Goal: Complete application form: Complete application form

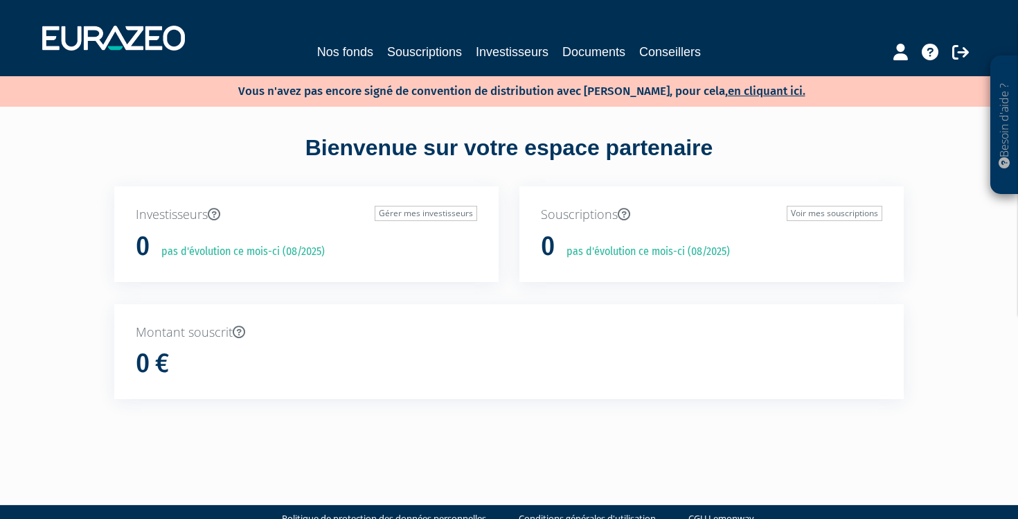
click at [741, 92] on link "en cliquant ici." at bounding box center [767, 91] width 78 height 15
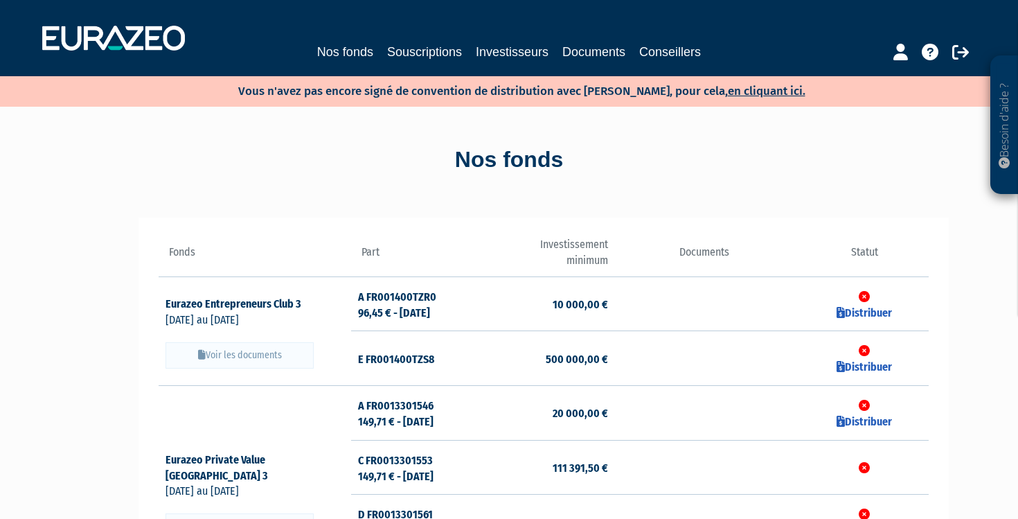
click at [737, 96] on link "en cliquant ici." at bounding box center [767, 91] width 78 height 15
click at [864, 310] on link "Distribuer" at bounding box center [864, 312] width 55 height 13
checkbox input "true"
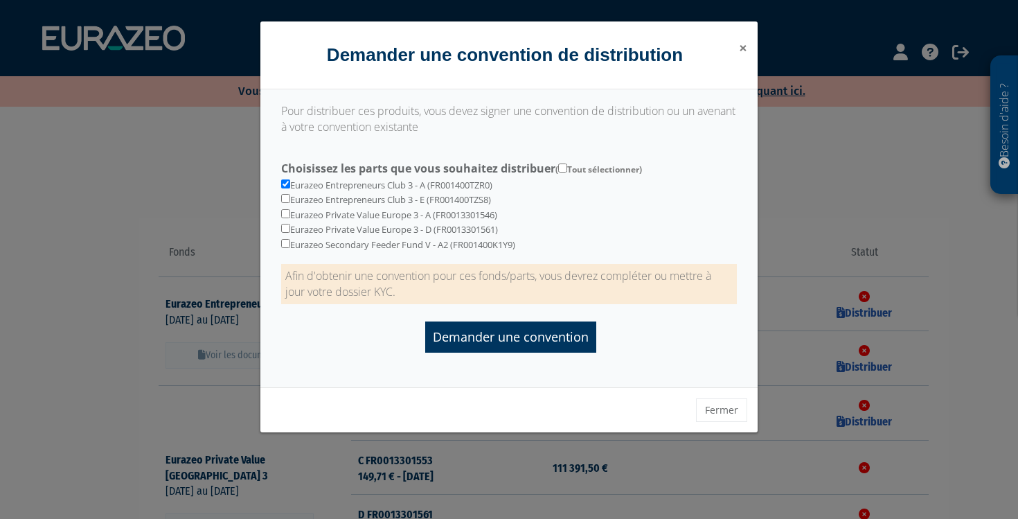
click at [740, 47] on span "×" at bounding box center [743, 47] width 8 height 19
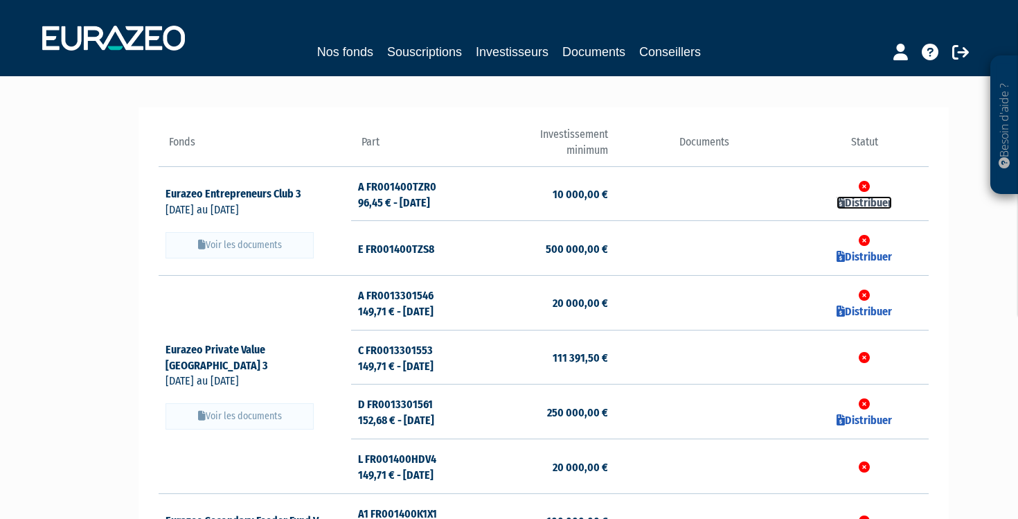
scroll to position [78, 0]
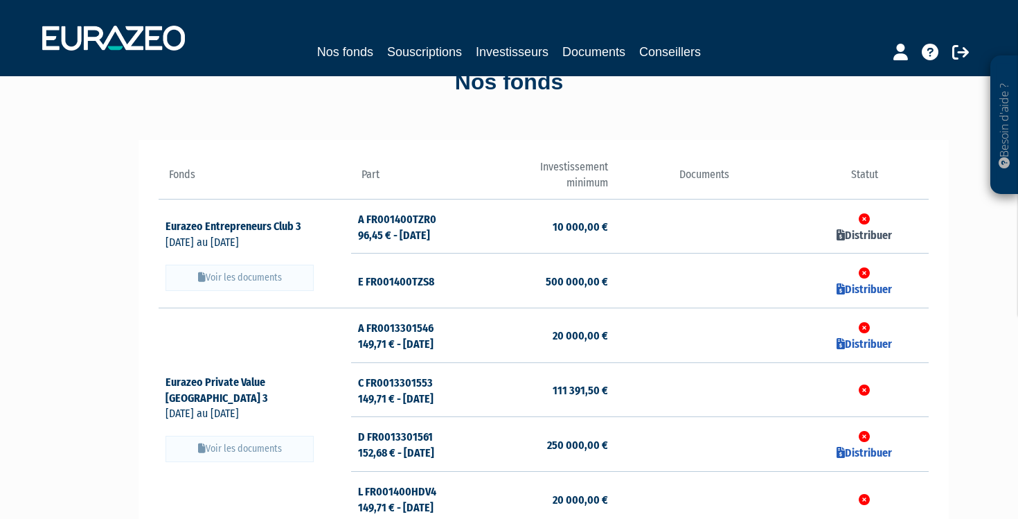
click at [854, 229] on link "Distribuer" at bounding box center [864, 235] width 55 height 13
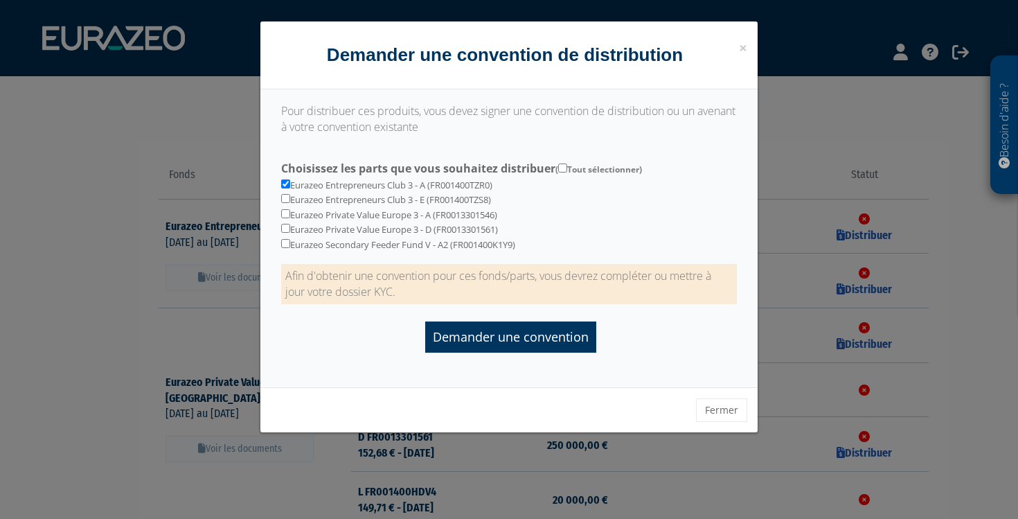
click at [285, 194] on input "checkbox" at bounding box center [285, 198] width 9 height 9
checkbox input "true"
click at [283, 209] on input "checkbox" at bounding box center [285, 213] width 9 height 9
checkbox input "true"
click at [283, 224] on input "checkbox" at bounding box center [285, 228] width 9 height 9
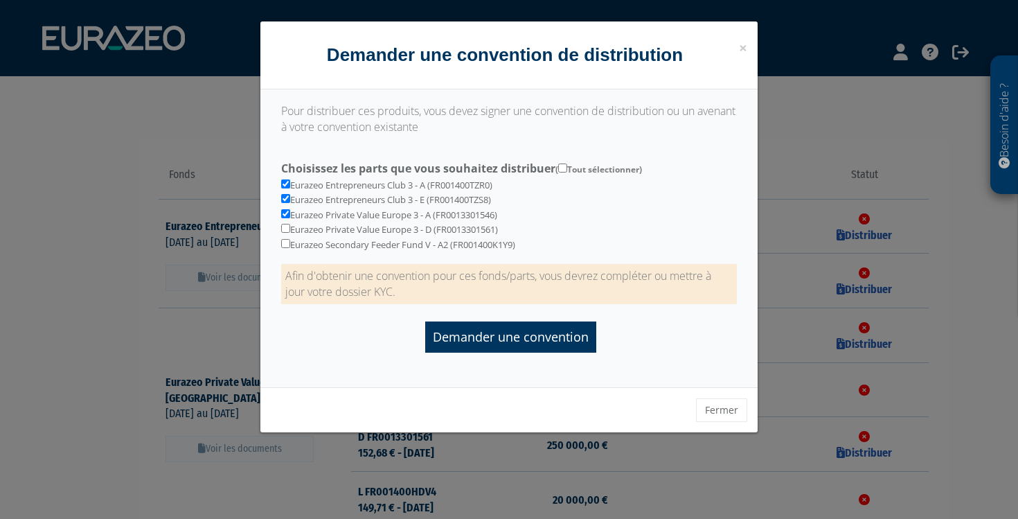
checkbox input "true"
click at [565, 168] on input "Choisissez les parts que vous souhaitez distribuer ( Tout sélectionner)" at bounding box center [562, 167] width 9 height 9
checkbox input "true"
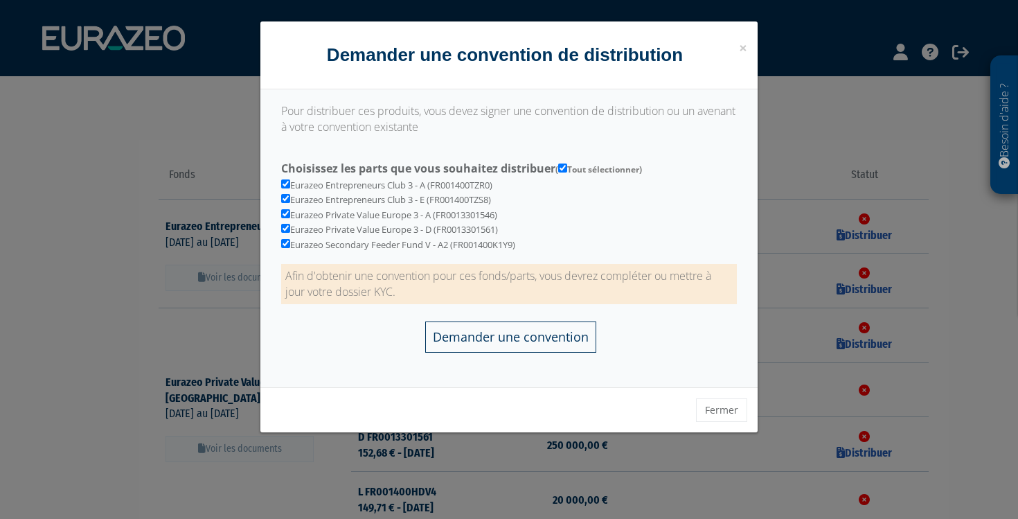
click at [504, 328] on input "Demander une convention" at bounding box center [510, 336] width 171 height 31
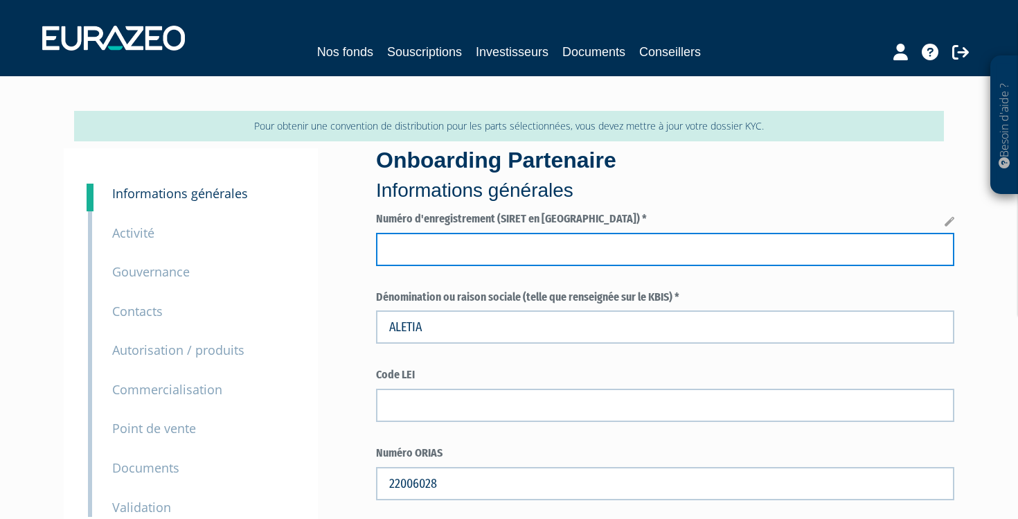
click at [452, 255] on input "text" at bounding box center [665, 249] width 578 height 33
type input "918319534"
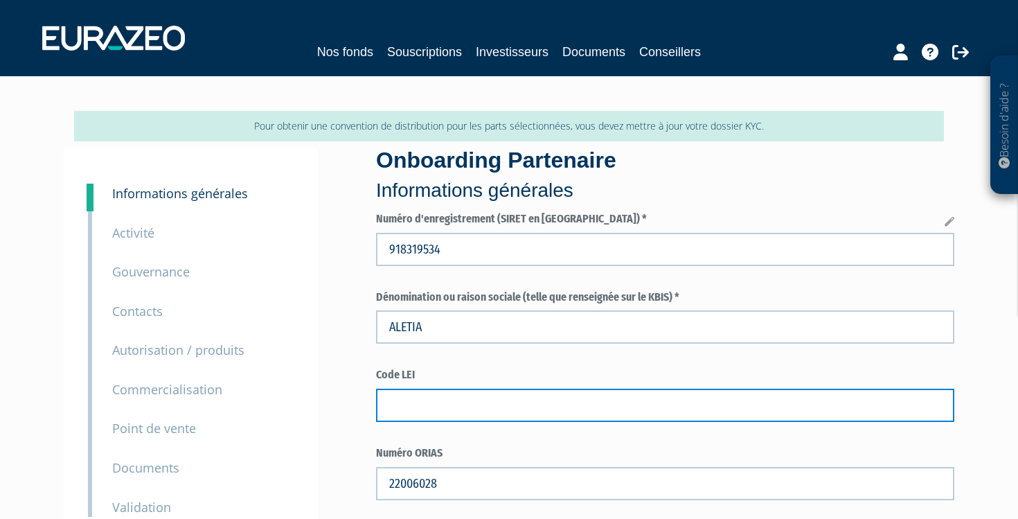
click at [452, 399] on input "text" at bounding box center [665, 405] width 578 height 33
select select "75"
type input "ARBORAS"
type input "FR19918319534"
type input "1000"
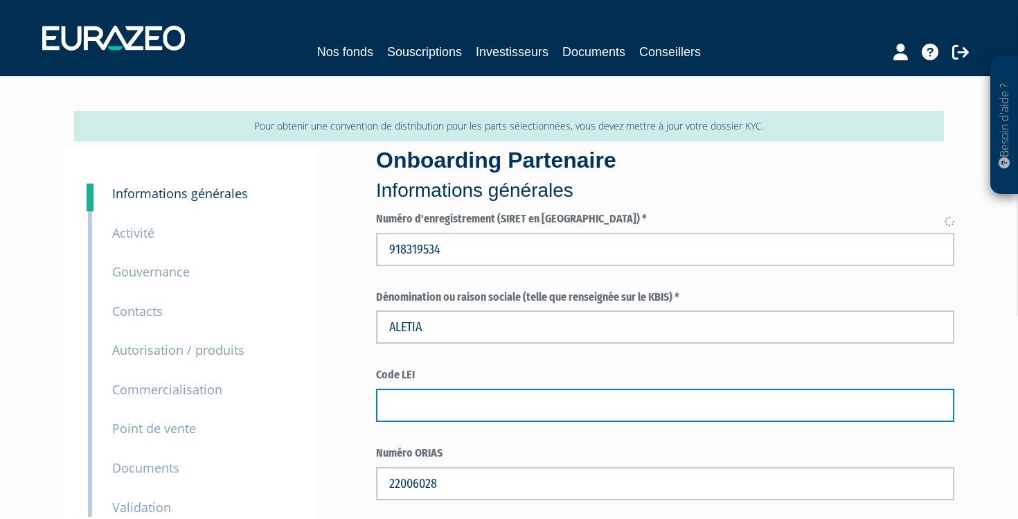
type input "SARL, société à responsabilité limitée"
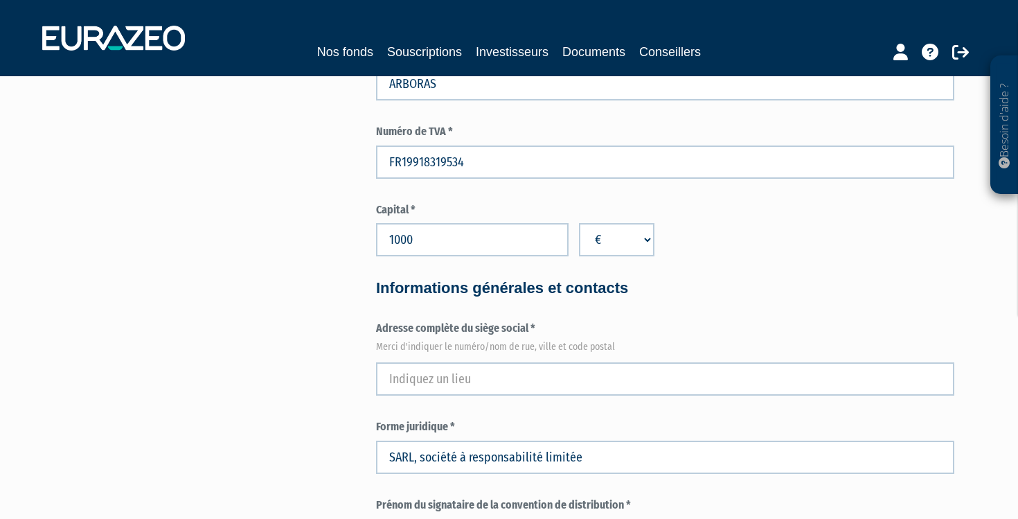
scroll to position [566, 0]
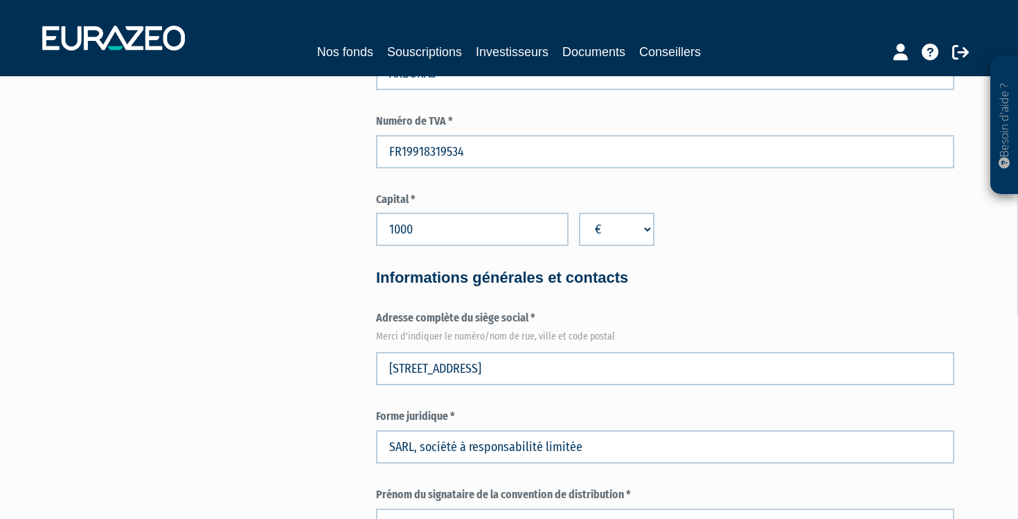
type input "1 Chemin de Saint-Privat"
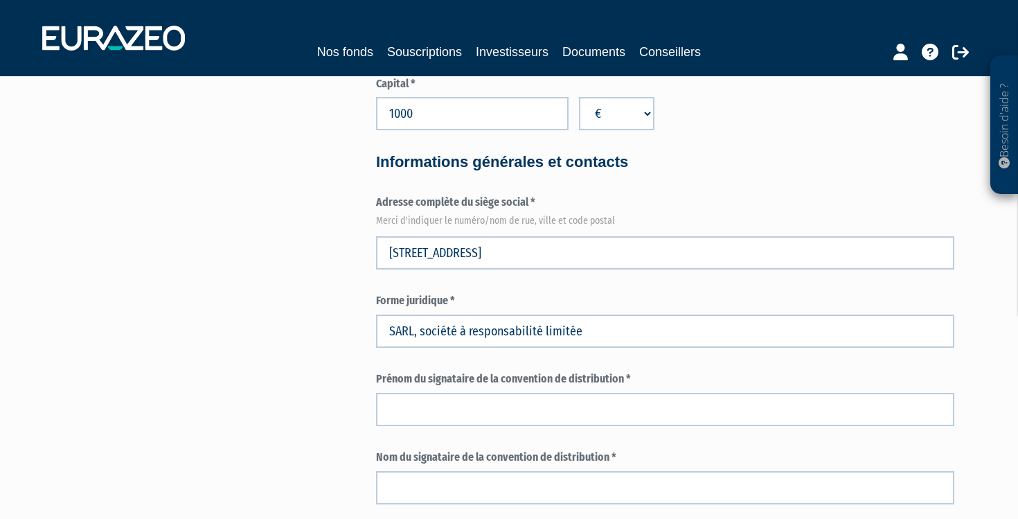
scroll to position [693, 0]
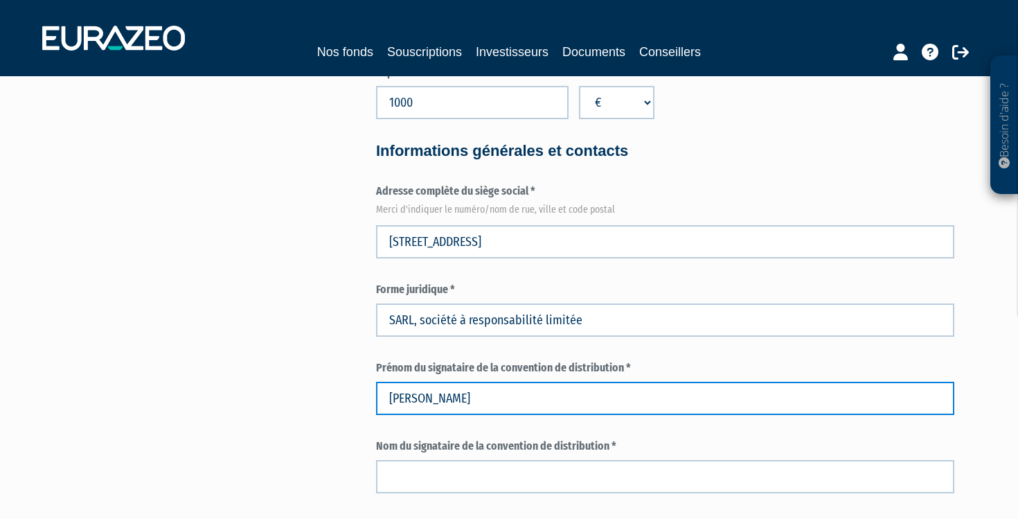
type input "PATRICK"
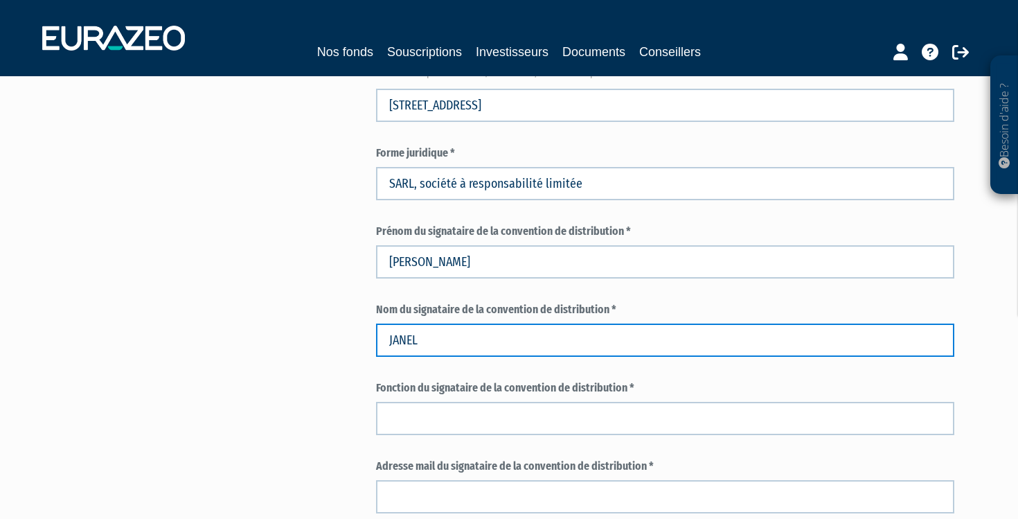
scroll to position [837, 0]
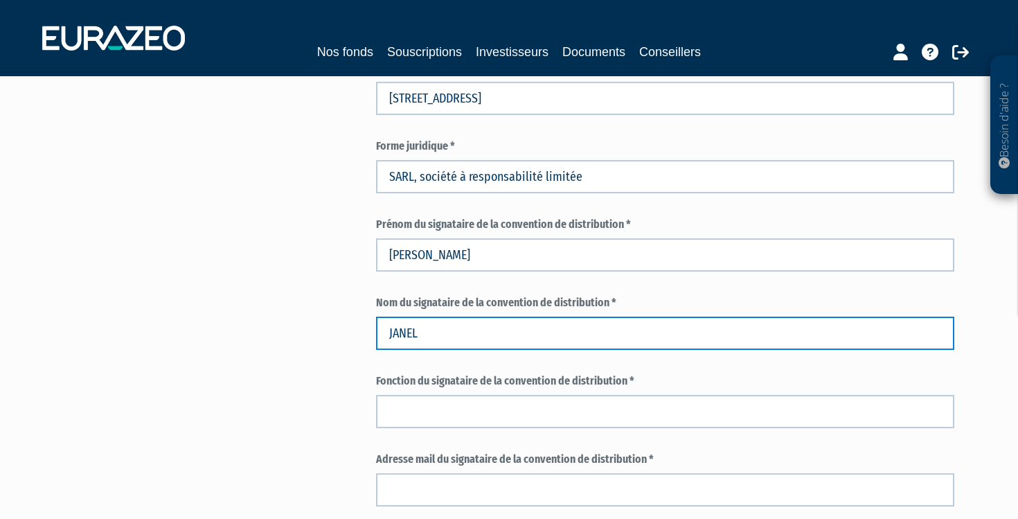
type input "JANEL"
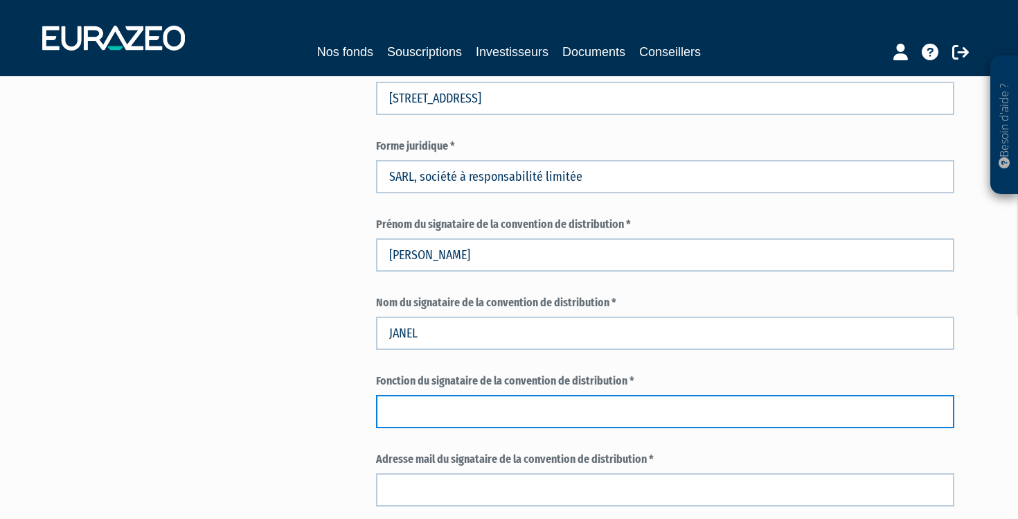
click at [520, 399] on input "text" at bounding box center [665, 411] width 578 height 33
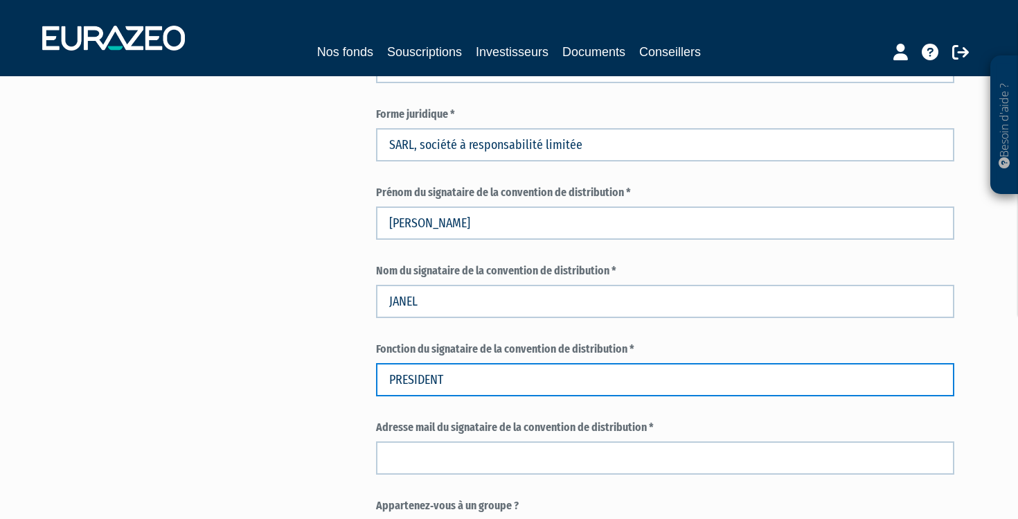
scroll to position [907, 0]
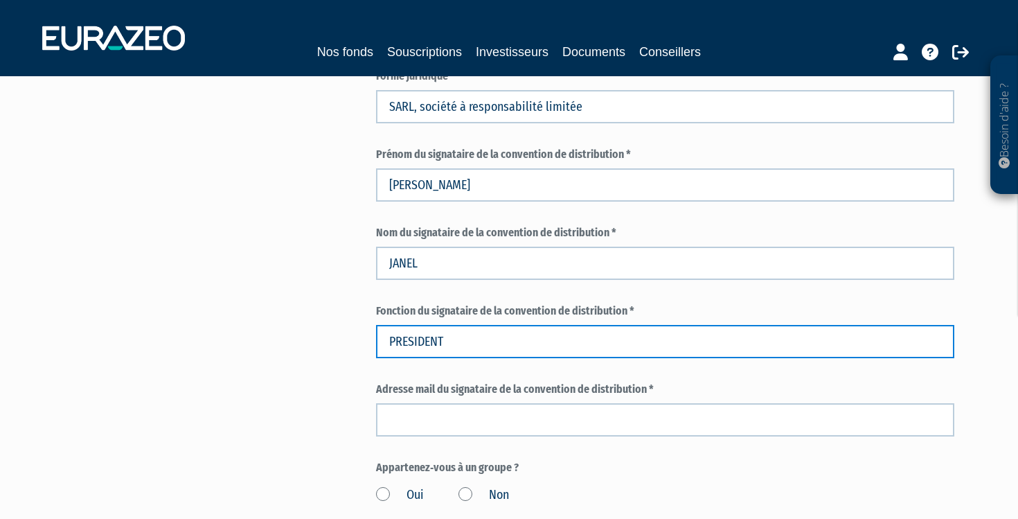
type input "PRESIDENT"
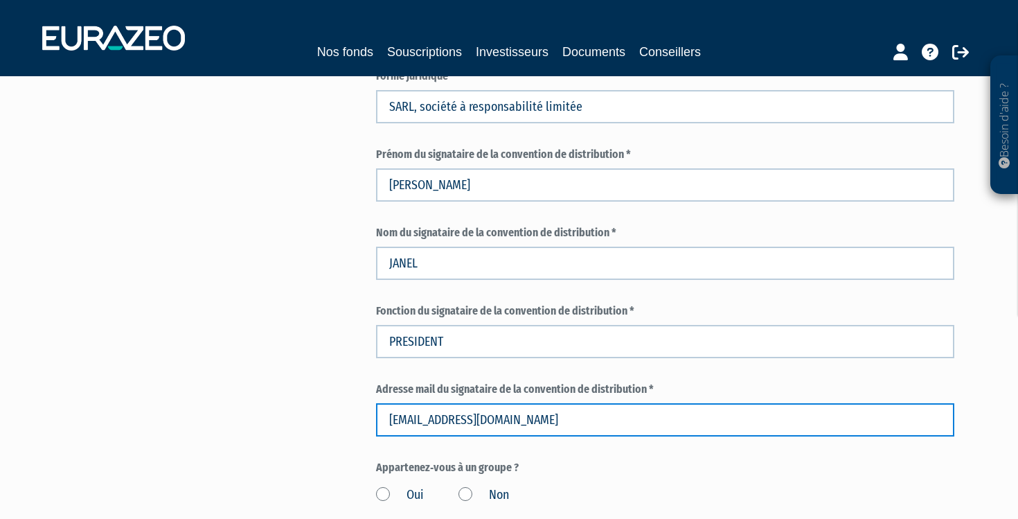
type input "p.janel@aletia.expert"
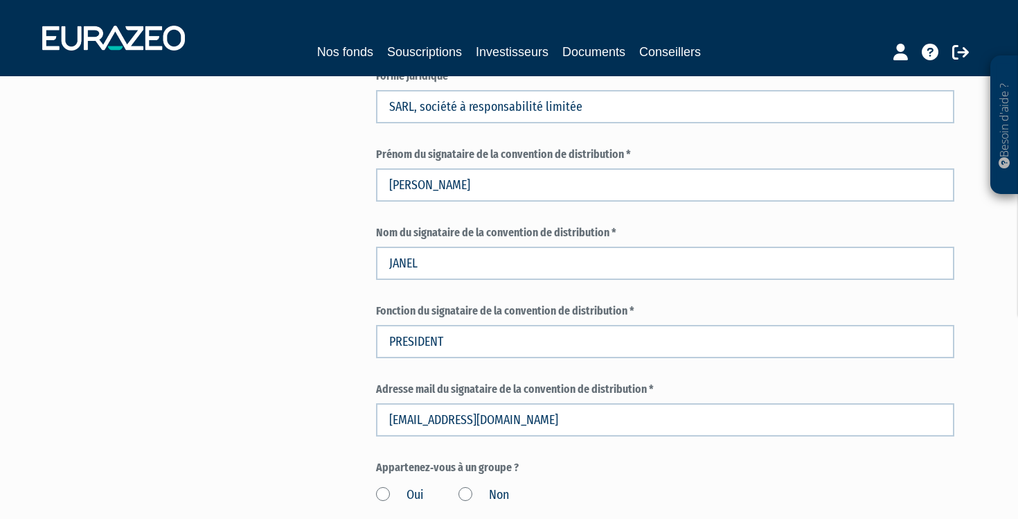
click at [694, 448] on form "Numéro d'enregistrement (SIRET en France) * 918319534 ALETIA 22006028 Pays $" at bounding box center [665, 381] width 578 height 2153
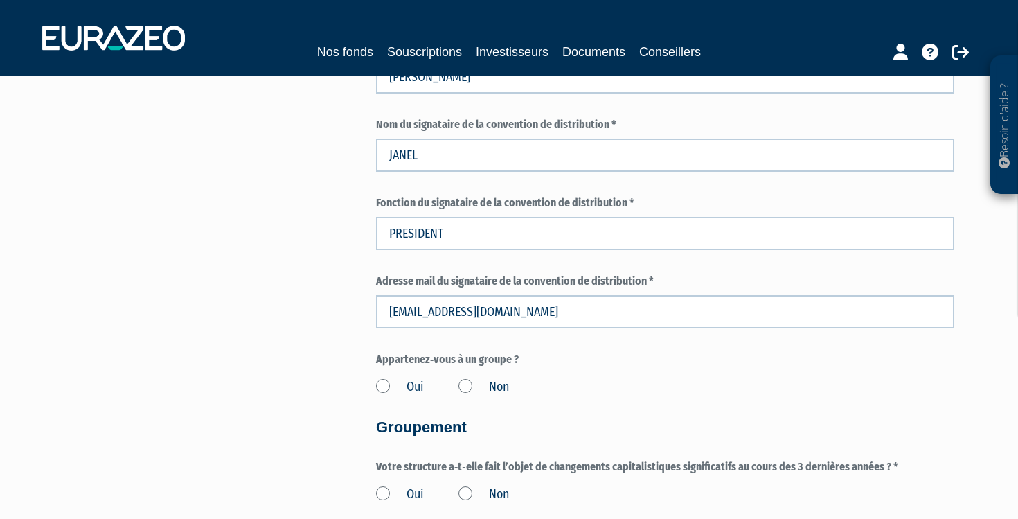
scroll to position [1021, 0]
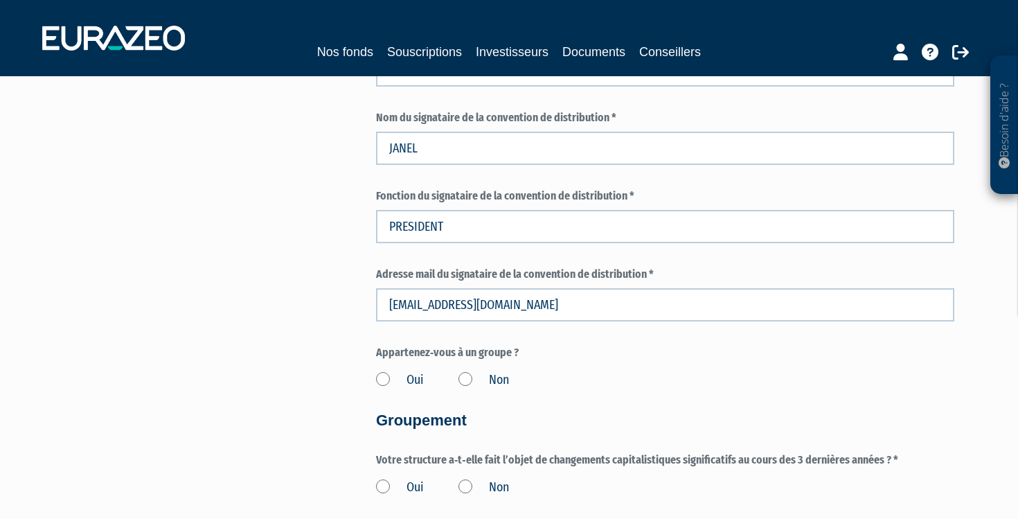
click at [469, 371] on label "Non" at bounding box center [483, 380] width 51 height 18
click at [0, 0] on input "Non" at bounding box center [0, 0] width 0 height 0
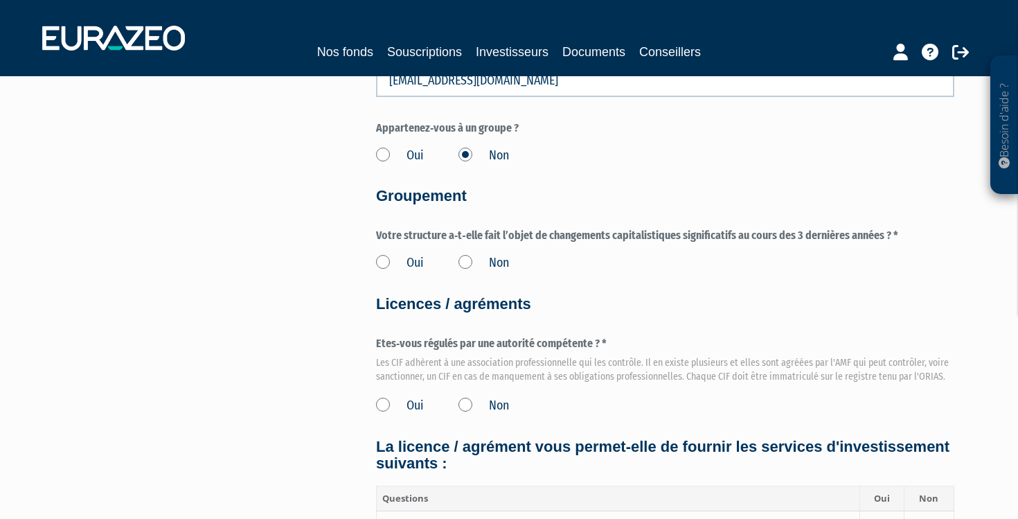
scroll to position [1247, 0]
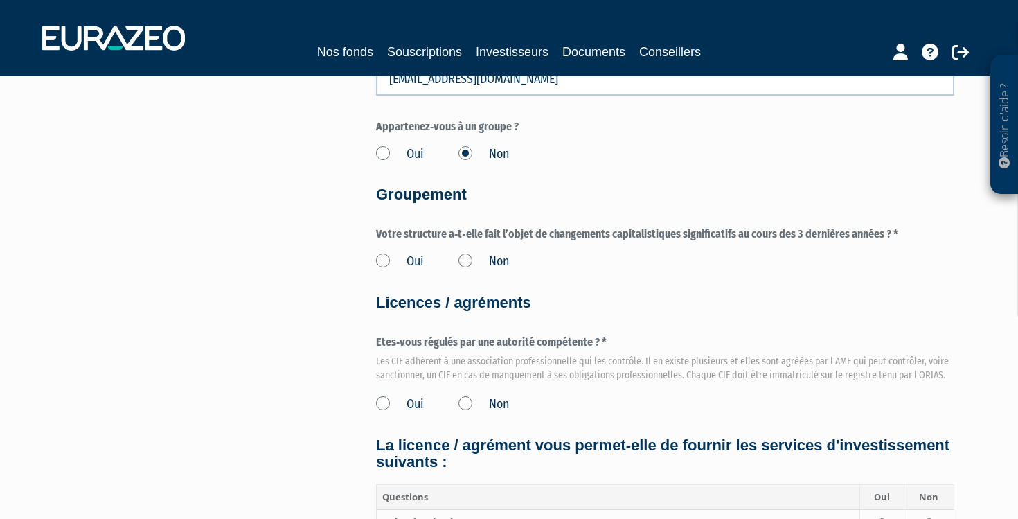
click at [383, 395] on label "Oui" at bounding box center [400, 404] width 48 height 18
click at [0, 0] on input "Oui" at bounding box center [0, 0] width 0 height 0
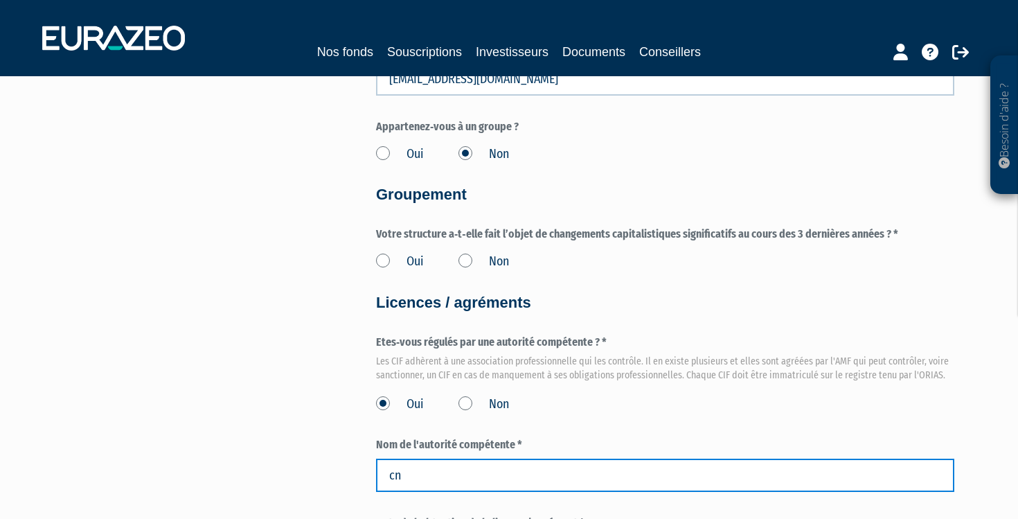
type input "c"
type input "CNCGP"
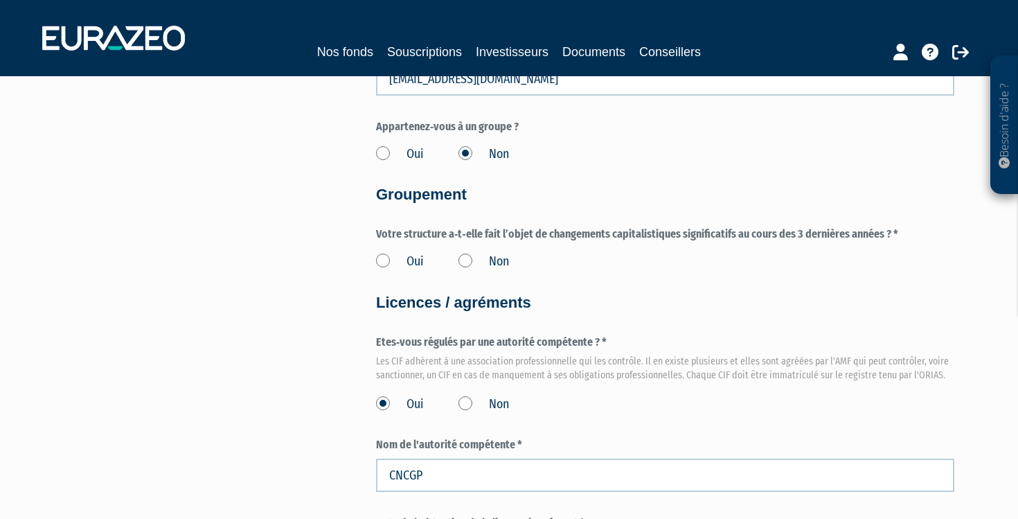
click at [334, 458] on div "Pour obtenir une convention de distribution pour les parts sélectionnées, vous …" at bounding box center [509, 108] width 870 height 2488
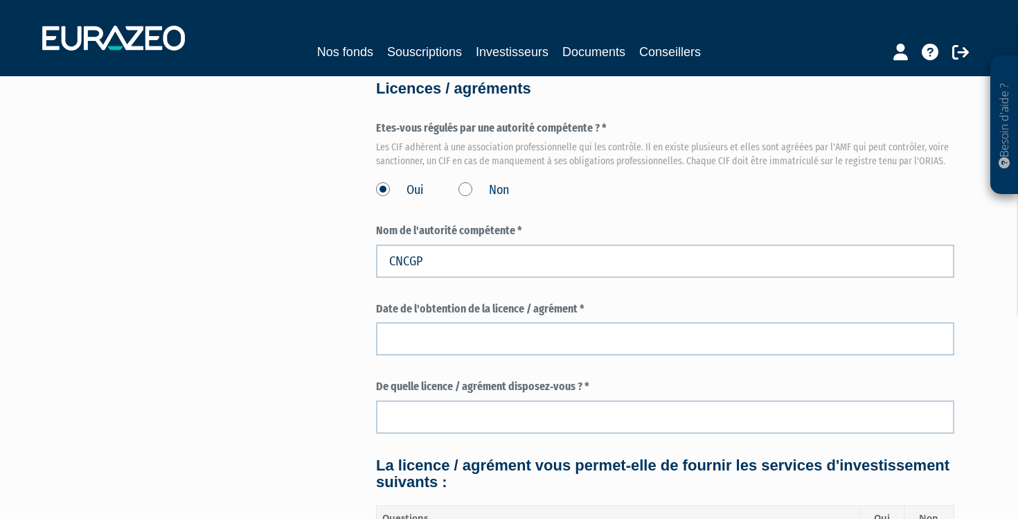
scroll to position [1474, 0]
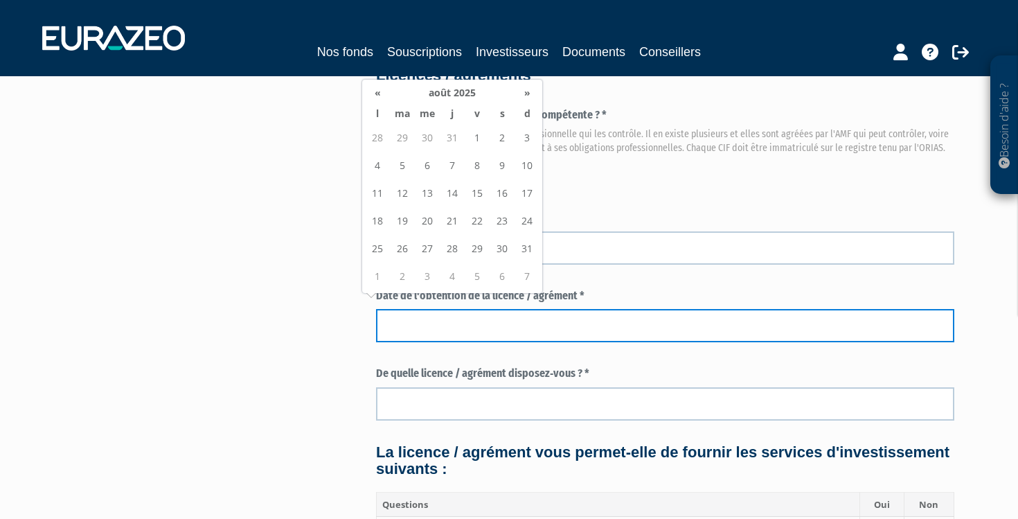
click at [428, 315] on input at bounding box center [665, 325] width 578 height 33
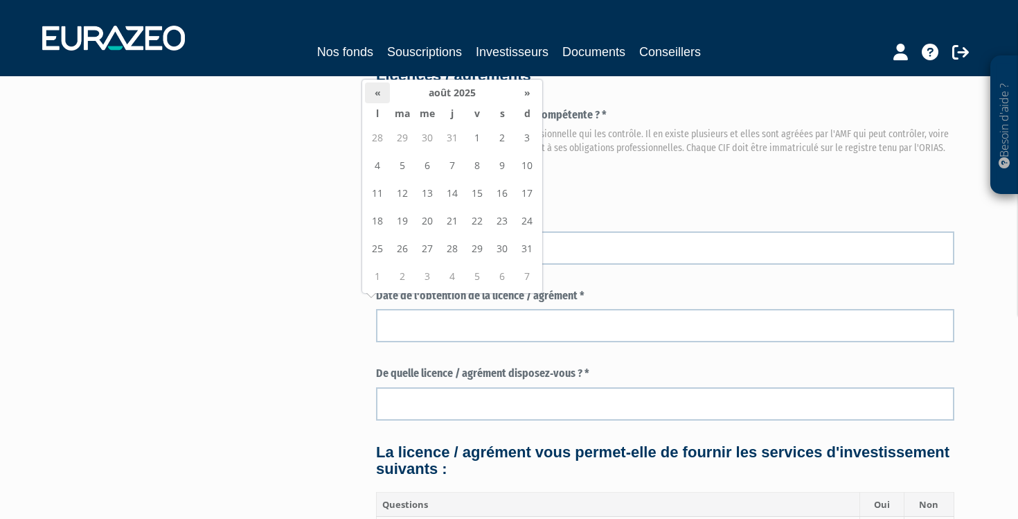
click at [380, 96] on th "«" at bounding box center [377, 92] width 25 height 21
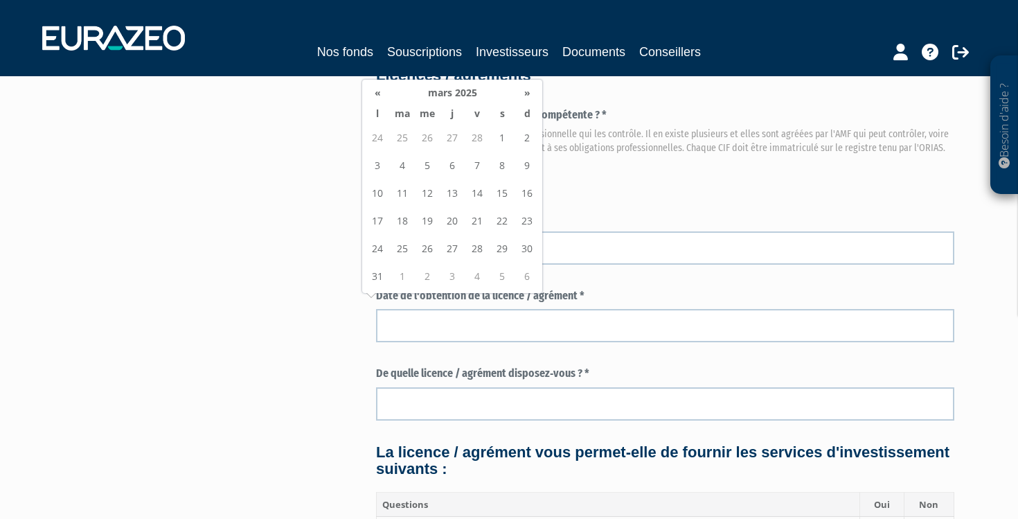
click at [380, 96] on th "«" at bounding box center [377, 92] width 25 height 21
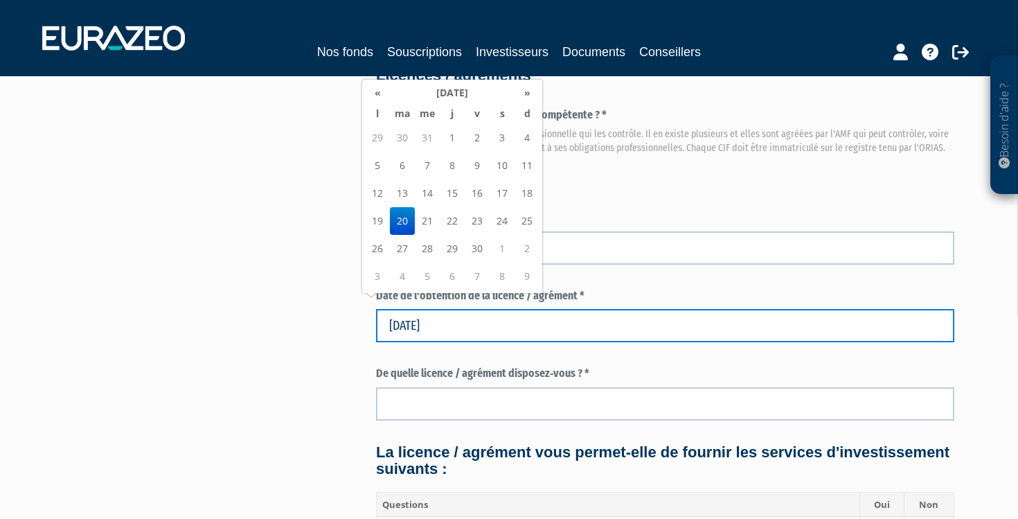
type input "20/09/2022"
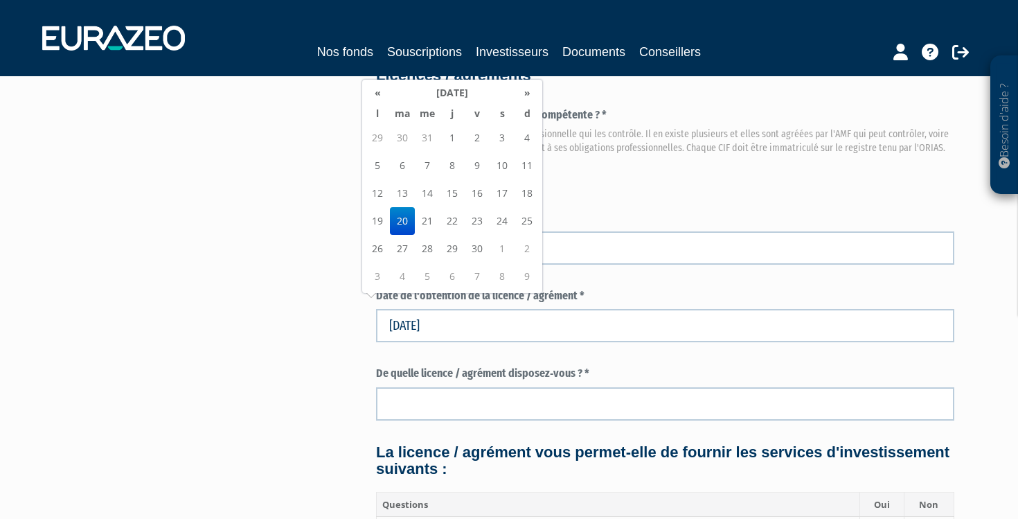
click at [402, 220] on td "20" at bounding box center [402, 221] width 25 height 28
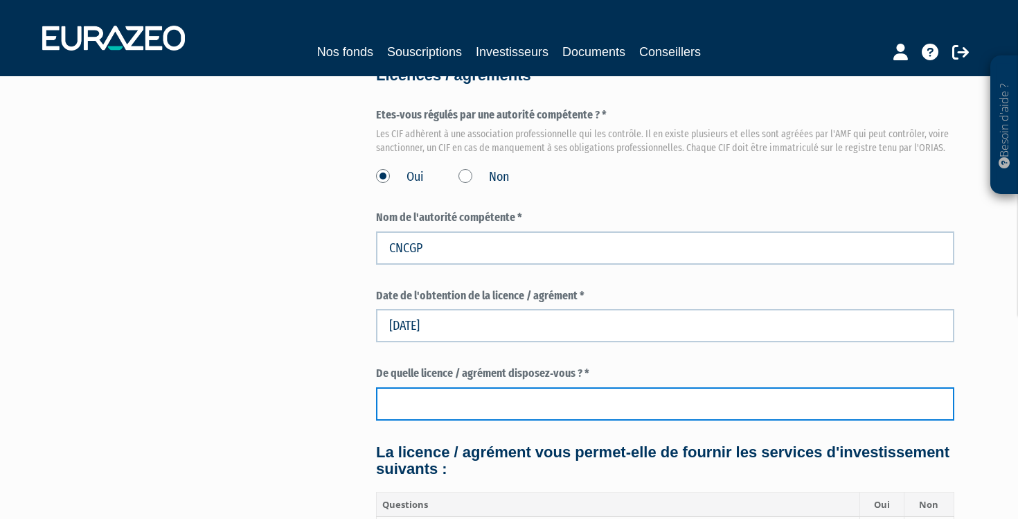
click at [410, 389] on input "text" at bounding box center [665, 403] width 578 height 33
type input "CIF"
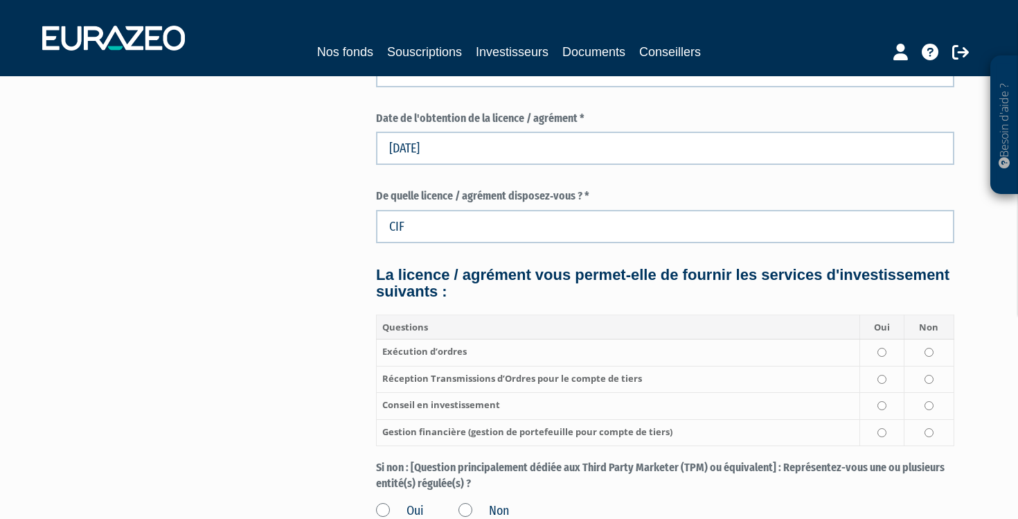
scroll to position [1654, 0]
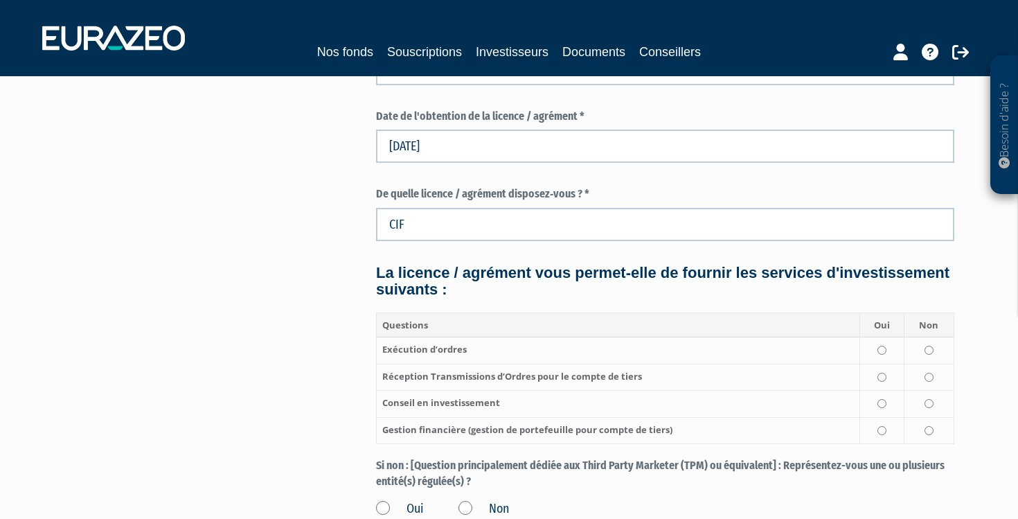
click at [882, 373] on input "radio" at bounding box center [881, 377] width 9 height 9
radio input "true"
click at [883, 399] on input "radio" at bounding box center [881, 403] width 9 height 9
radio input "true"
click at [927, 426] on input "radio" at bounding box center [929, 430] width 9 height 9
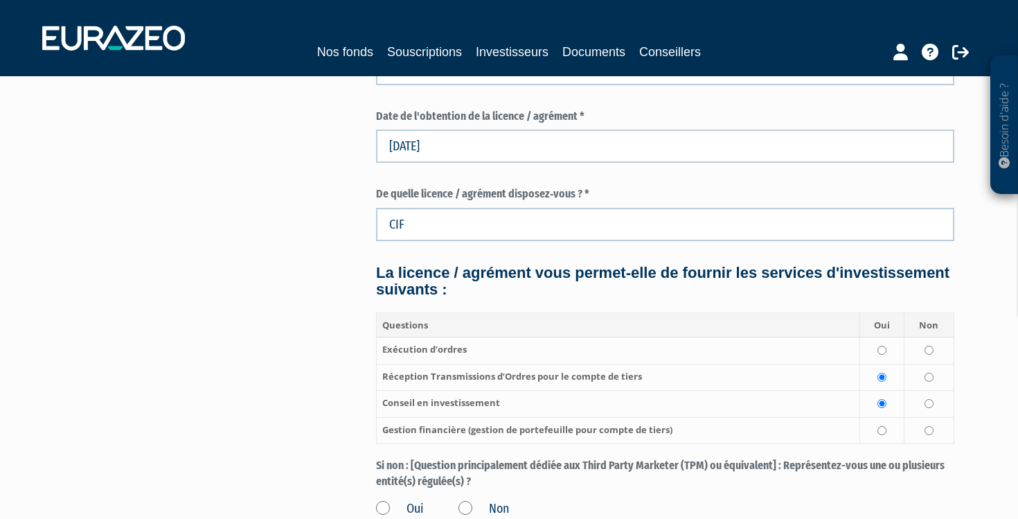
radio input "true"
click at [929, 346] on input "radio" at bounding box center [929, 350] width 9 height 9
radio input "true"
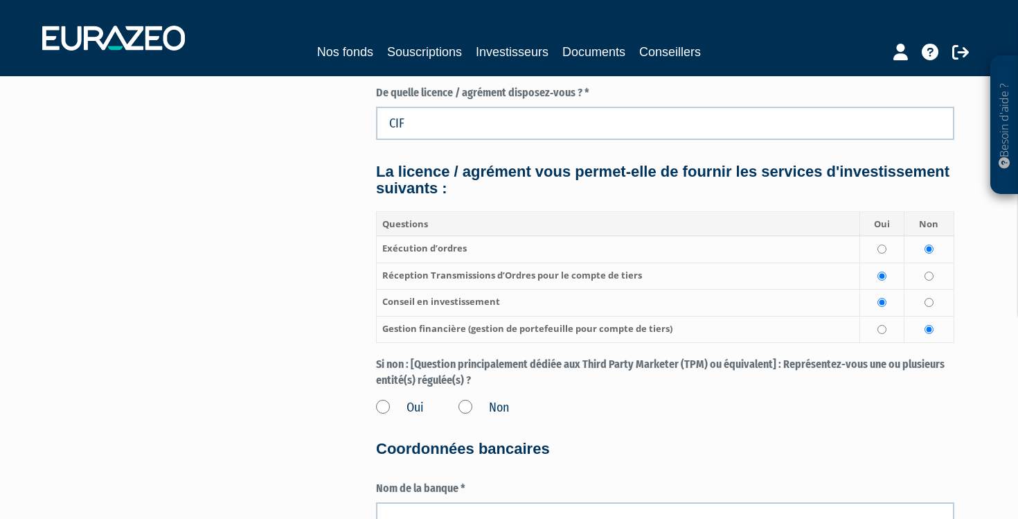
scroll to position [1756, 0]
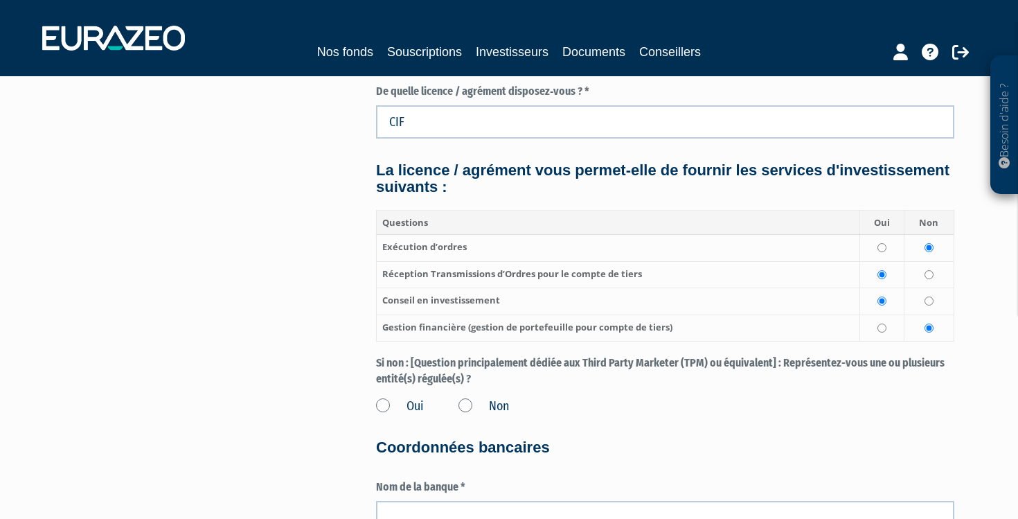
click at [885, 243] on input "radio" at bounding box center [881, 247] width 9 height 9
radio input "true"
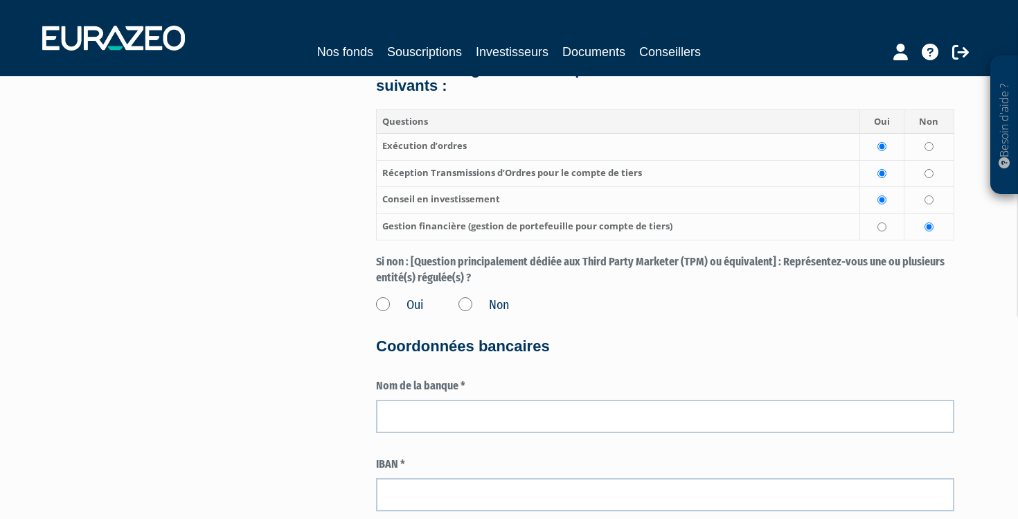
scroll to position [1868, 0]
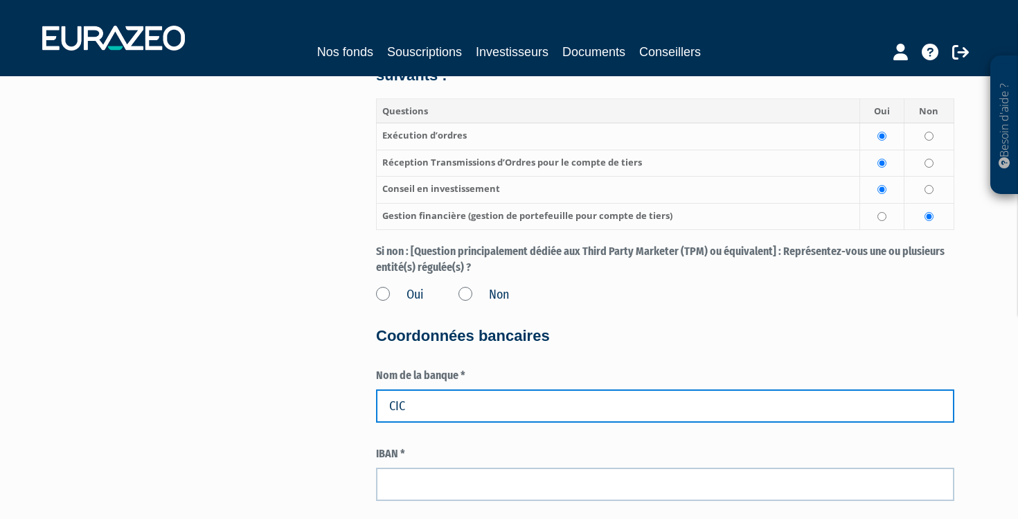
type input "CIC"
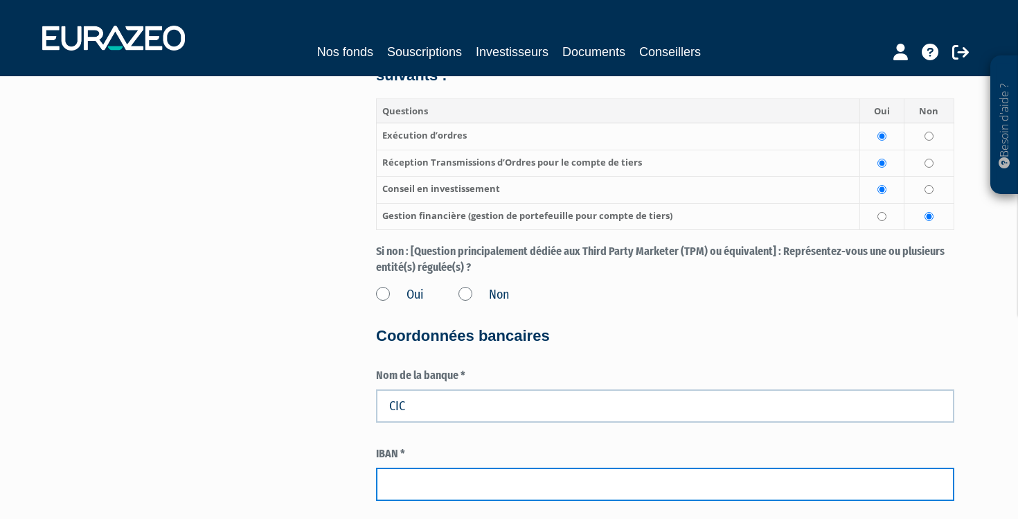
click at [587, 467] on input "text" at bounding box center [665, 483] width 578 height 33
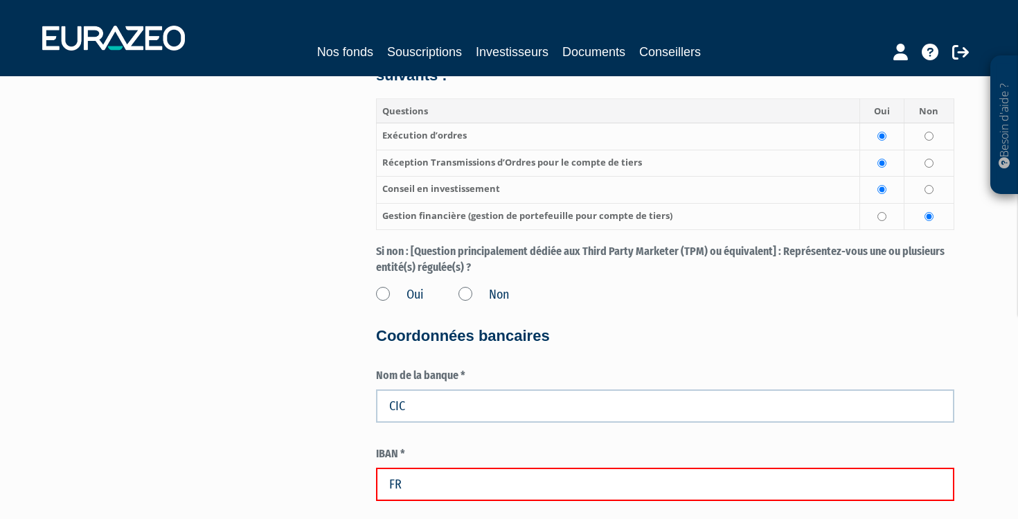
type input "F"
paste input "FR76 1005 7193 2700 0204 1110 252"
click at [416, 467] on input "FR76 1005 7193 2700 0204 1110 252" at bounding box center [665, 483] width 578 height 33
type input "FR7610057193270002041110252"
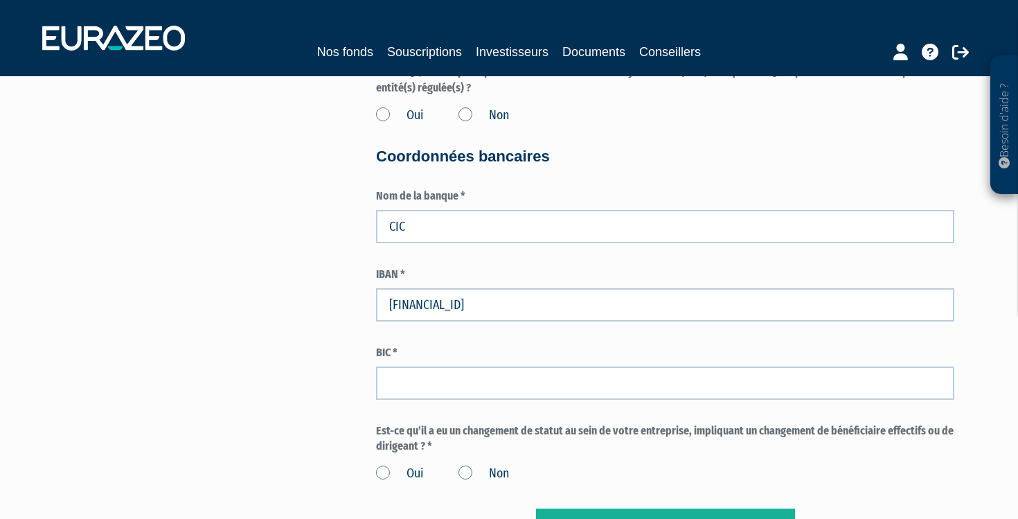
scroll to position [2053, 0]
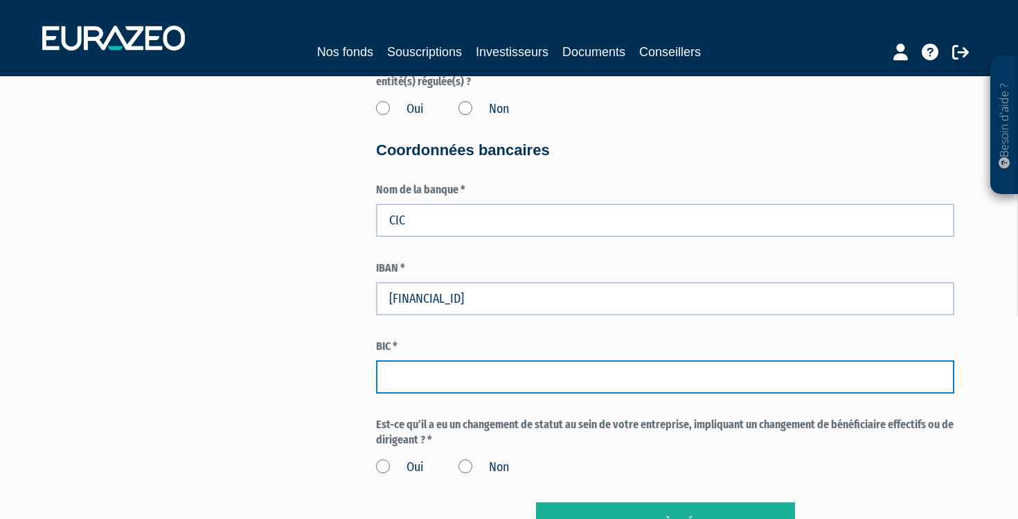
click at [395, 360] on input "text" at bounding box center [665, 376] width 578 height 33
paste input "CMCIFRPP"
type input "CMCIFRPP"
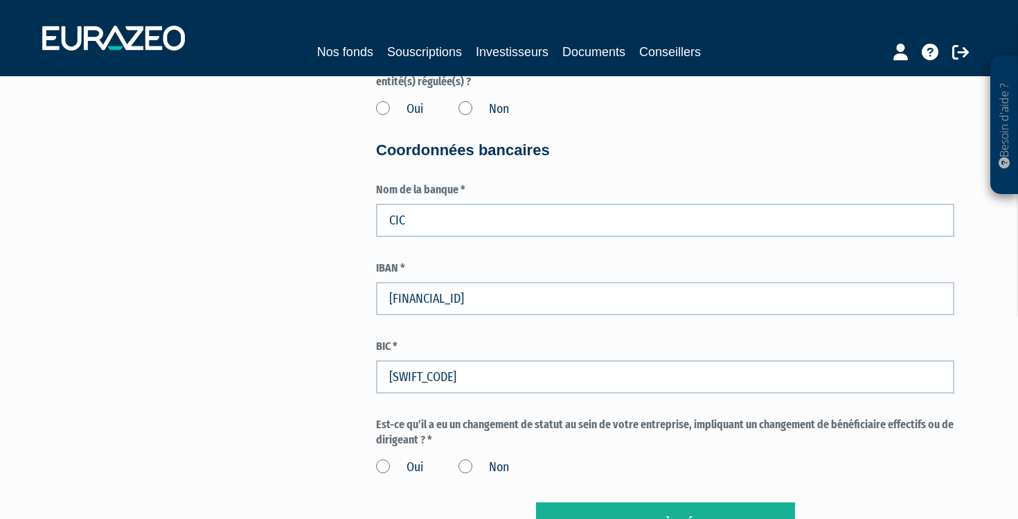
click at [465, 458] on label "Non" at bounding box center [483, 467] width 51 height 18
click at [0, 0] on input "Non" at bounding box center [0, 0] width 0 height 0
click at [602, 502] on input "Valider et passer à l'étape suivante" at bounding box center [665, 523] width 259 height 43
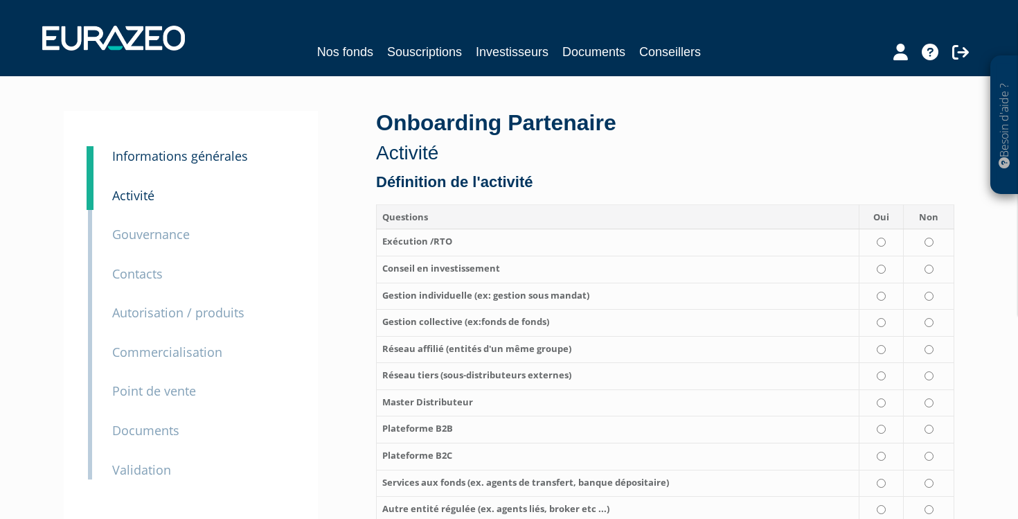
click at [881, 242] on input "radio" at bounding box center [881, 242] width 9 height 9
radio input "true"
click at [882, 265] on input "radio" at bounding box center [881, 269] width 9 height 9
radio input "true"
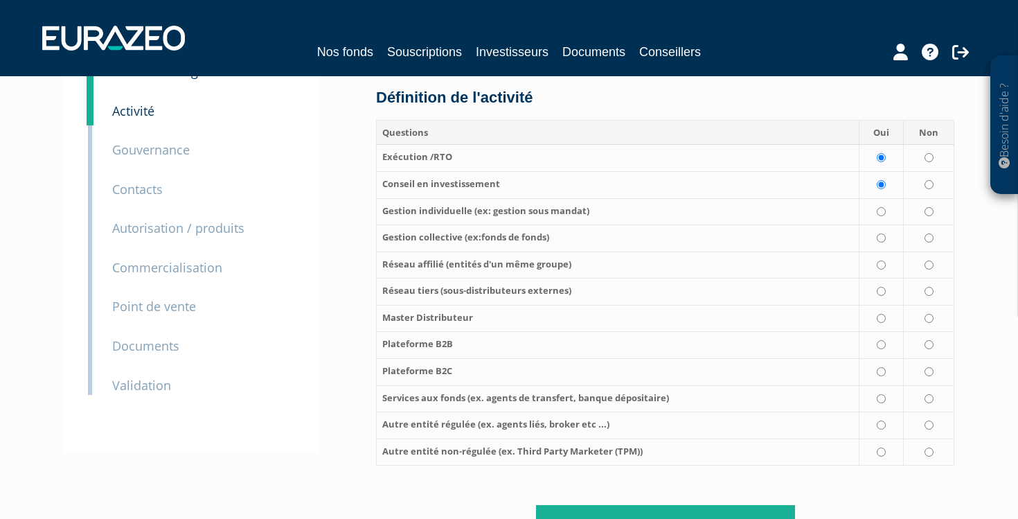
scroll to position [86, 0]
click at [930, 206] on input "radio" at bounding box center [929, 210] width 9 height 9
radio input "true"
click at [929, 235] on td at bounding box center [929, 237] width 51 height 27
radio input "true"
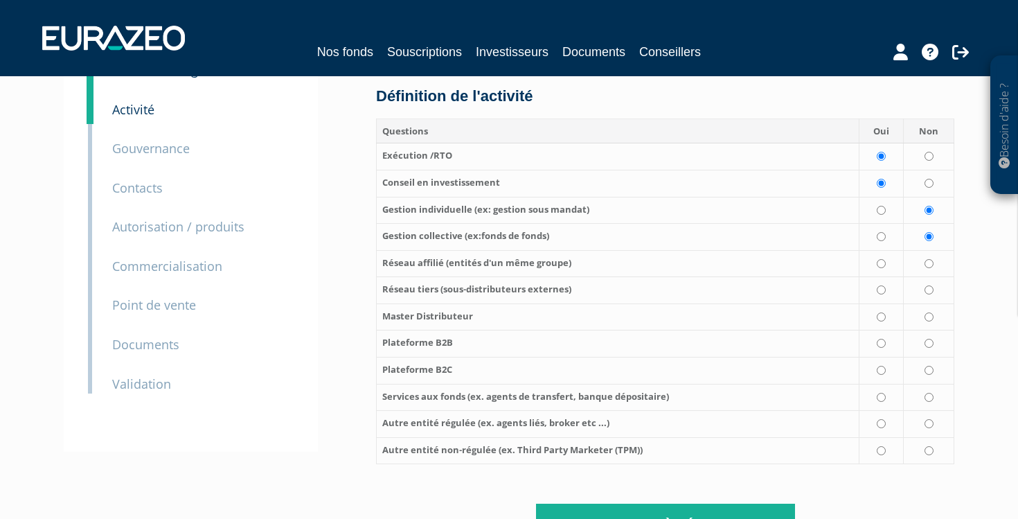
click at [929, 259] on input "radio" at bounding box center [929, 263] width 9 height 9
radio input "true"
click at [927, 285] on input "radio" at bounding box center [929, 289] width 9 height 9
radio input "true"
click at [928, 312] on input "radio" at bounding box center [929, 316] width 9 height 9
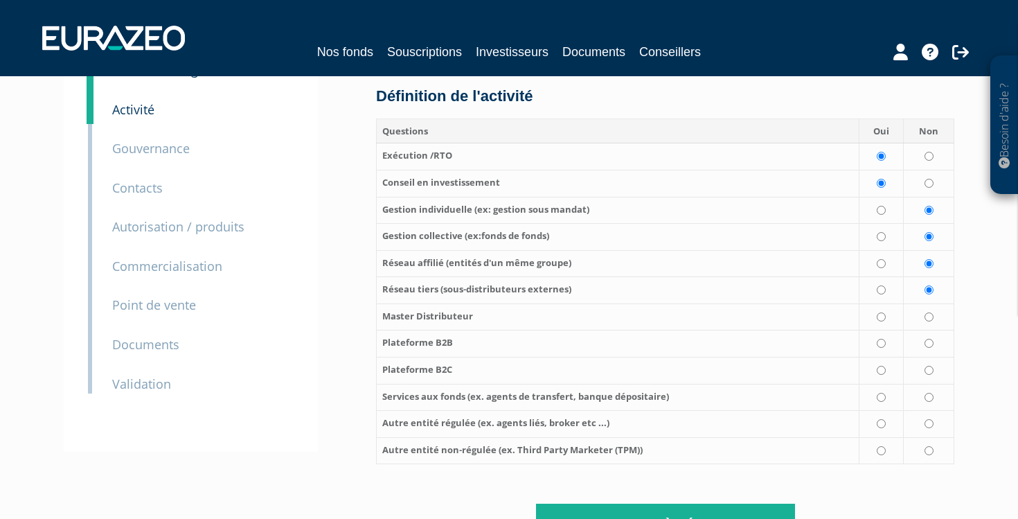
radio input "true"
click at [928, 339] on input "radio" at bounding box center [929, 343] width 9 height 9
radio input "true"
click at [928, 366] on input "radio" at bounding box center [929, 370] width 9 height 9
radio input "true"
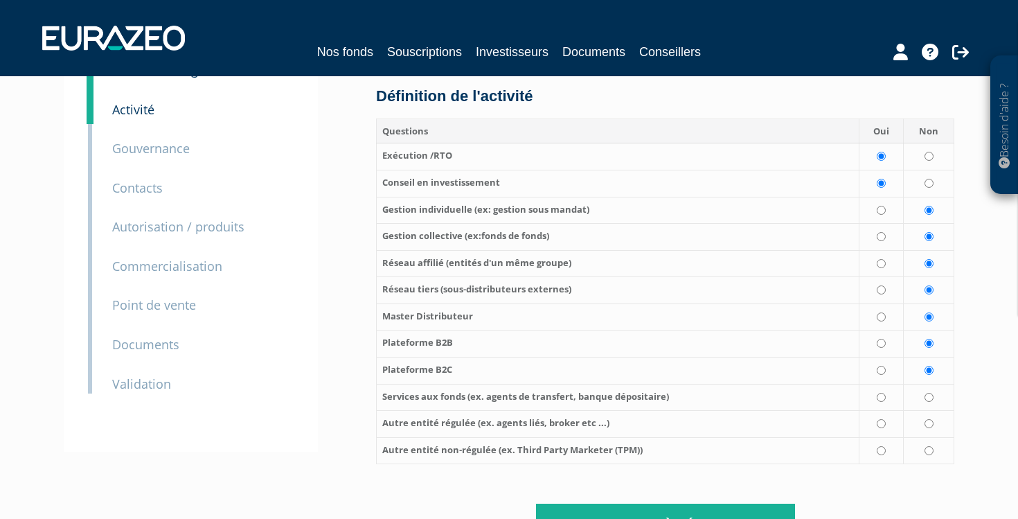
click at [931, 393] on input "radio" at bounding box center [929, 397] width 9 height 9
radio input "true"
click at [931, 419] on input "radio" at bounding box center [929, 423] width 9 height 9
radio input "true"
click at [929, 446] on input "radio" at bounding box center [929, 450] width 9 height 9
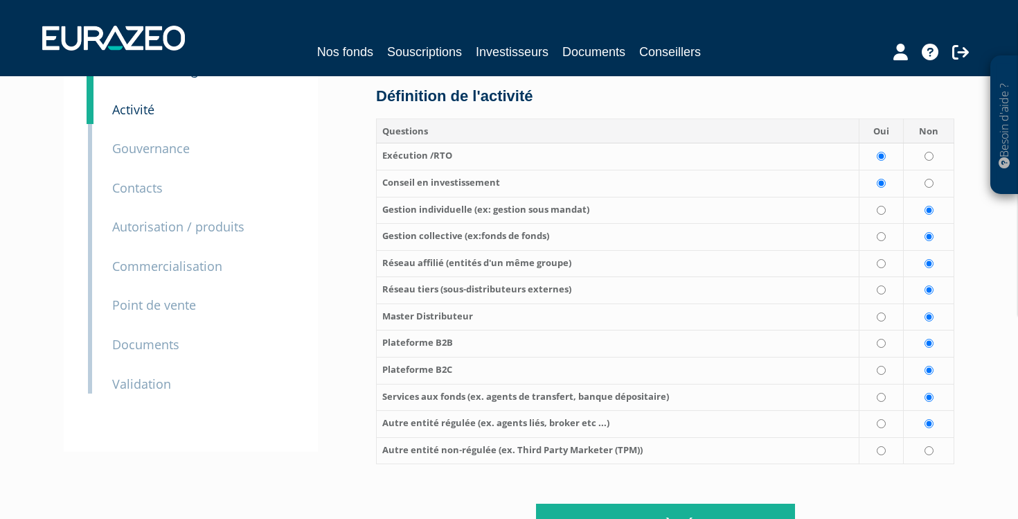
radio input "true"
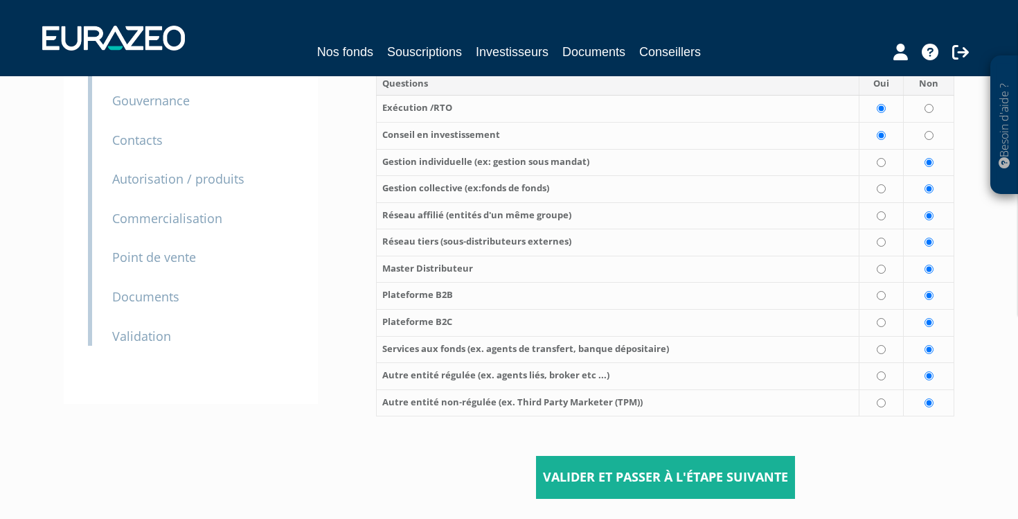
scroll to position [168, 0]
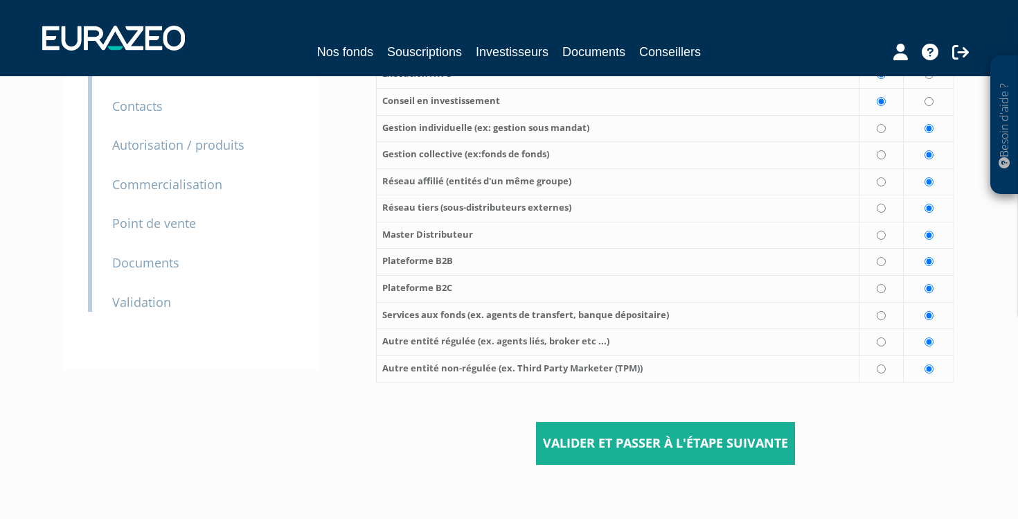
click at [747, 422] on input "Valider et passer à l'étape suivante" at bounding box center [665, 443] width 259 height 43
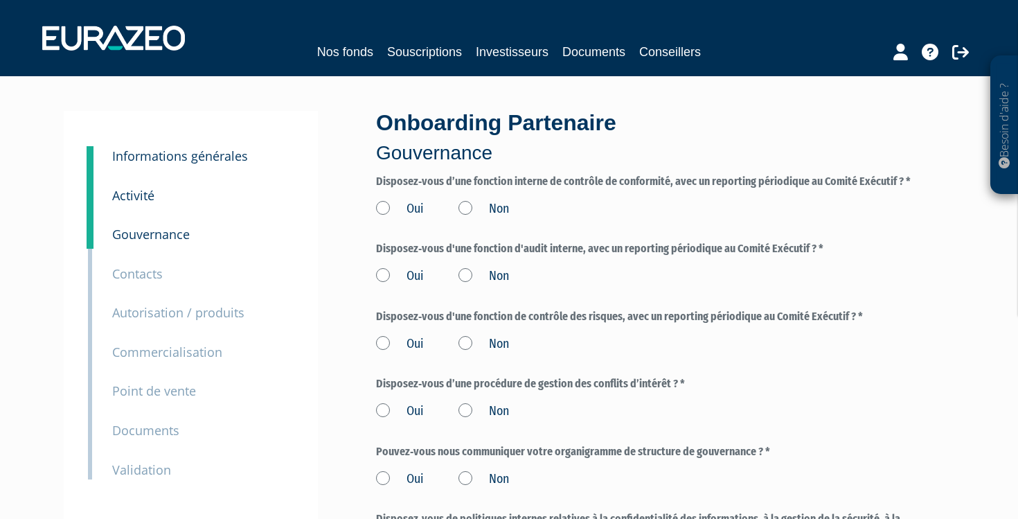
click at [438, 200] on div "Oui Non" at bounding box center [665, 206] width 578 height 23
click at [382, 206] on label "Oui" at bounding box center [400, 209] width 48 height 18
click at [0, 0] on input "Oui" at bounding box center [0, 0] width 0 height 0
click at [465, 207] on label "Non" at bounding box center [483, 209] width 51 height 18
click at [0, 0] on input "Non" at bounding box center [0, 0] width 0 height 0
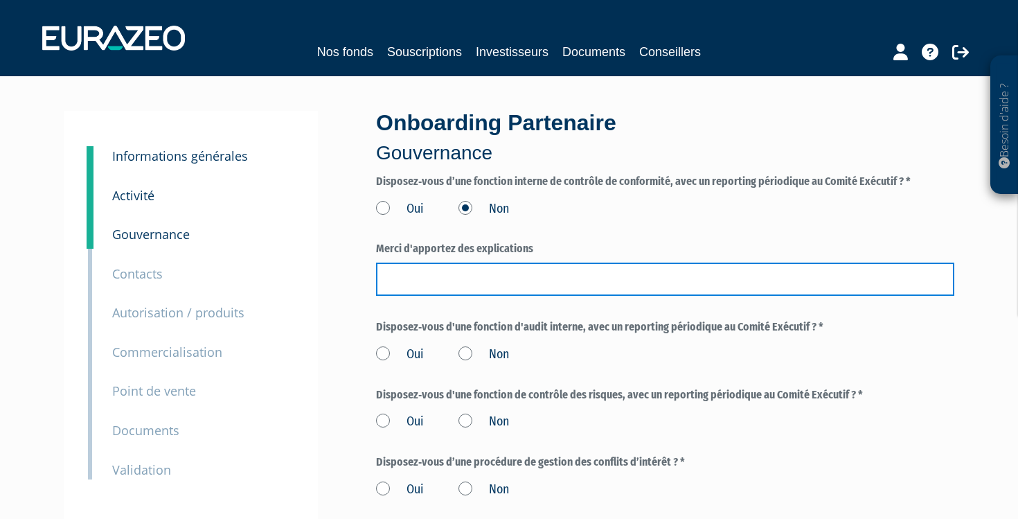
click at [446, 278] on input "text" at bounding box center [665, 278] width 578 height 33
type input "nous sommes seulement 2 associés, et nous faisons "tout""
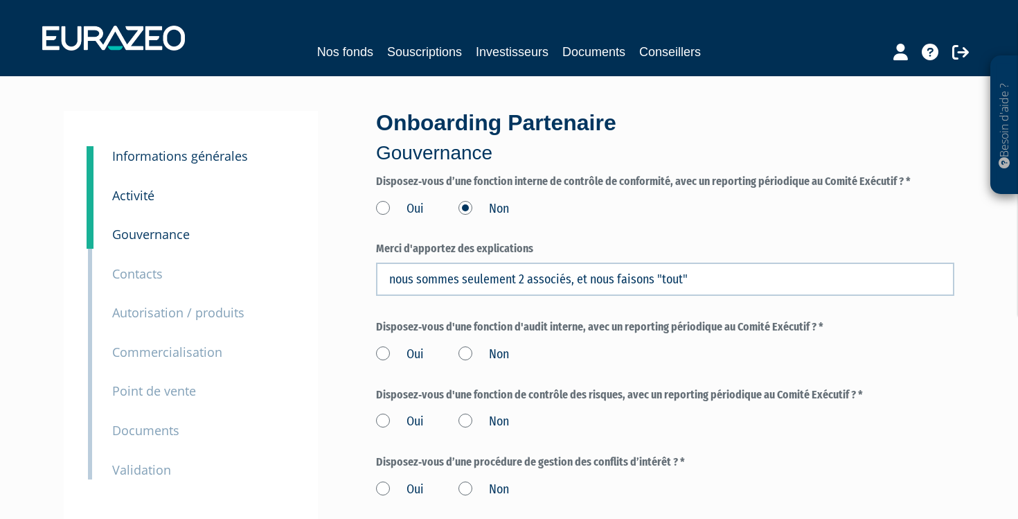
click at [461, 354] on label "Non" at bounding box center [483, 355] width 51 height 18
click at [0, 0] on input "Non" at bounding box center [0, 0] width 0 height 0
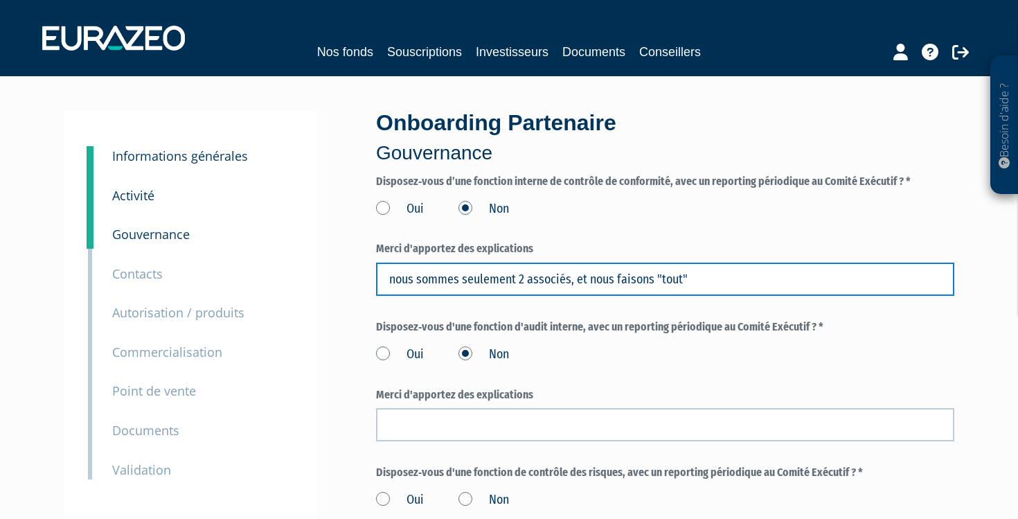
drag, startPoint x: 389, startPoint y: 279, endPoint x: 708, endPoint y: 288, distance: 320.1
click at [708, 288] on input "nous sommes seulement 2 associés, et nous faisons "tout"" at bounding box center [665, 278] width 578 height 33
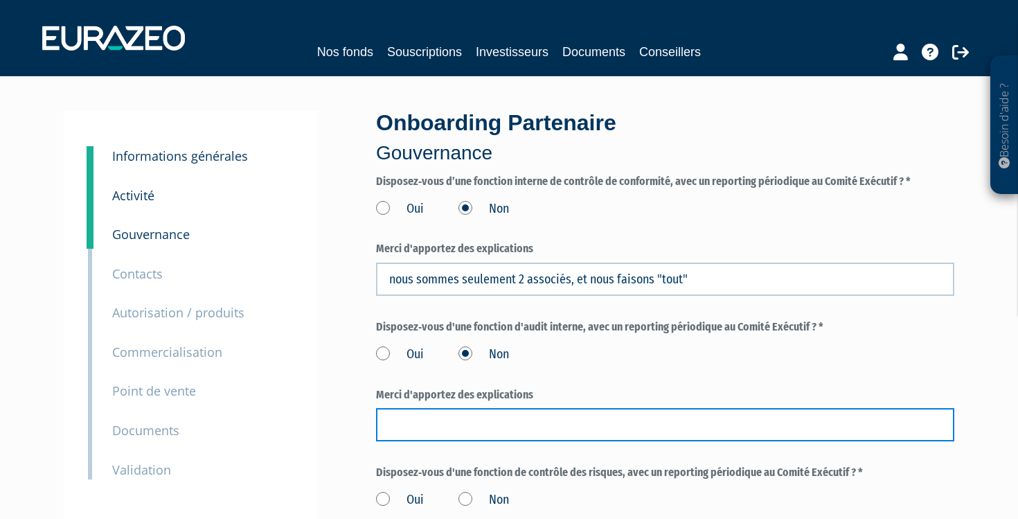
click at [580, 411] on input "text" at bounding box center [665, 424] width 578 height 33
paste input "nous sommes seulement 2 associés, et nous faisons "tout""
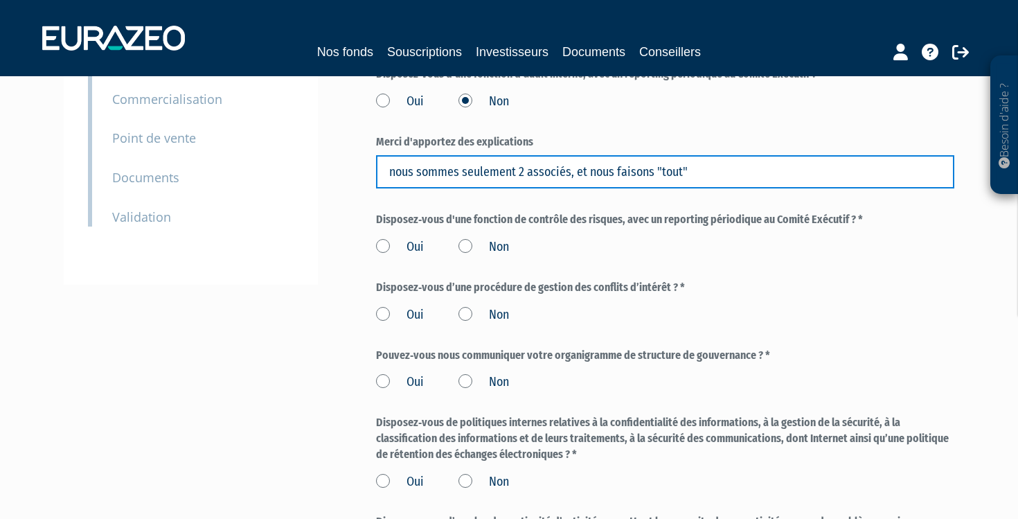
scroll to position [253, 0]
type input "nous sommes seulement 2 associés, et nous faisons "tout""
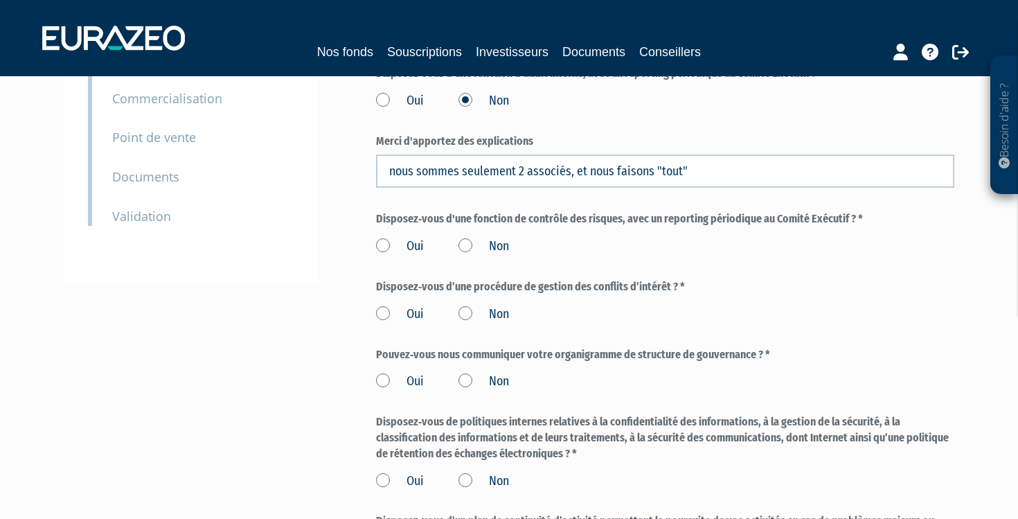
click at [467, 242] on label "Non" at bounding box center [483, 247] width 51 height 18
click at [0, 0] on input "Non" at bounding box center [0, 0] width 0 height 0
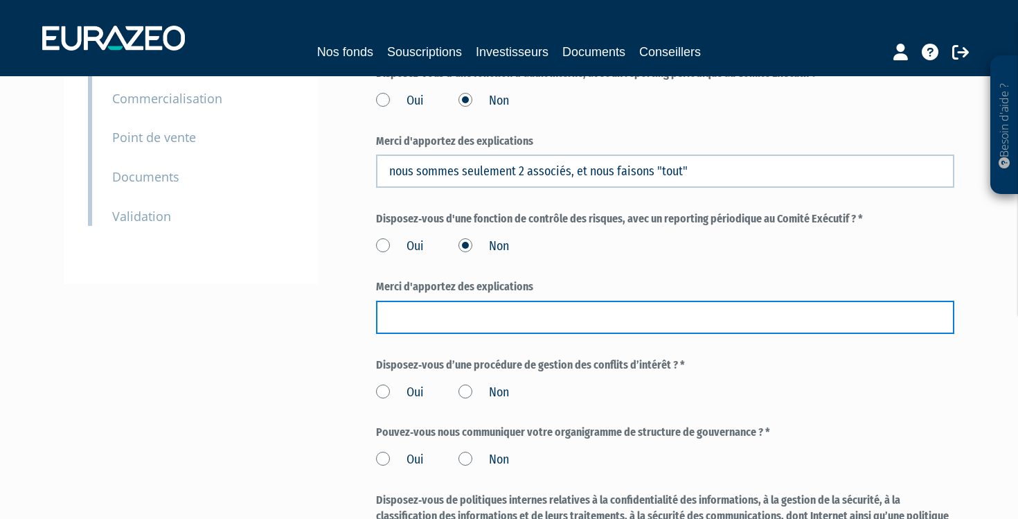
click at [427, 317] on input "text" at bounding box center [665, 317] width 578 height 33
paste input "nous sommes seulement 2 associés, et nous faisons "tout""
type input "nous sommes seulement 2 associés, et nous faisons "tout""
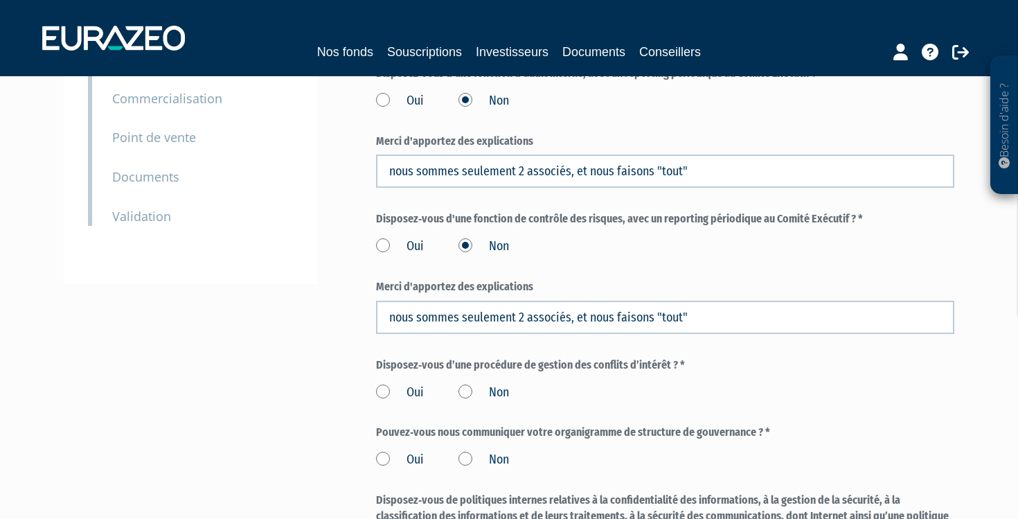
click at [384, 384] on label "Oui" at bounding box center [400, 393] width 48 height 18
click at [0, 0] on input "Oui" at bounding box center [0, 0] width 0 height 0
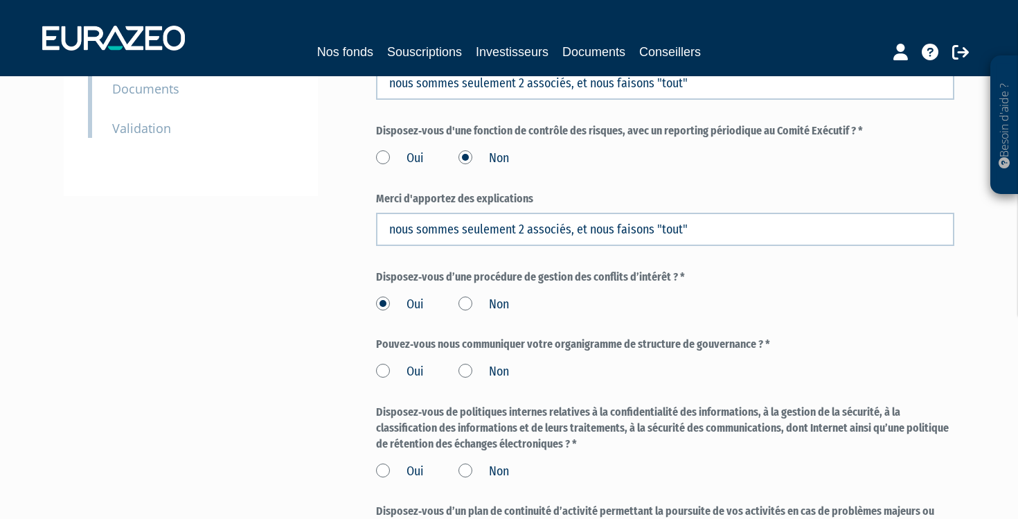
scroll to position [343, 0]
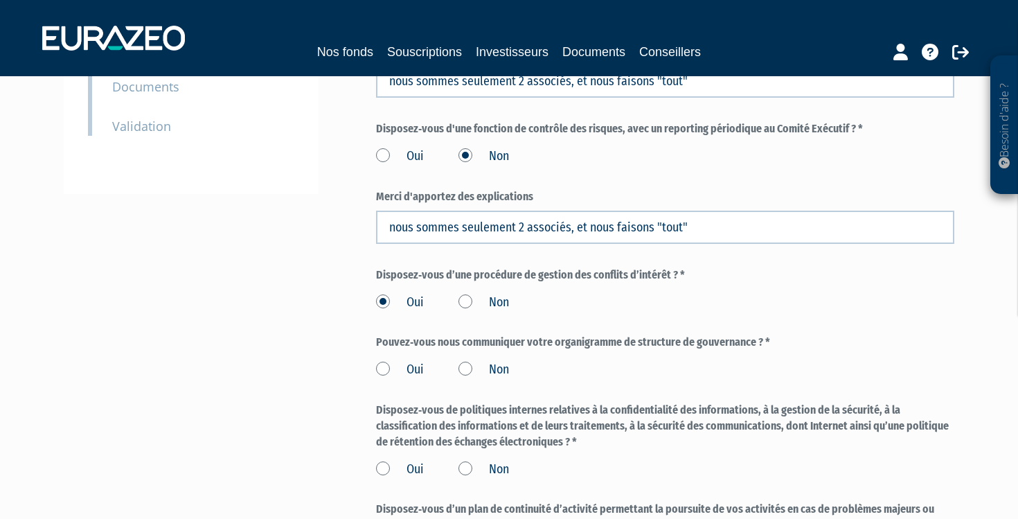
click at [387, 361] on label "Oui" at bounding box center [400, 370] width 48 height 18
click at [0, 0] on input "Oui" at bounding box center [0, 0] width 0 height 0
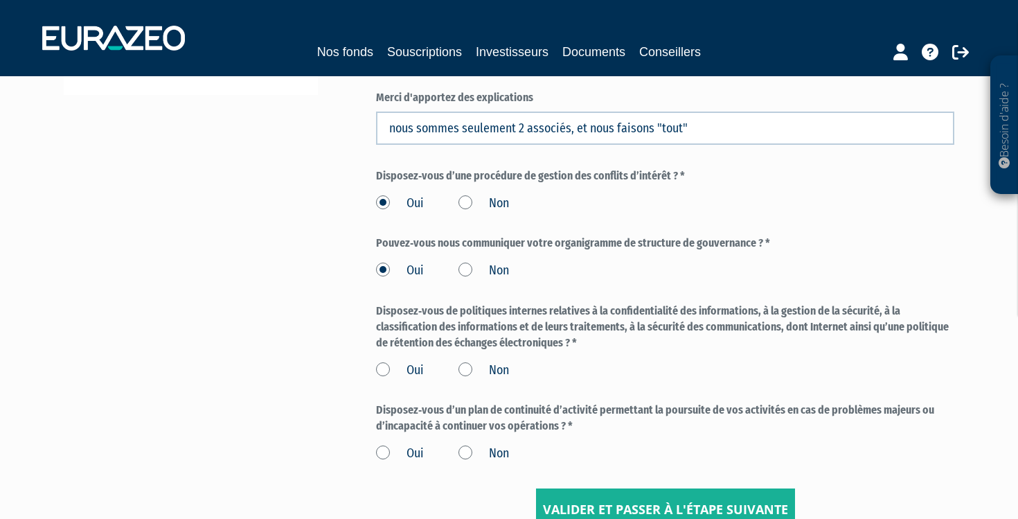
scroll to position [443, 0]
click at [383, 361] on label "Oui" at bounding box center [400, 370] width 48 height 18
click at [0, 0] on input "Oui" at bounding box center [0, 0] width 0 height 0
click at [382, 444] on label "Oui" at bounding box center [400, 453] width 48 height 18
click at [0, 0] on input "Oui" at bounding box center [0, 0] width 0 height 0
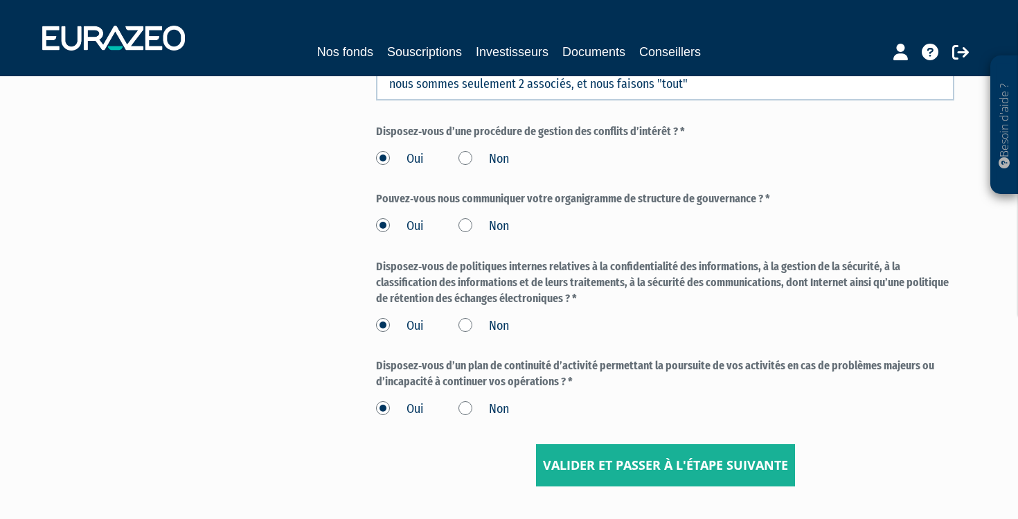
scroll to position [514, 0]
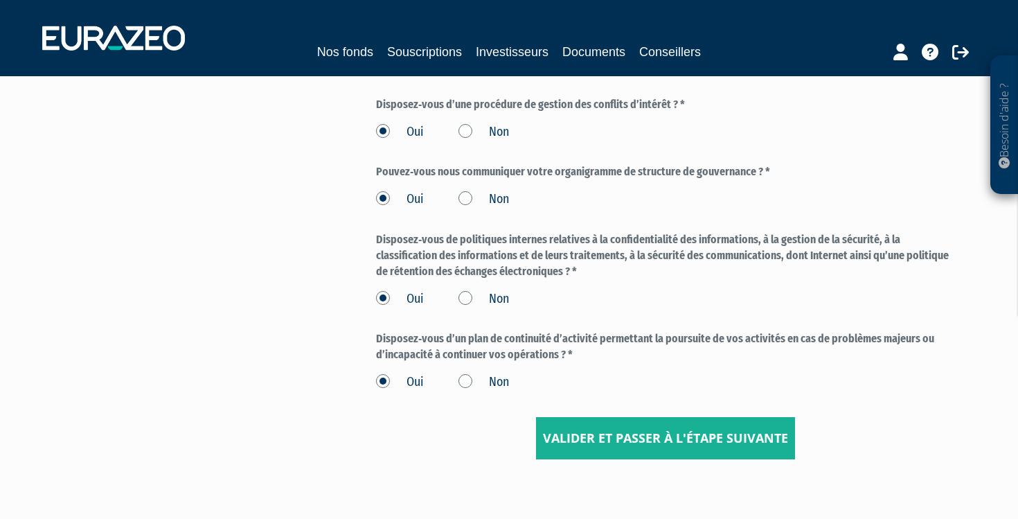
click at [607, 424] on input "Valider et passer à l'étape suivante" at bounding box center [665, 438] width 259 height 43
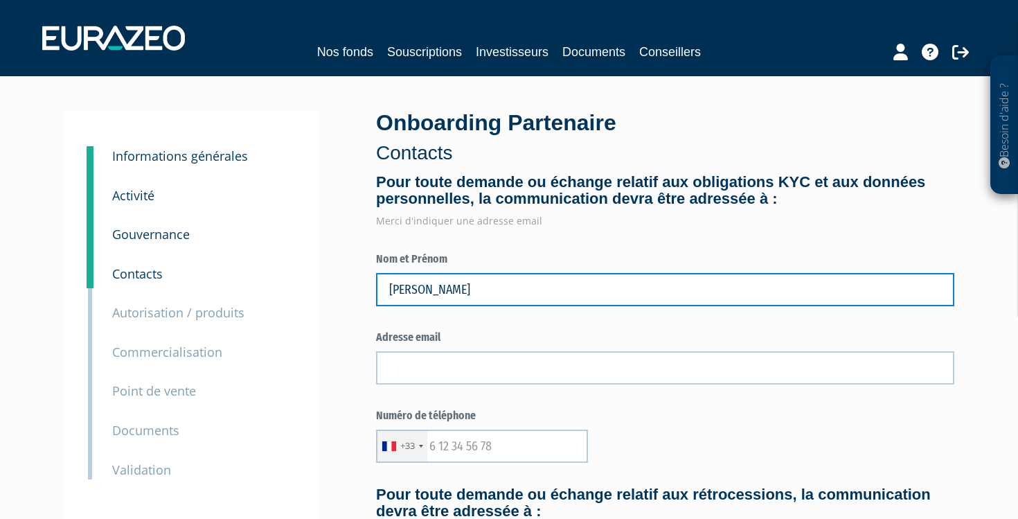
type input "JANEL PATRICK"
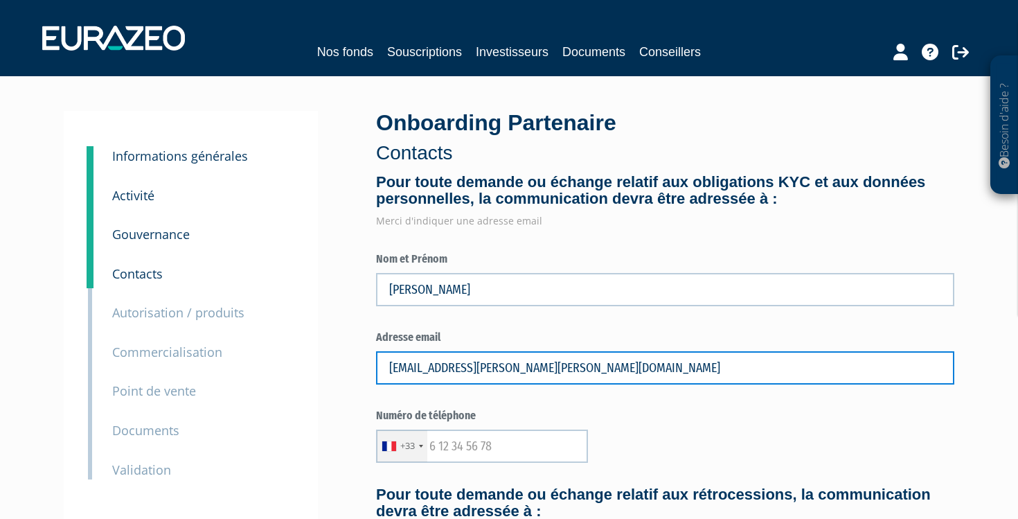
type input "p.janel@aletia.expert"
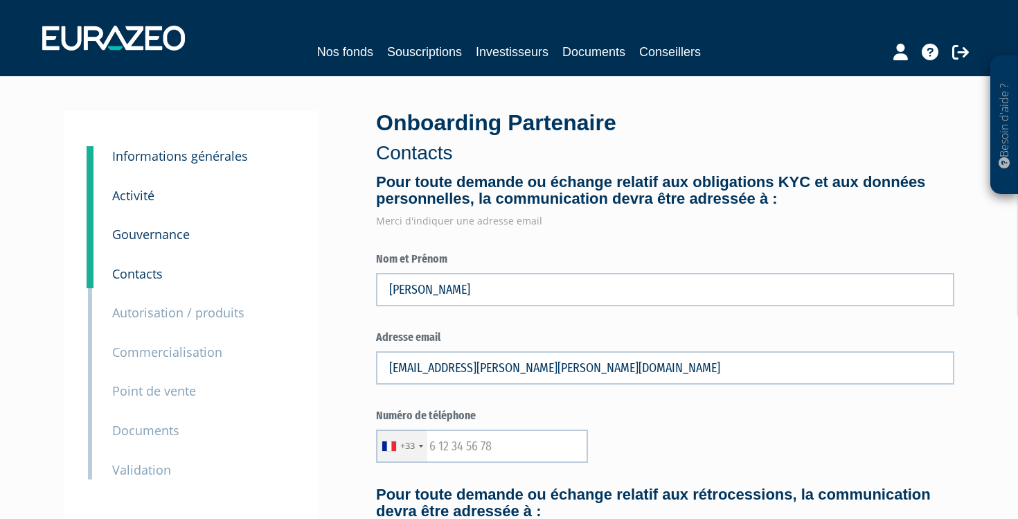
click at [302, 334] on div "8 Commercialisation" at bounding box center [203, 342] width 202 height 39
click at [436, 445] on input "text" at bounding box center [482, 445] width 212 height 33
type input "630489374"
click at [675, 426] on div "Numéro de téléphone +33 France +33 Germany (Deutschland) +49 Switzerland (Schwe…" at bounding box center [665, 435] width 578 height 55
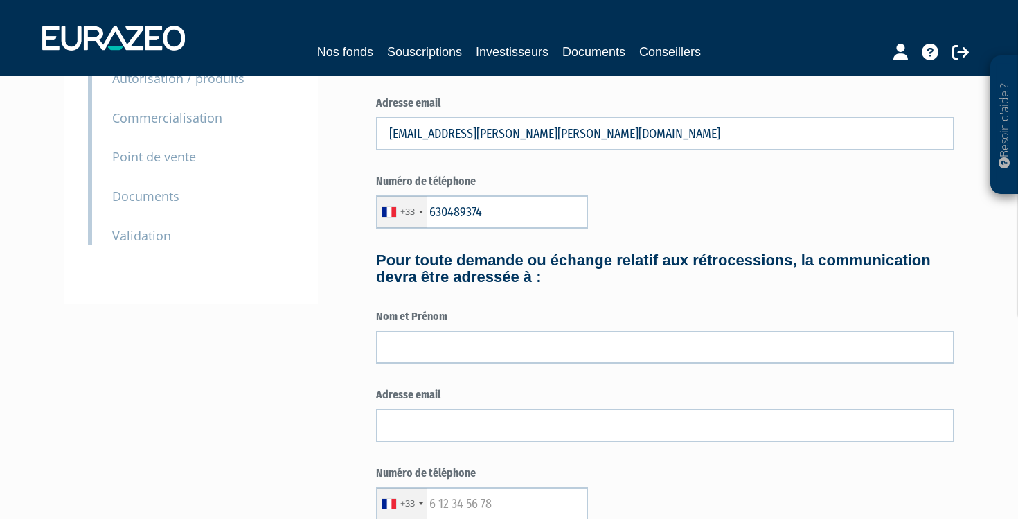
scroll to position [236, 0]
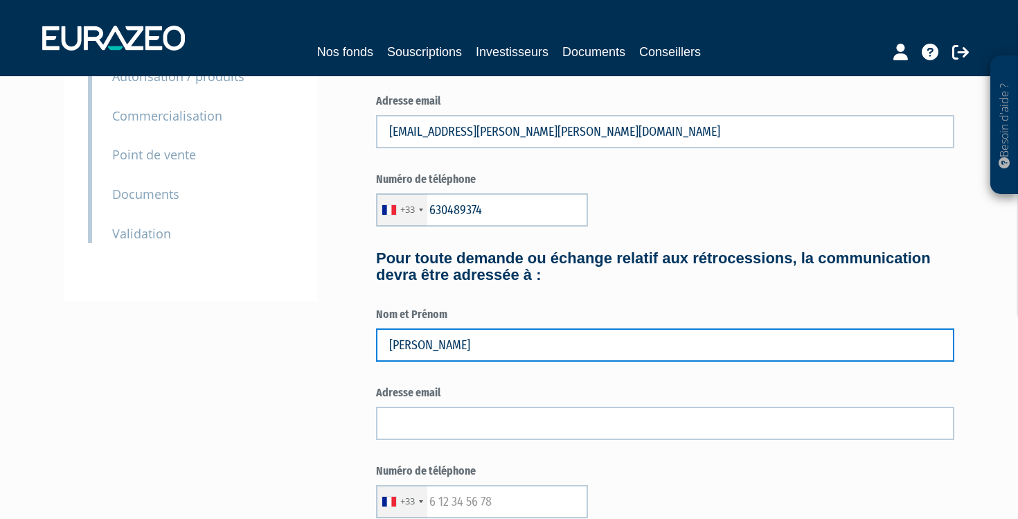
type input "JANEL PATRICK"
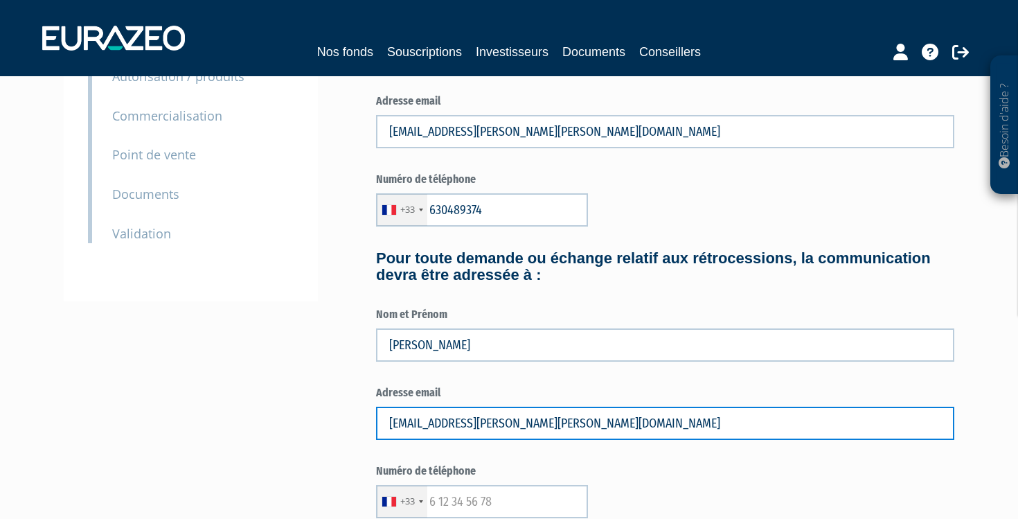
type input "p.janel@aletia.expert"
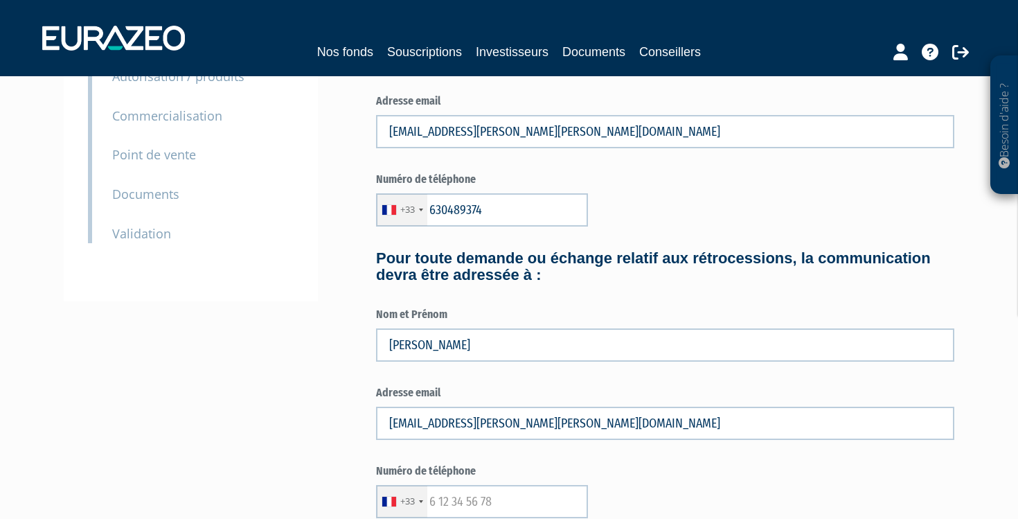
click at [323, 391] on div "3 Informations générales 4 Activité 5 Gouvernance 6 Contacts 7 Autorisation / p…" at bounding box center [509, 376] width 870 height 1003
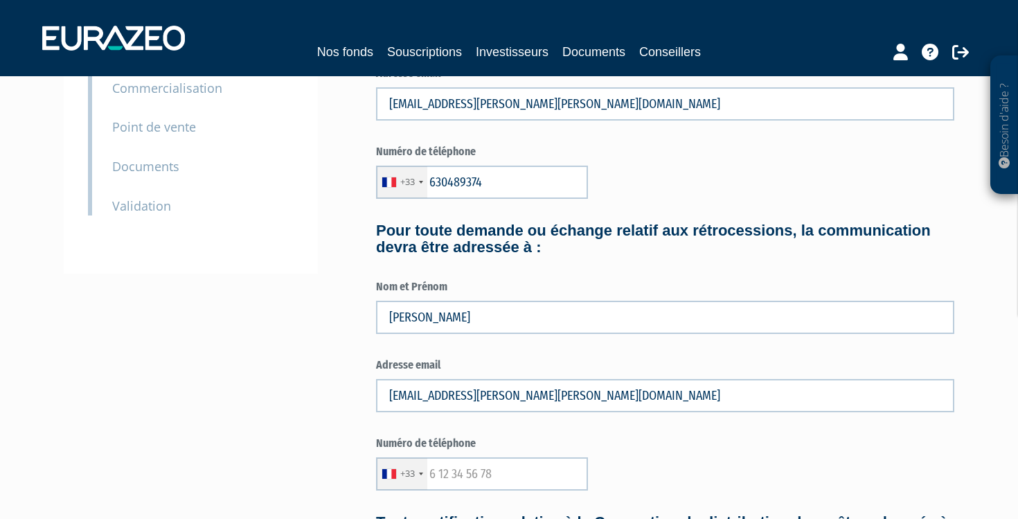
scroll to position [341, 0]
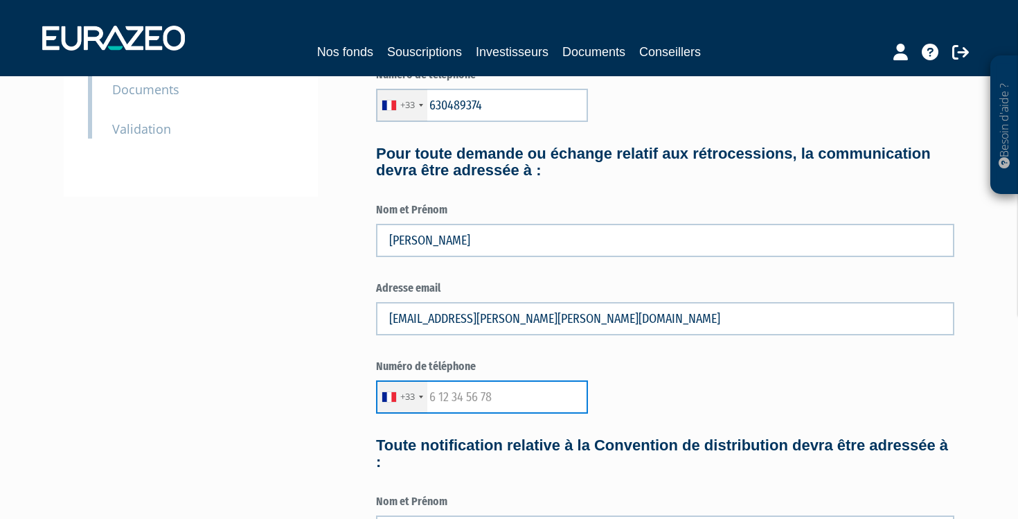
click at [435, 391] on input "text" at bounding box center [482, 396] width 212 height 33
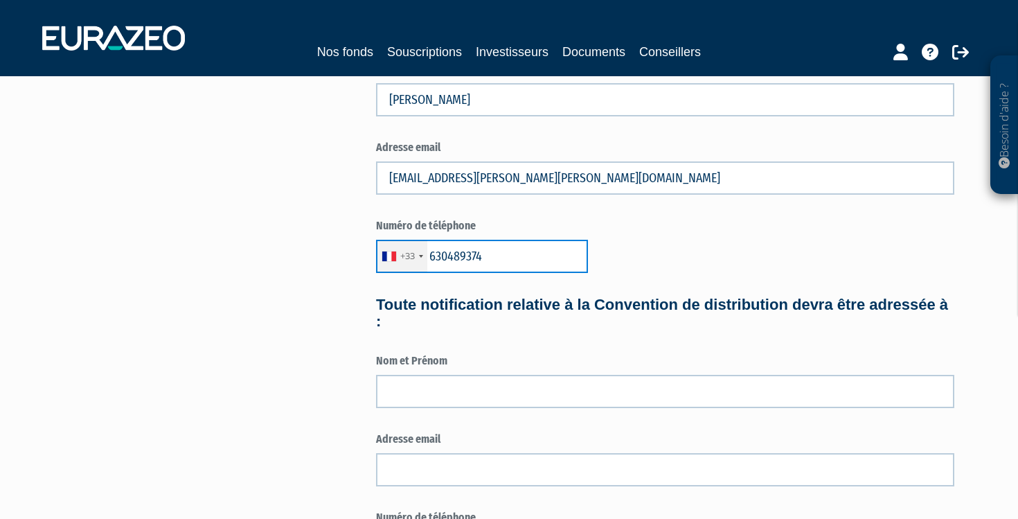
scroll to position [493, 0]
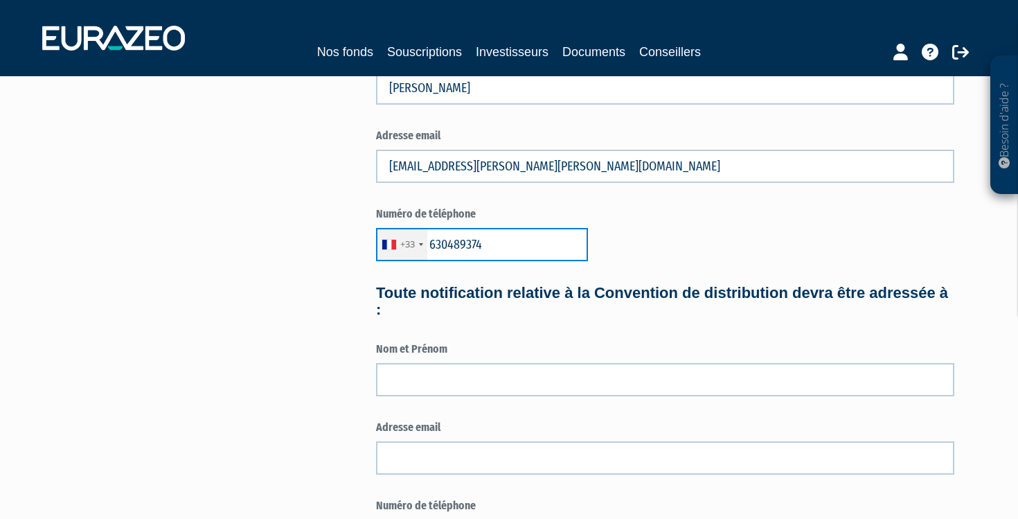
type input "630489374"
click at [296, 434] on div "3 Informations générales 4 Activité 5 Gouvernance 6 Contacts 7 Autorisation / p…" at bounding box center [509, 119] width 870 height 1003
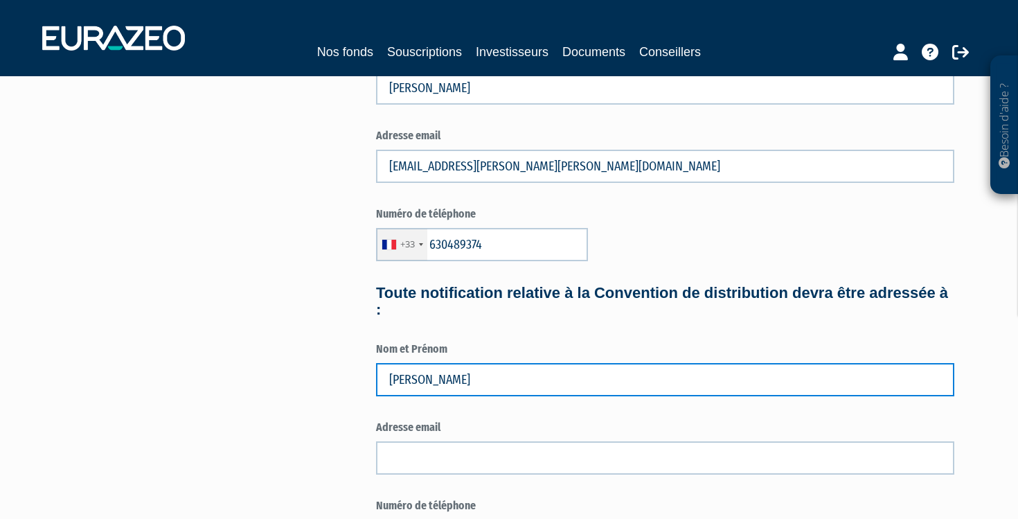
type input "JANEL PATRICK"
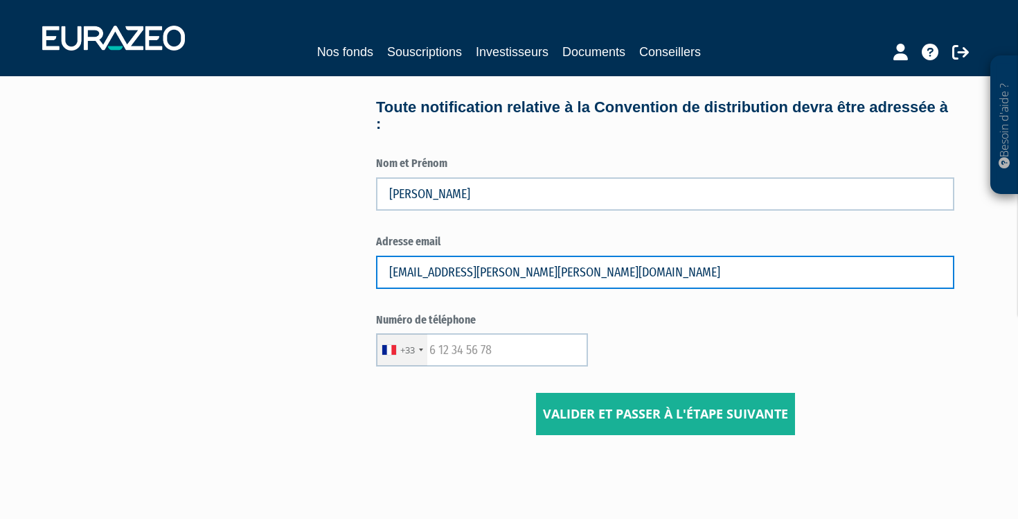
scroll to position [686, 0]
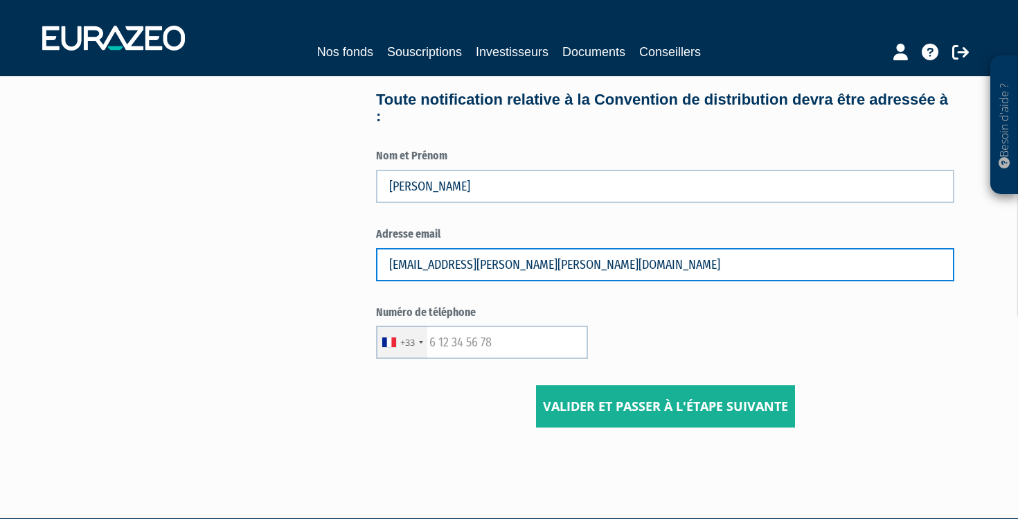
type input "p.janel@aletia.expert"
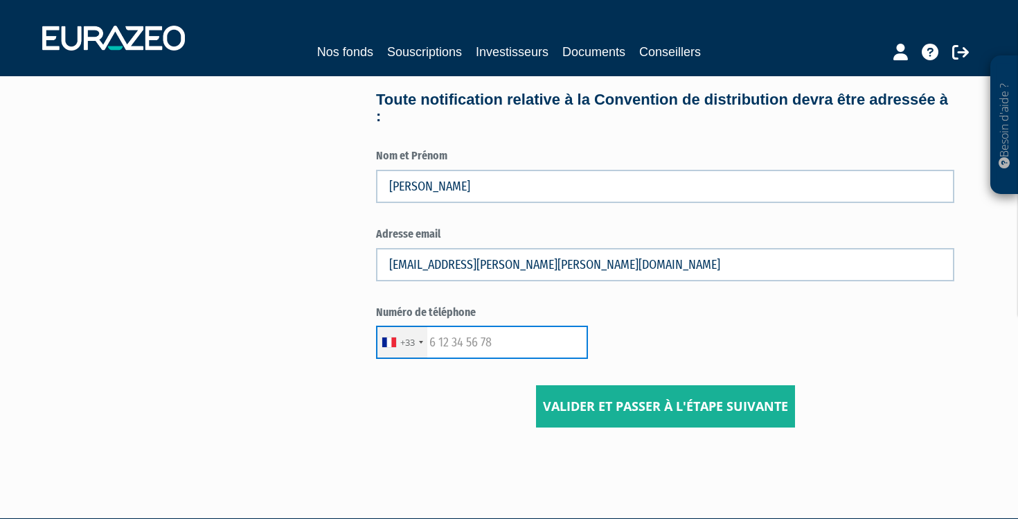
click at [435, 330] on input "text" at bounding box center [482, 341] width 212 height 33
type input "630489374"
click at [599, 393] on input "Valider et passer à l'étape suivante" at bounding box center [665, 406] width 259 height 43
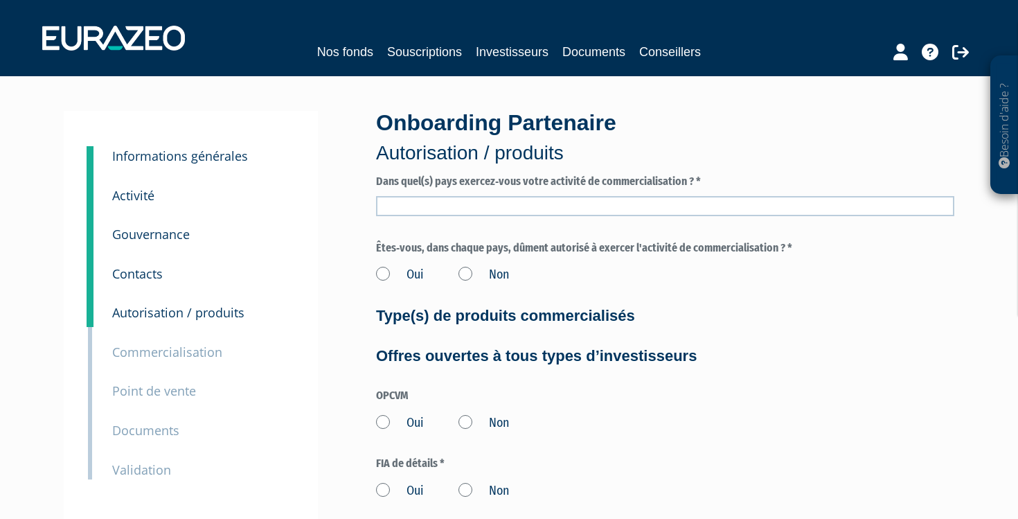
click at [658, 211] on input "text" at bounding box center [665, 206] width 578 height 20
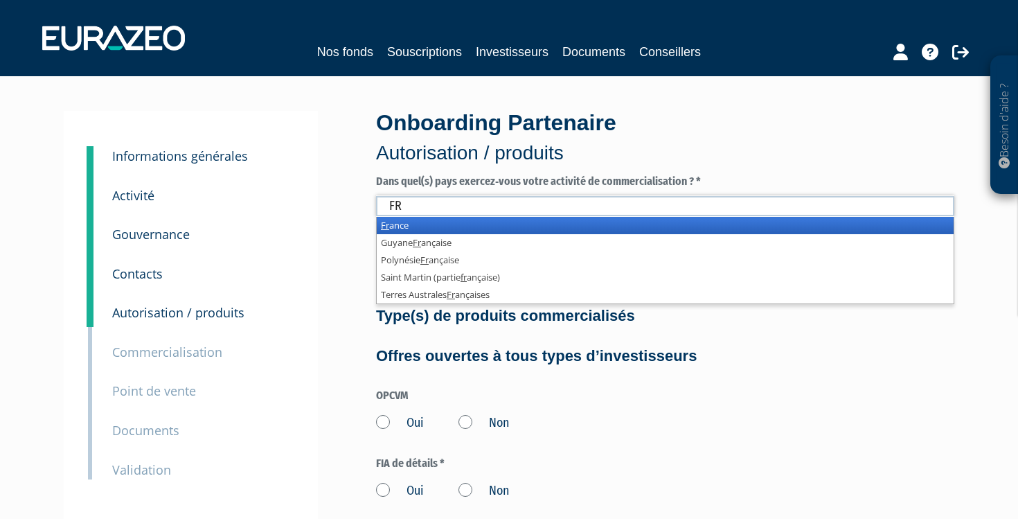
type input "FR"
click at [582, 226] on li "Fr ance" at bounding box center [665, 225] width 577 height 17
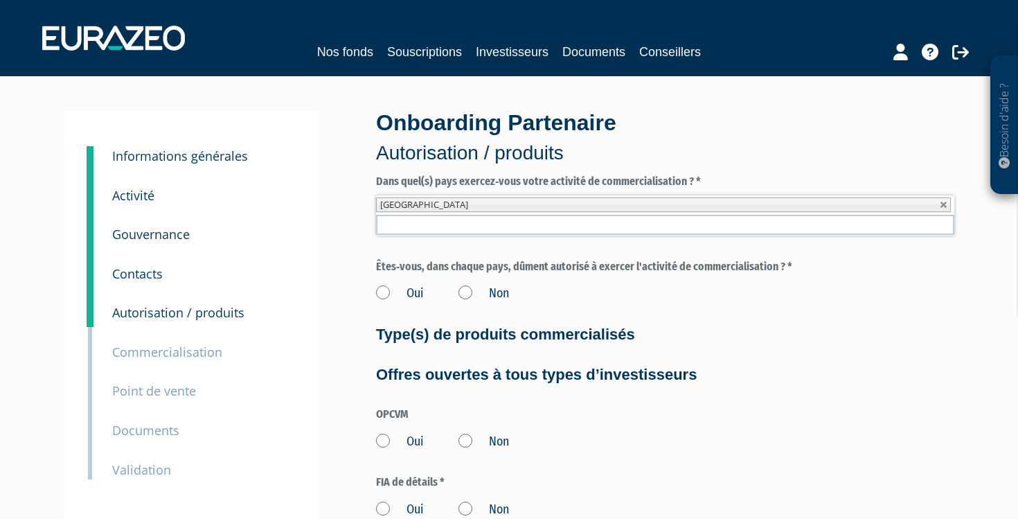
click at [382, 292] on label "Oui" at bounding box center [400, 294] width 48 height 18
click at [0, 0] on input "Oui" at bounding box center [0, 0] width 0 height 0
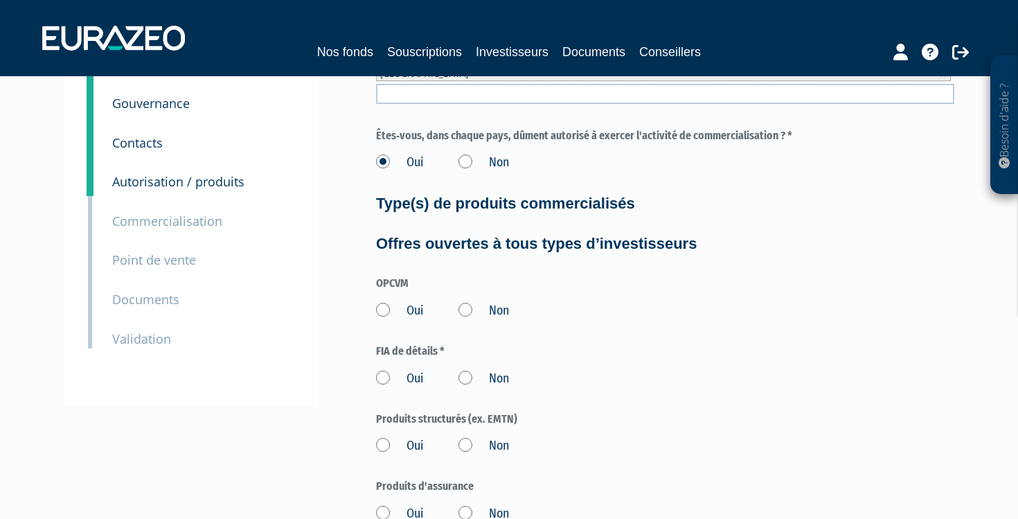
scroll to position [134, 0]
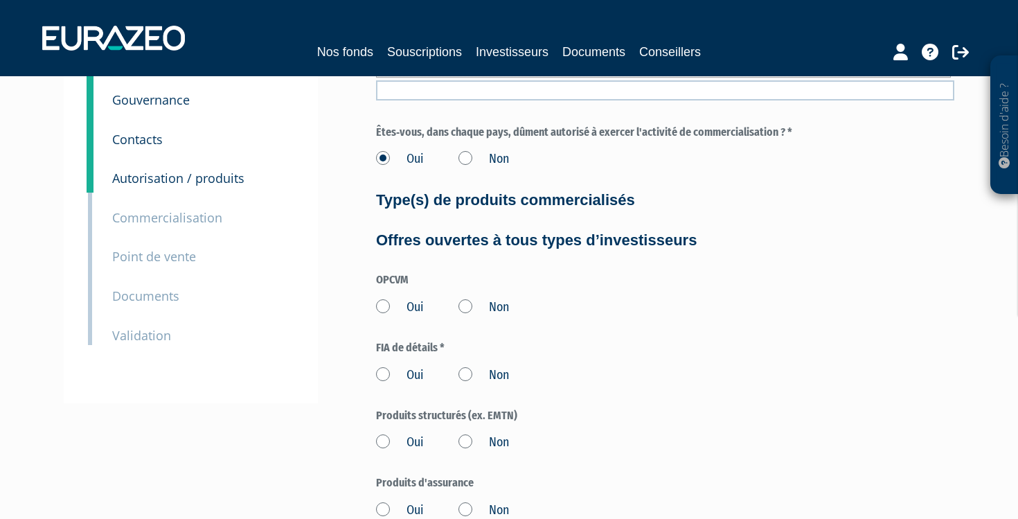
click at [384, 300] on label "Oui" at bounding box center [400, 307] width 48 height 18
click at [0, 0] on input "Oui" at bounding box center [0, 0] width 0 height 0
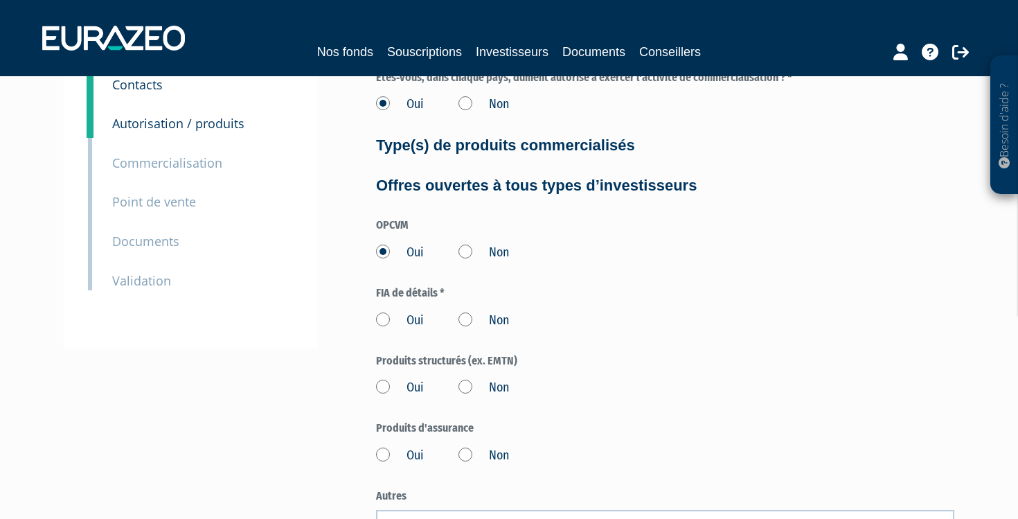
scroll to position [203, 0]
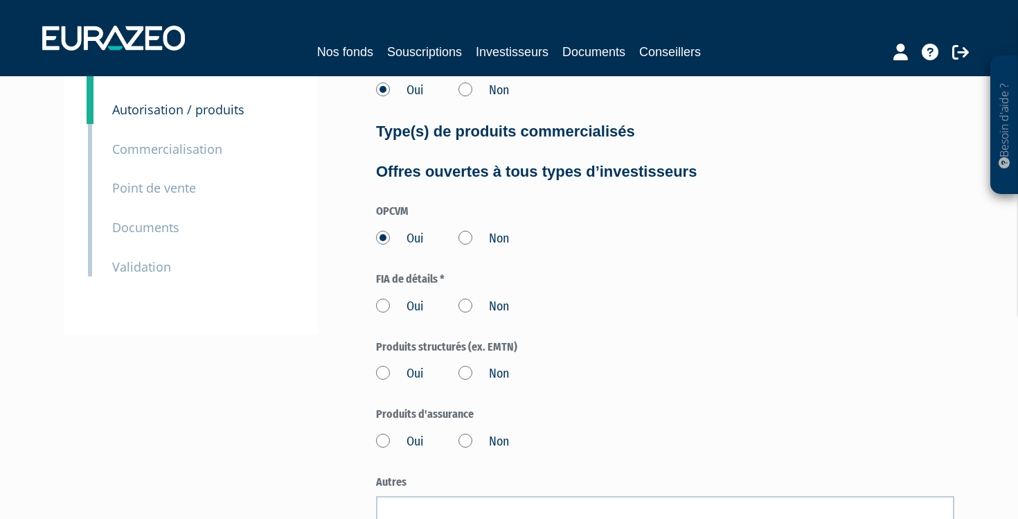
click at [384, 302] on label "Oui" at bounding box center [400, 307] width 48 height 18
click at [0, 0] on input "Oui" at bounding box center [0, 0] width 0 height 0
click at [379, 371] on label "Oui" at bounding box center [400, 374] width 48 height 18
click at [0, 0] on input "Oui" at bounding box center [0, 0] width 0 height 0
click at [383, 436] on label "Oui" at bounding box center [400, 442] width 48 height 18
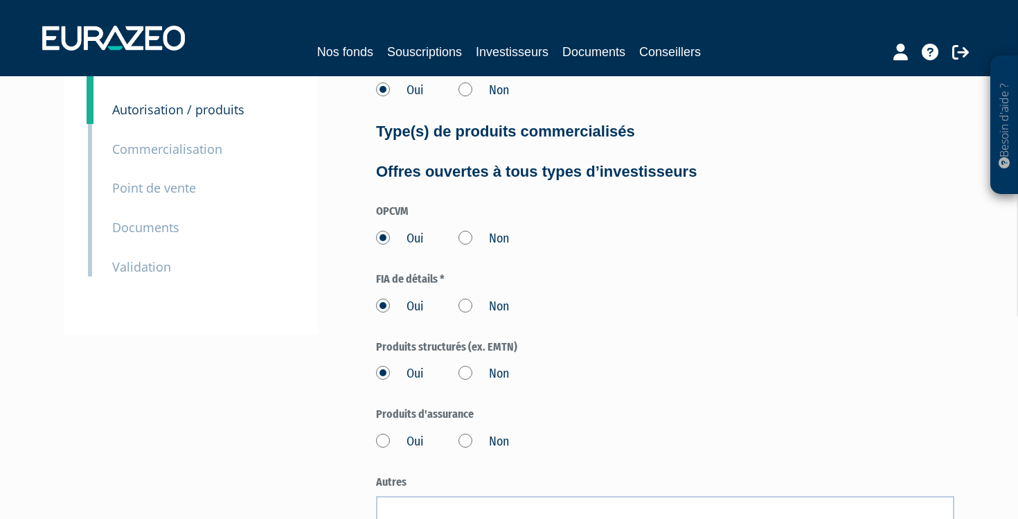
click at [0, 0] on input "Oui" at bounding box center [0, 0] width 0 height 0
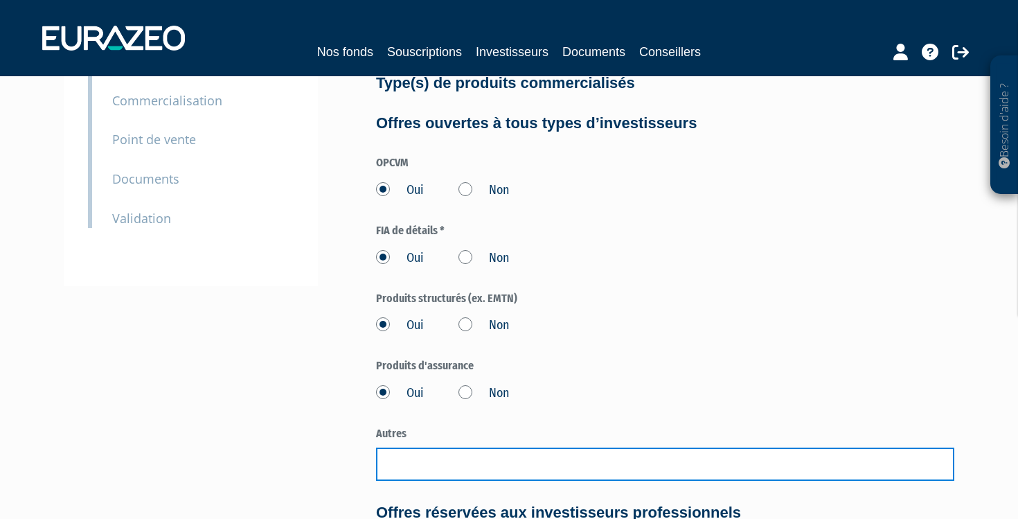
click at [389, 455] on input "text" at bounding box center [665, 463] width 578 height 33
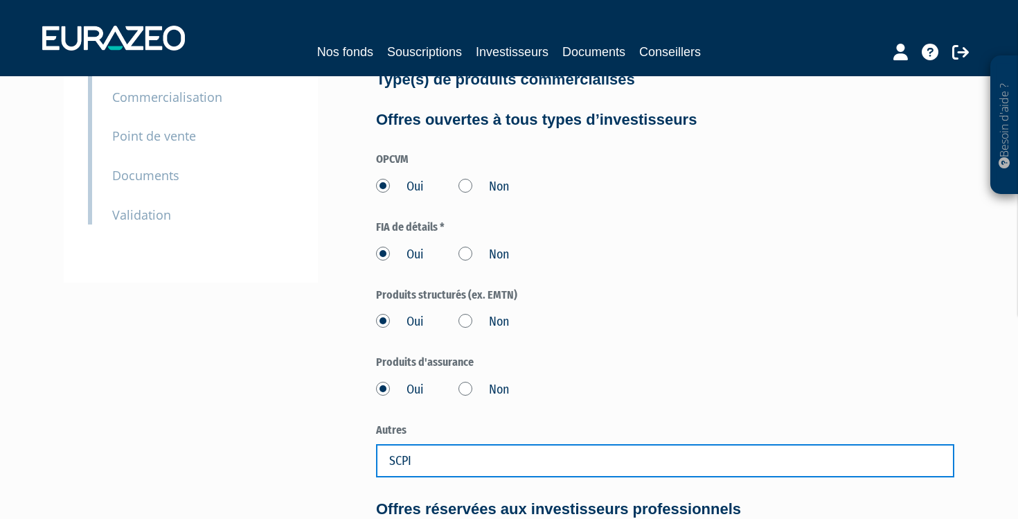
scroll to position [253, 0]
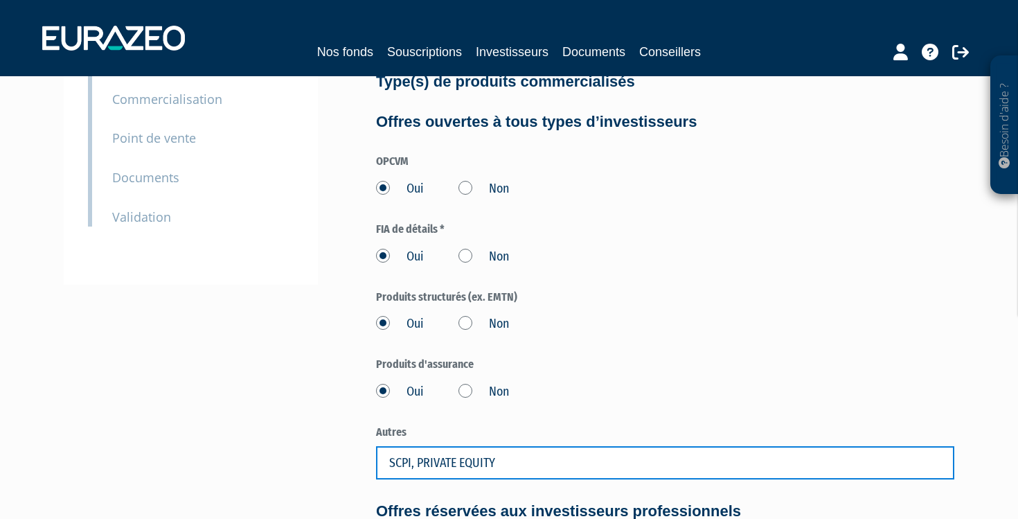
type input "SCPI, PRIVATE EQUITY"
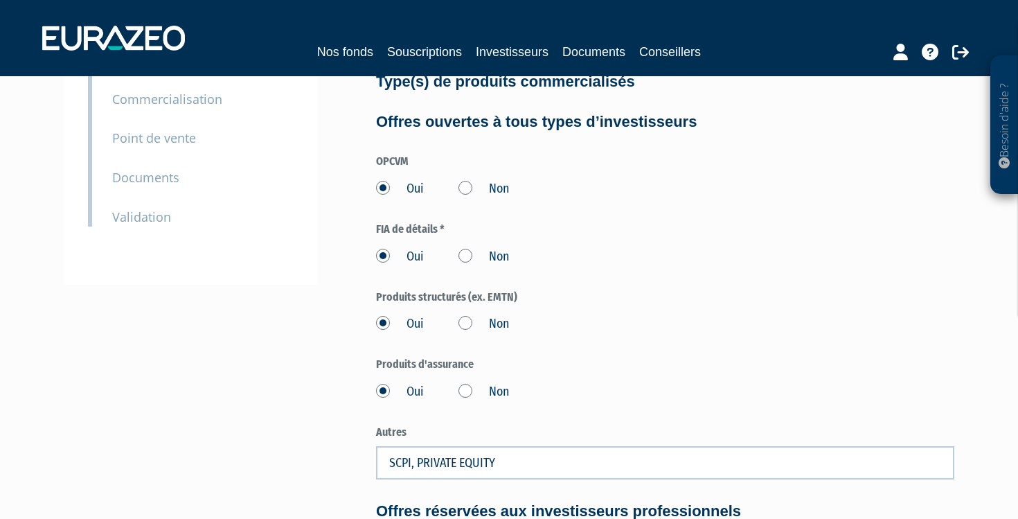
click at [152, 404] on div "3 Informations générales 4 Activité 5 Gouvernance 6 Contacts 7 Autorisation / p…" at bounding box center [509, 363] width 870 height 1010
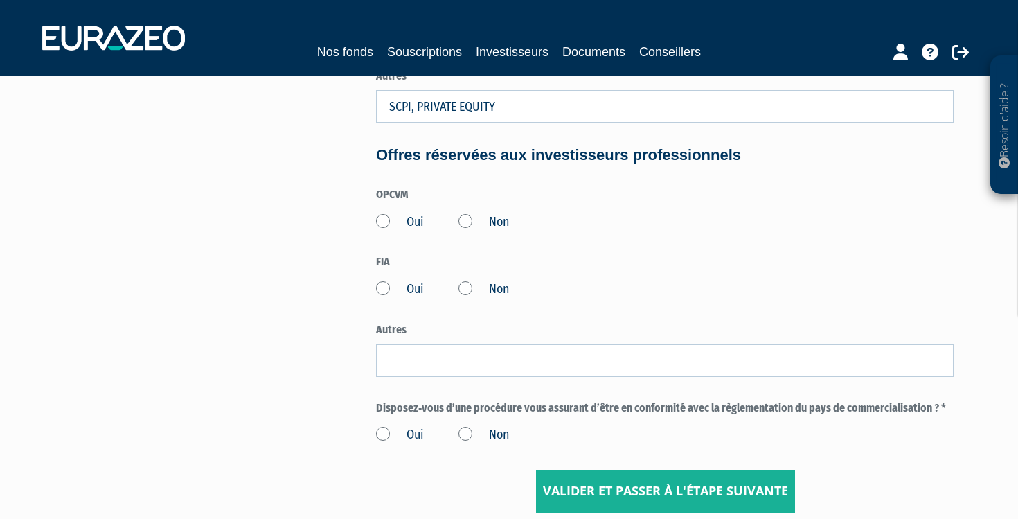
scroll to position [613, 0]
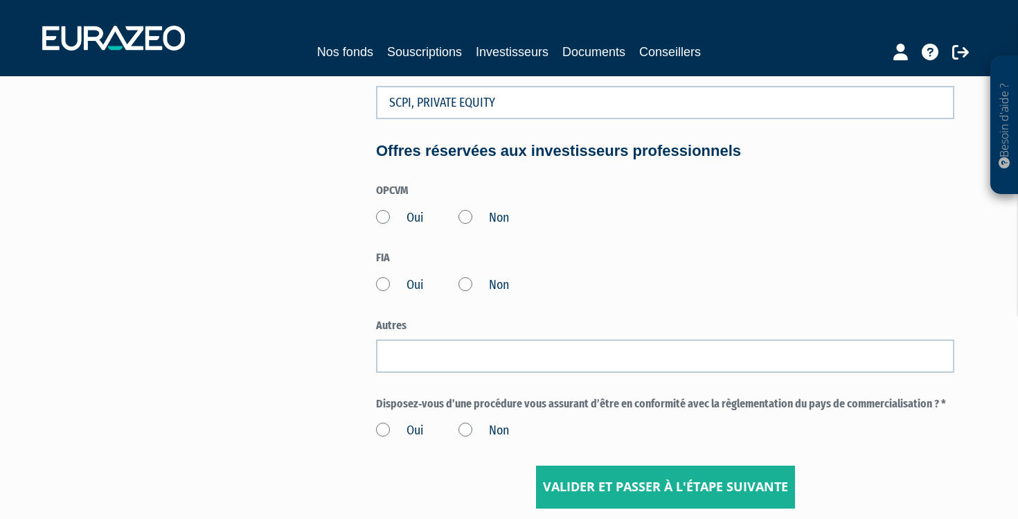
click at [381, 209] on label "Oui" at bounding box center [400, 218] width 48 height 18
click at [0, 0] on input "Oui" at bounding box center [0, 0] width 0 height 0
click at [381, 276] on label "Oui" at bounding box center [400, 285] width 48 height 18
click at [0, 0] on input "Oui" at bounding box center [0, 0] width 0 height 0
click at [383, 422] on label "Oui" at bounding box center [400, 431] width 48 height 18
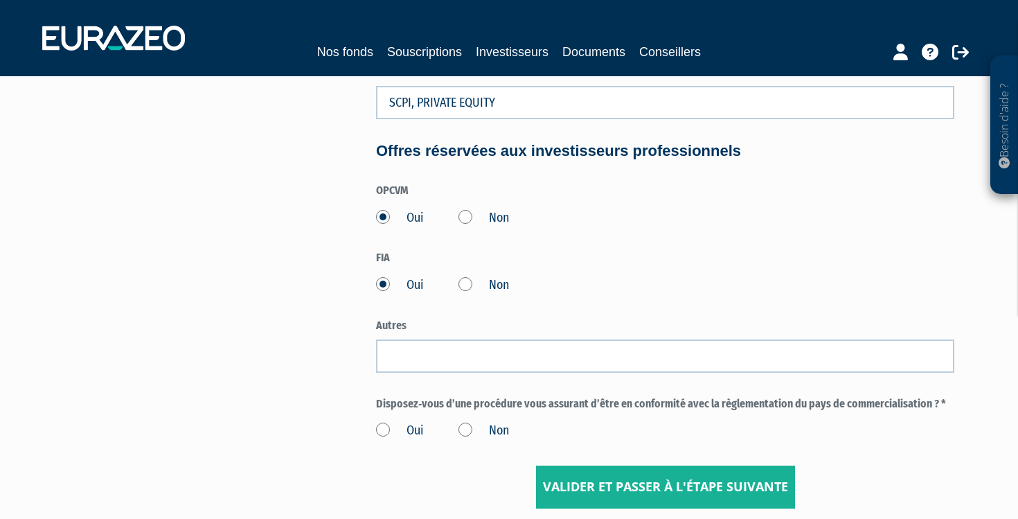
click at [0, 0] on input "Oui" at bounding box center [0, 0] width 0 height 0
click at [580, 467] on input "Valider et passer à l'étape suivante" at bounding box center [665, 486] width 259 height 43
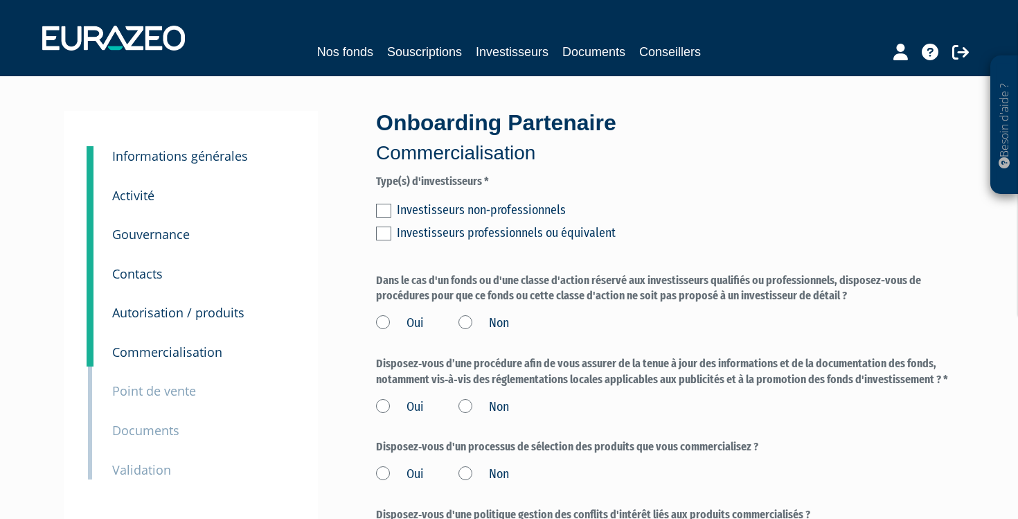
click at [384, 204] on label at bounding box center [383, 211] width 15 height 14
click at [0, 0] on input "checkbox" at bounding box center [0, 0] width 0 height 0
click at [384, 204] on label at bounding box center [383, 211] width 15 height 14
click at [0, 0] on input "checkbox" at bounding box center [0, 0] width 0 height 0
click at [382, 208] on label at bounding box center [383, 211] width 15 height 14
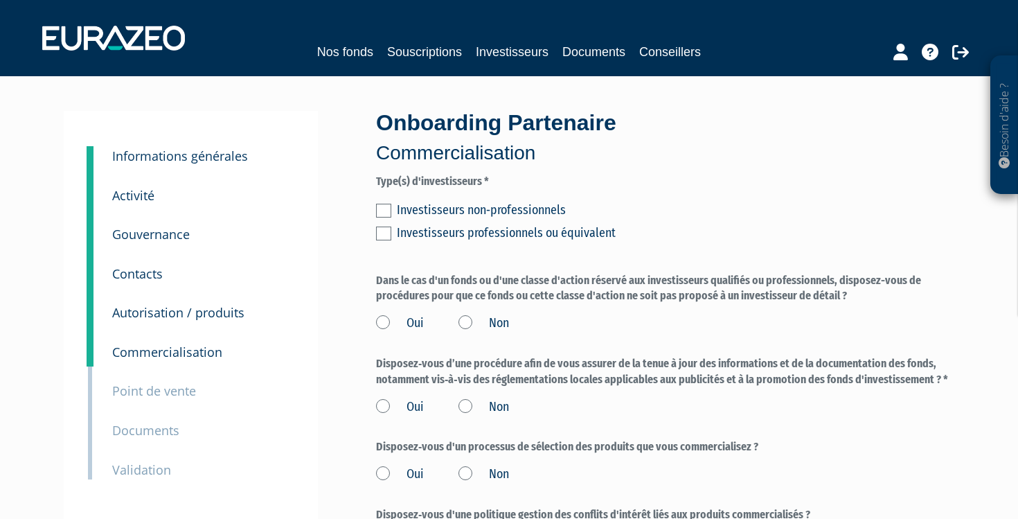
click at [0, 0] on input "checkbox" at bounding box center [0, 0] width 0 height 0
click at [385, 231] on label at bounding box center [383, 233] width 15 height 14
click at [0, 0] on input "checkbox" at bounding box center [0, 0] width 0 height 0
click at [382, 323] on label "Oui" at bounding box center [400, 323] width 48 height 18
click at [0, 0] on input "Oui" at bounding box center [0, 0] width 0 height 0
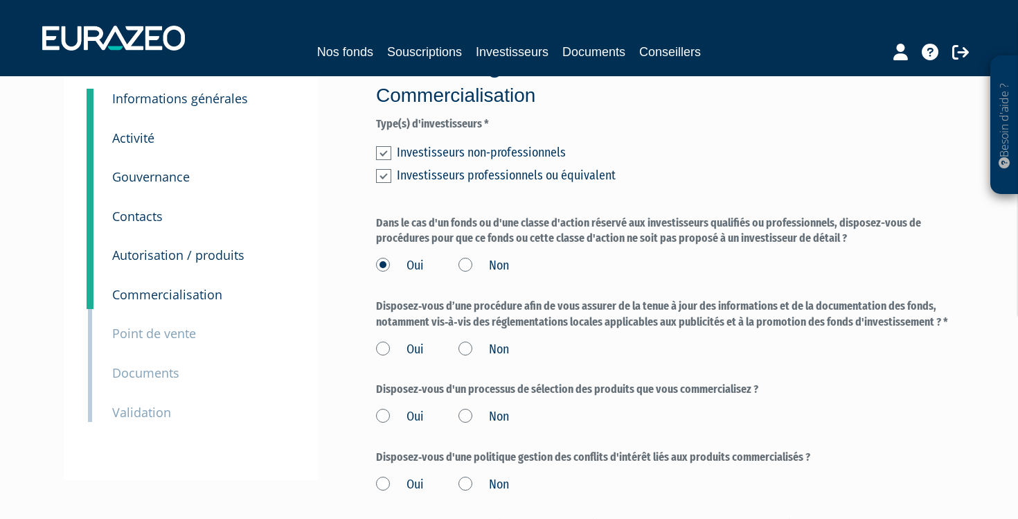
scroll to position [59, 0]
click at [384, 341] on label "Oui" at bounding box center [400, 348] width 48 height 18
click at [0, 0] on input "Oui" at bounding box center [0, 0] width 0 height 0
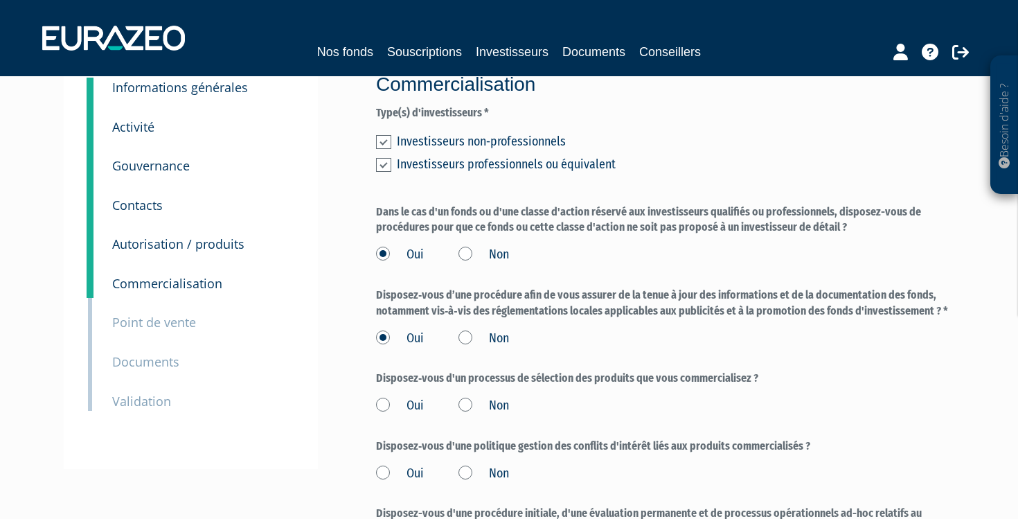
click at [382, 401] on label "Oui" at bounding box center [400, 406] width 48 height 18
click at [0, 0] on input "Oui" at bounding box center [0, 0] width 0 height 0
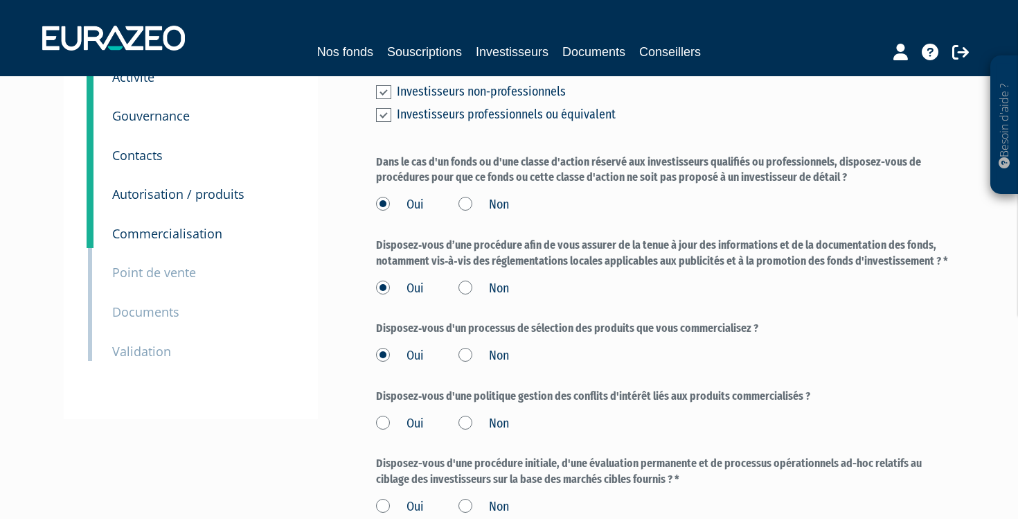
scroll to position [121, 0]
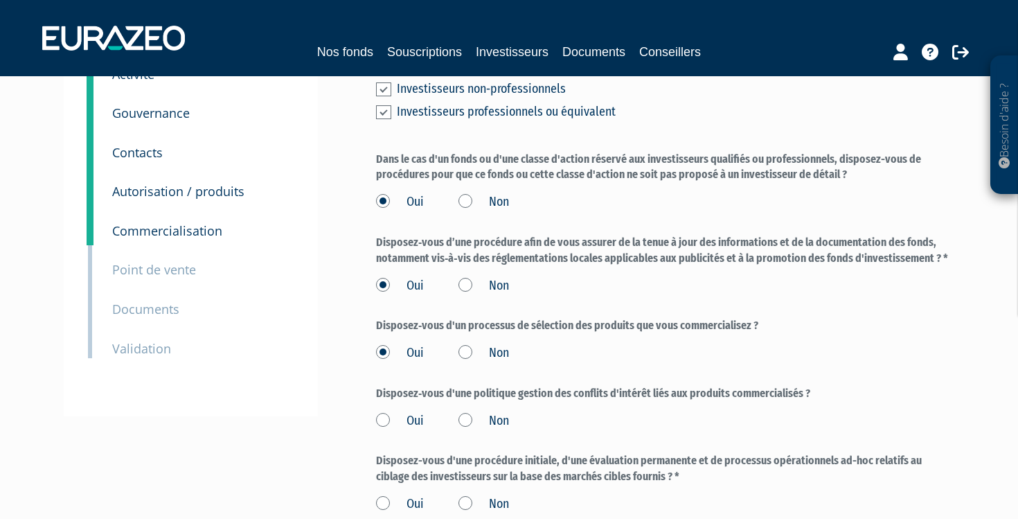
click at [383, 412] on label "Oui" at bounding box center [400, 421] width 48 height 18
click at [0, 0] on input "Oui" at bounding box center [0, 0] width 0 height 0
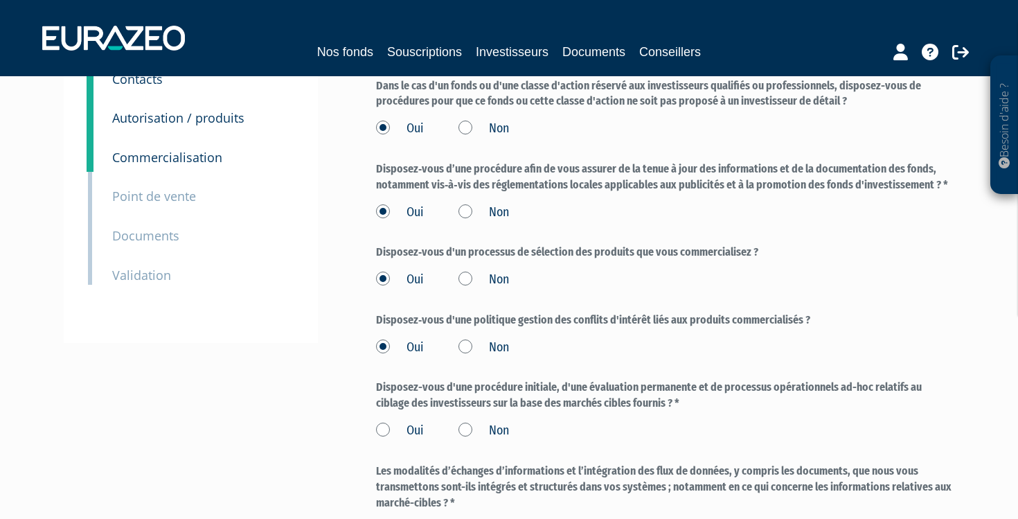
scroll to position [196, 0]
click at [383, 420] on label "Oui" at bounding box center [400, 429] width 48 height 18
click at [0, 0] on input "Oui" at bounding box center [0, 0] width 0 height 0
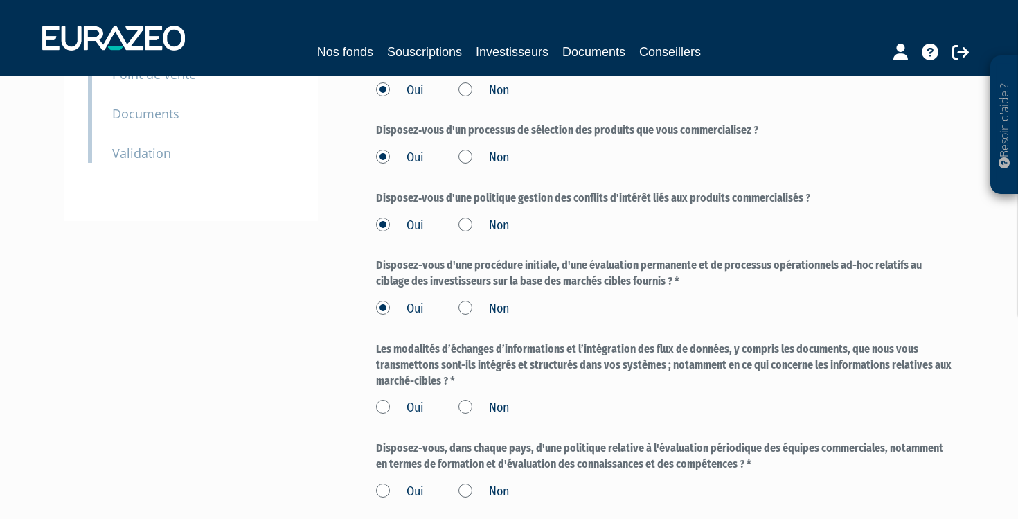
scroll to position [318, 0]
click at [383, 398] on label "Oui" at bounding box center [400, 407] width 48 height 18
click at [0, 0] on input "Oui" at bounding box center [0, 0] width 0 height 0
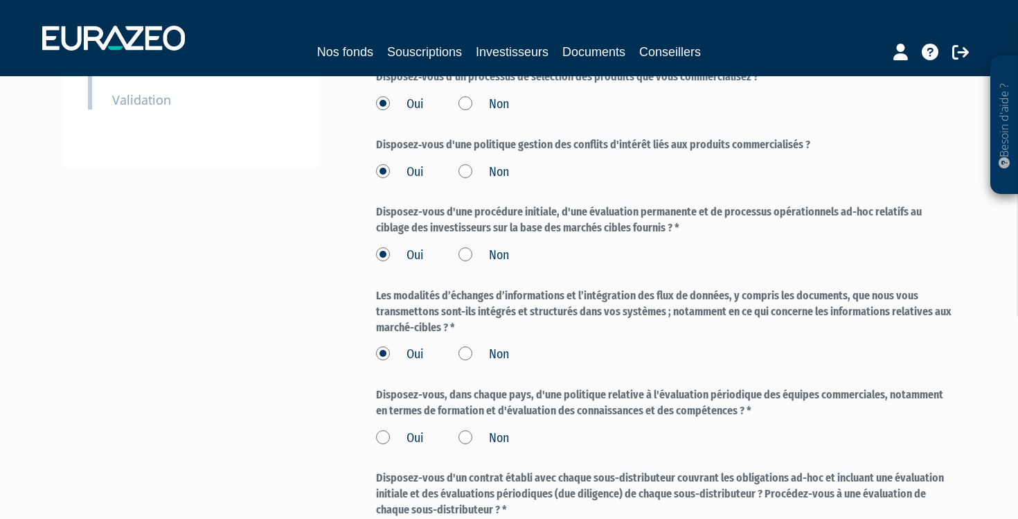
scroll to position [380, 0]
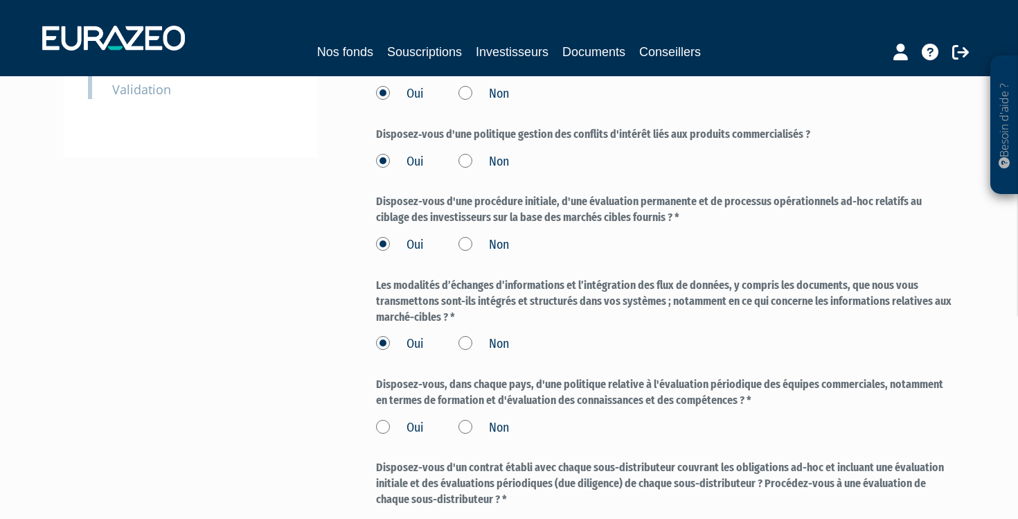
click at [382, 419] on label "Oui" at bounding box center [400, 428] width 48 height 18
click at [0, 0] on input "Oui" at bounding box center [0, 0] width 0 height 0
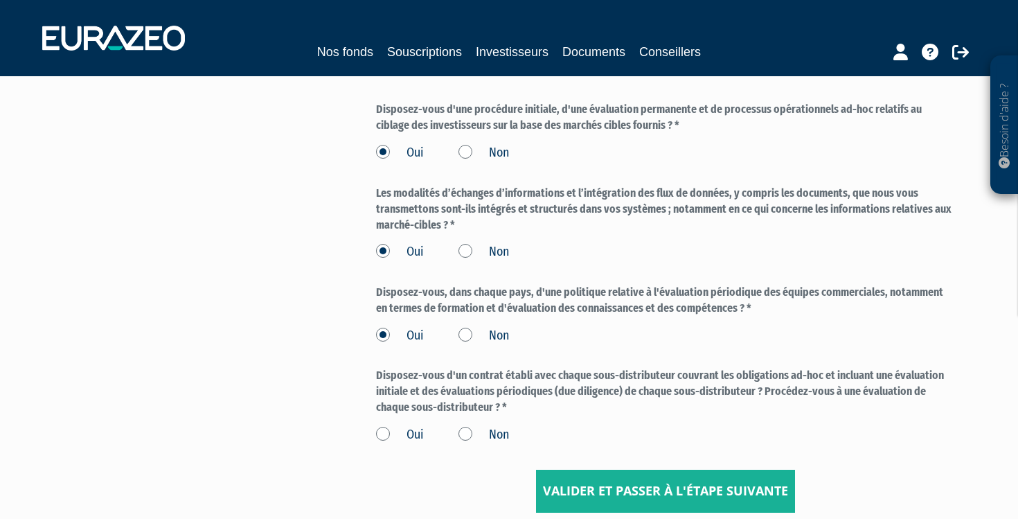
scroll to position [476, 0]
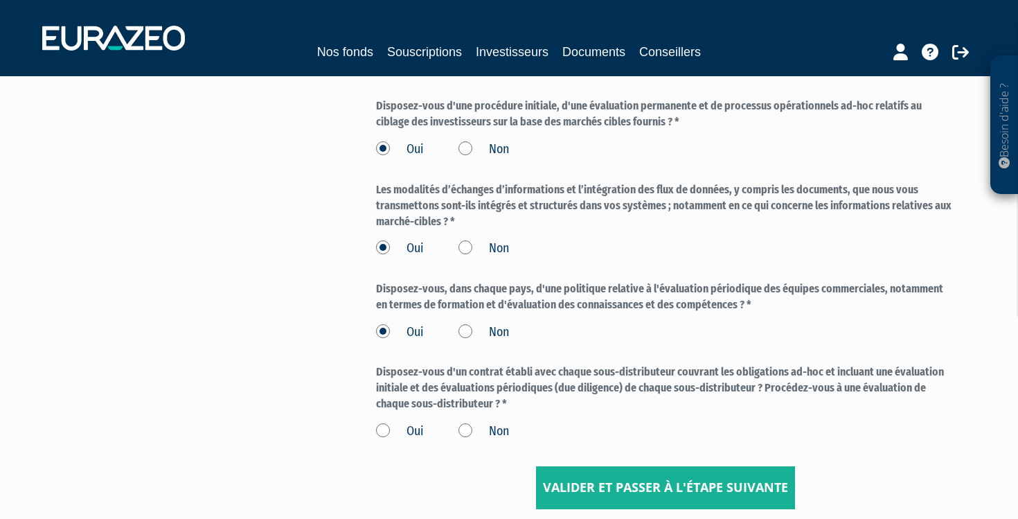
click at [384, 422] on label "Oui" at bounding box center [400, 431] width 48 height 18
click at [0, 0] on input "Oui" at bounding box center [0, 0] width 0 height 0
click at [616, 476] on input "Valider et passer à l'étape suivante" at bounding box center [665, 487] width 259 height 43
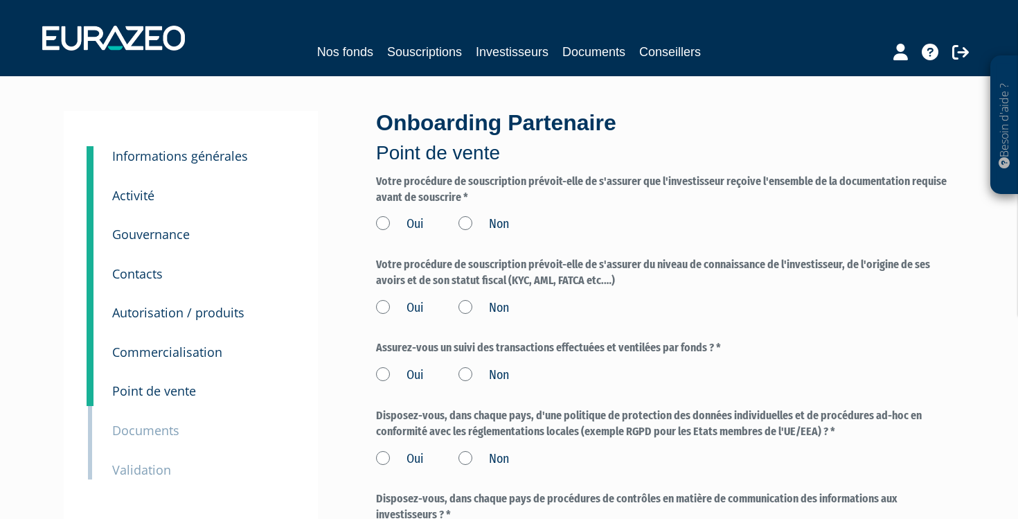
click at [385, 223] on label "Oui" at bounding box center [400, 224] width 48 height 18
click at [0, 0] on input "Oui" at bounding box center [0, 0] width 0 height 0
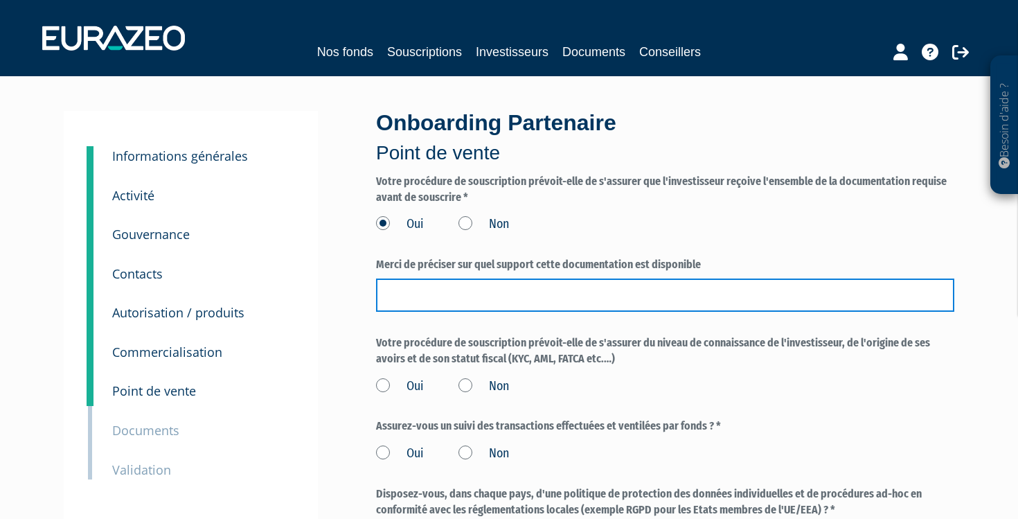
click at [391, 293] on input "text" at bounding box center [665, 294] width 578 height 33
drag, startPoint x: 391, startPoint y: 291, endPoint x: 698, endPoint y: 301, distance: 306.9
click at [698, 301] on input "DIC OU KID RAPPORT D'ADEQUATION LETTRE DE MISSION DER" at bounding box center [665, 294] width 578 height 33
type input "SUPPORT ELECTRONIQUE"
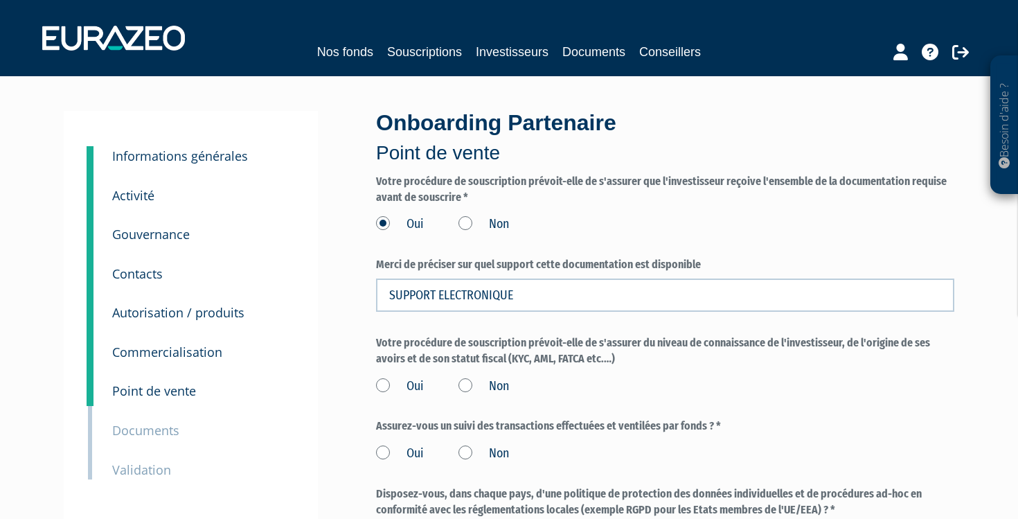
click at [381, 380] on label "Oui" at bounding box center [400, 386] width 48 height 18
click at [0, 0] on input "Oui" at bounding box center [0, 0] width 0 height 0
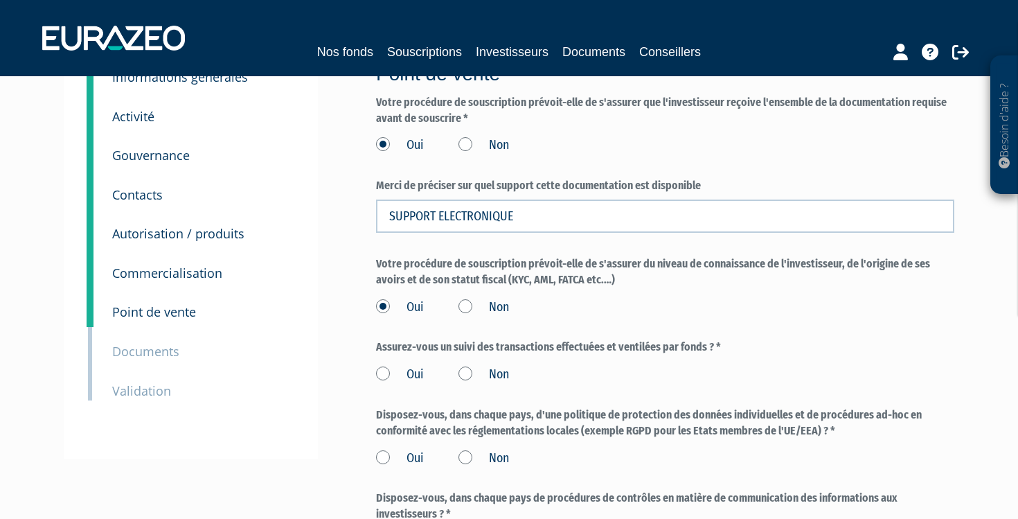
scroll to position [80, 0]
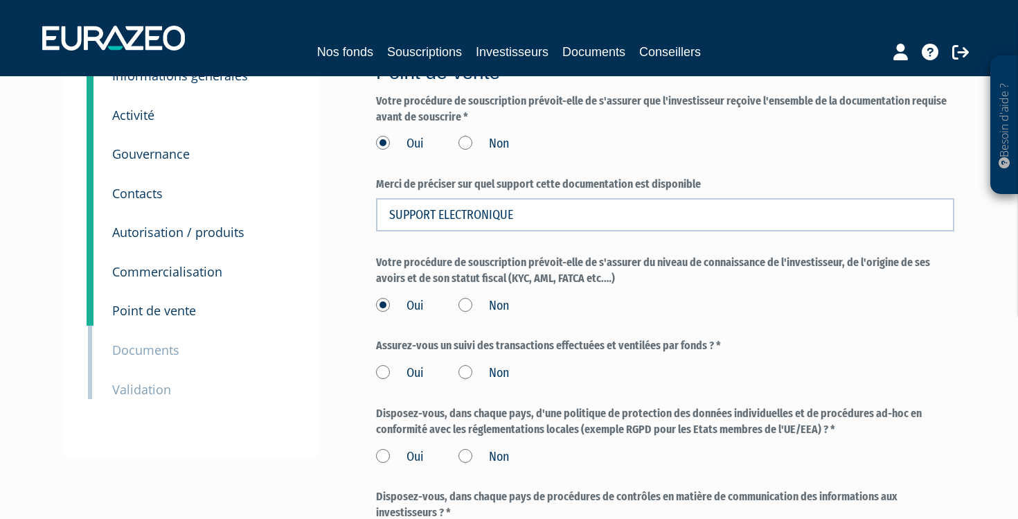
click at [385, 368] on label "Oui" at bounding box center [400, 373] width 48 height 18
click at [0, 0] on input "Oui" at bounding box center [0, 0] width 0 height 0
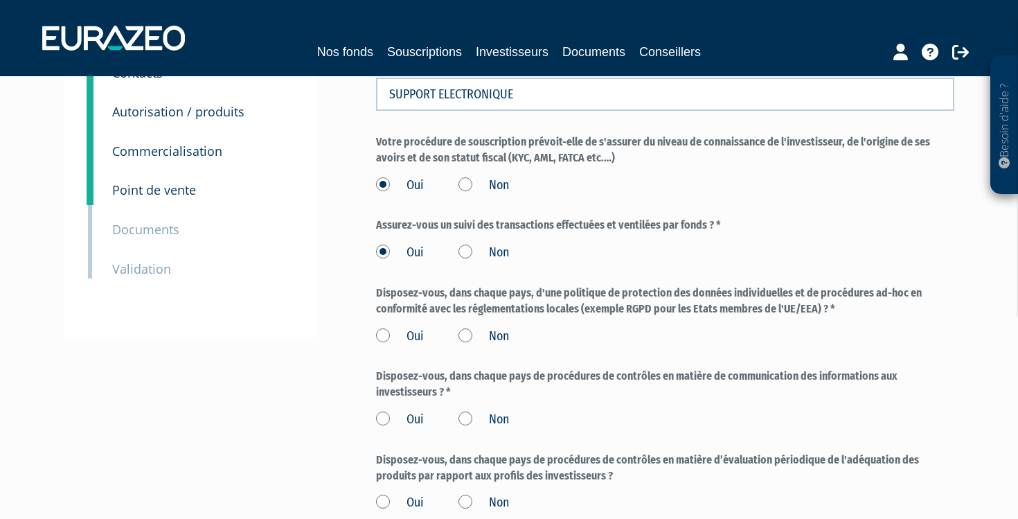
scroll to position [202, 0]
click at [380, 329] on label "Oui" at bounding box center [400, 336] width 48 height 18
click at [0, 0] on input "Oui" at bounding box center [0, 0] width 0 height 0
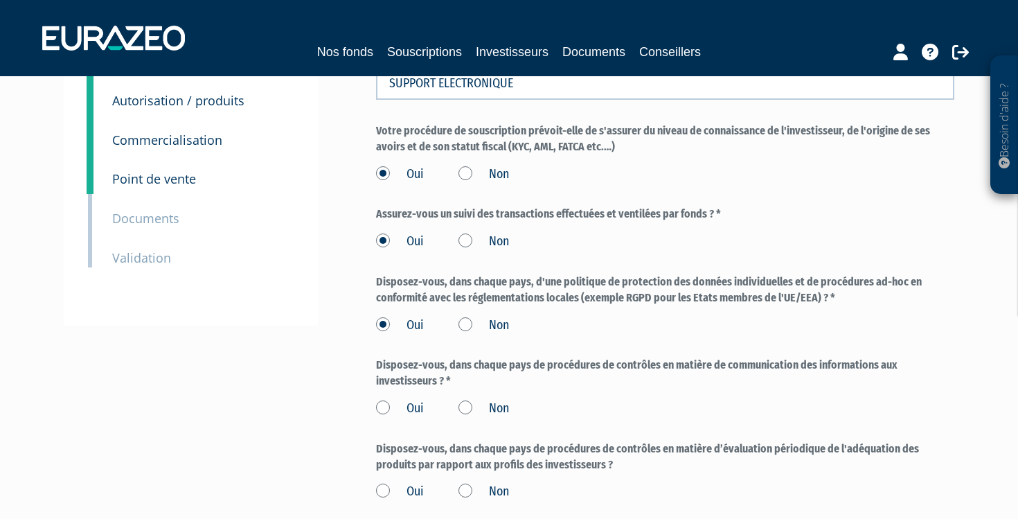
click at [382, 402] on label "Oui" at bounding box center [400, 409] width 48 height 18
click at [0, 0] on input "Oui" at bounding box center [0, 0] width 0 height 0
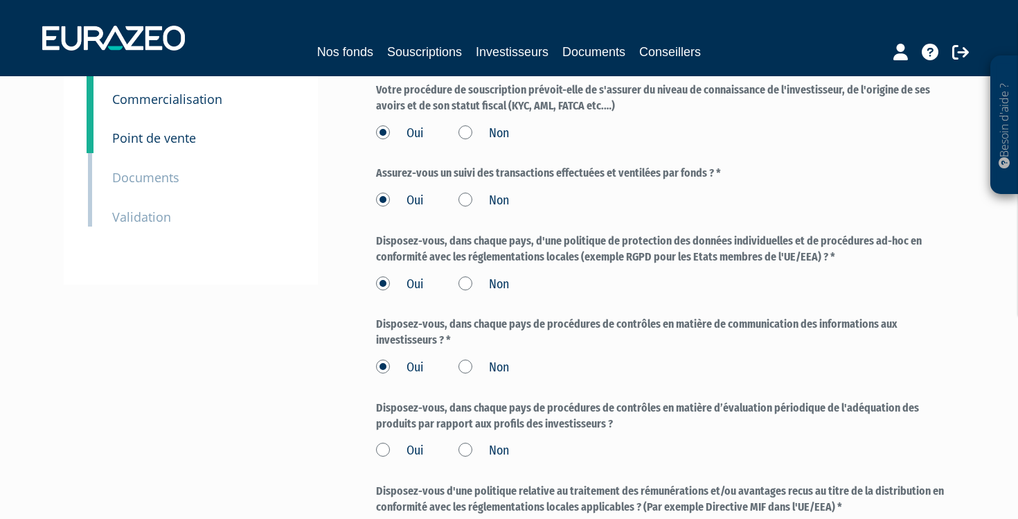
scroll to position [271, 0]
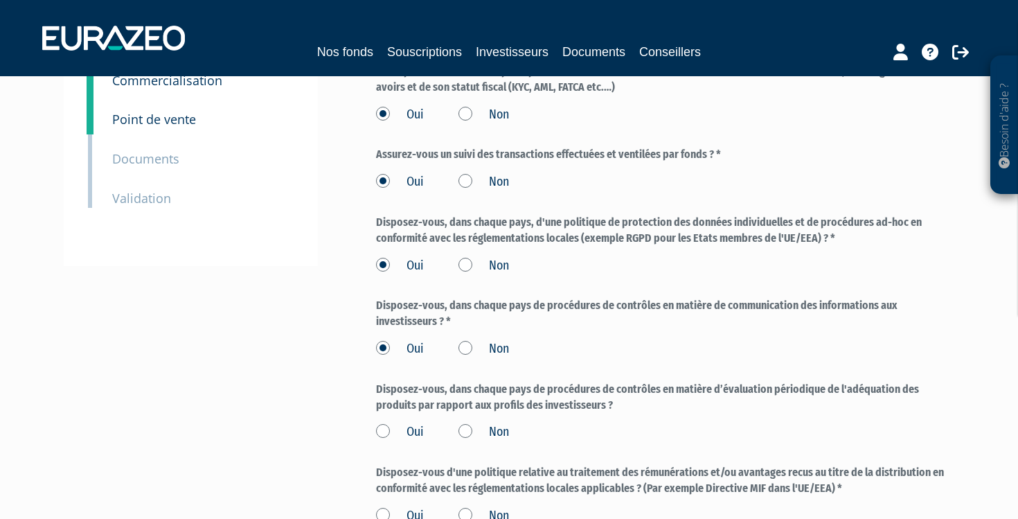
click at [384, 423] on label "Oui" at bounding box center [400, 432] width 48 height 18
click at [0, 0] on input "Oui" at bounding box center [0, 0] width 0 height 0
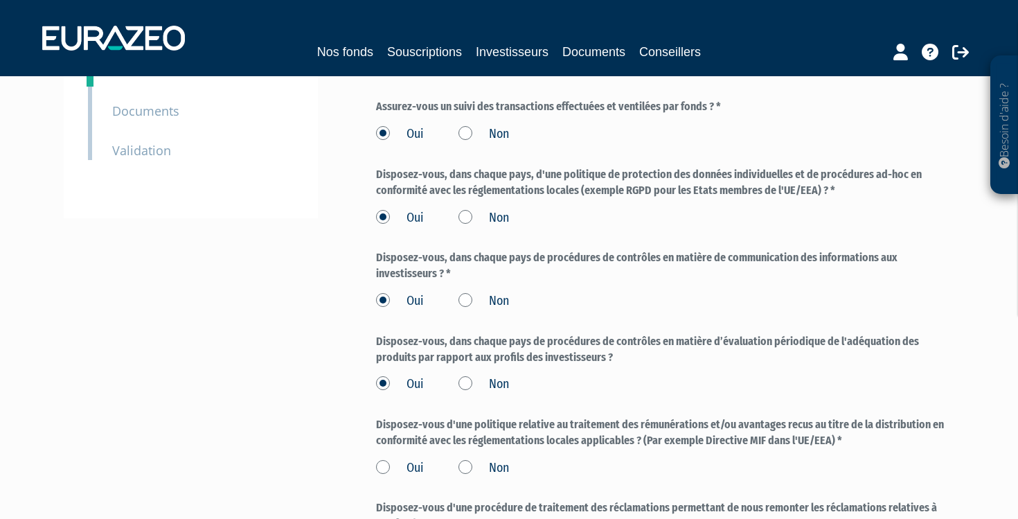
scroll to position [346, 0]
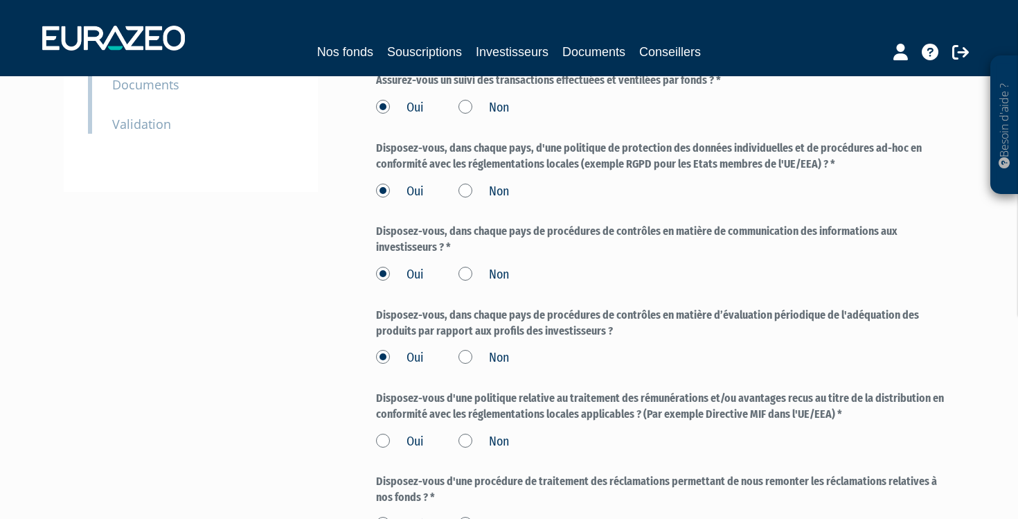
click at [383, 433] on label "Oui" at bounding box center [400, 442] width 48 height 18
click at [0, 0] on input "Oui" at bounding box center [0, 0] width 0 height 0
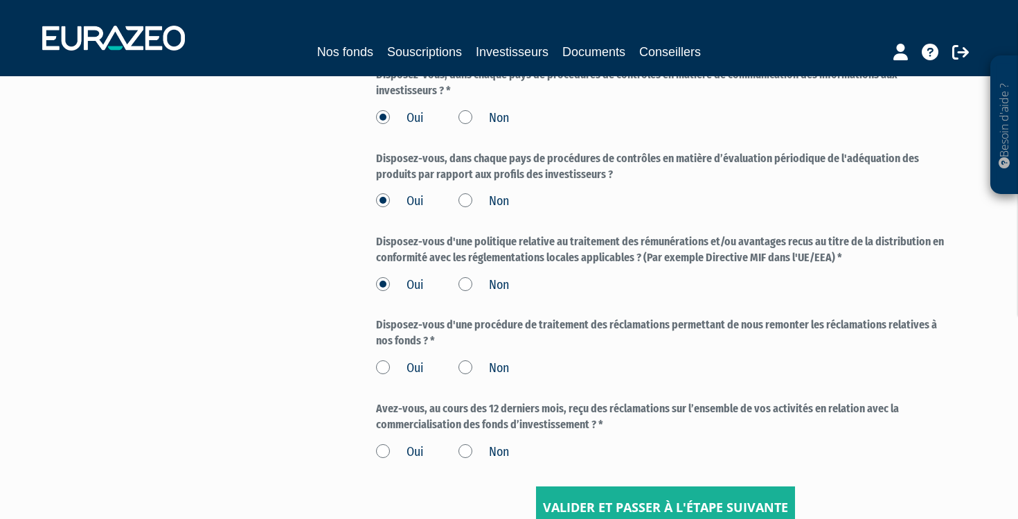
scroll to position [511, 0]
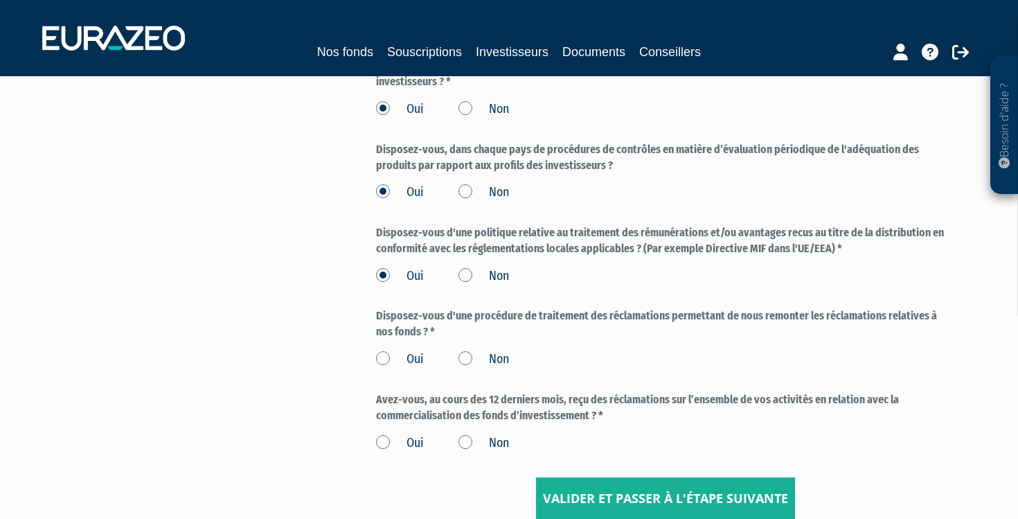
click at [384, 350] on label "Oui" at bounding box center [400, 359] width 48 height 18
click at [0, 0] on input "Oui" at bounding box center [0, 0] width 0 height 0
click at [465, 434] on label "Non" at bounding box center [483, 443] width 51 height 18
click at [0, 0] on input "Non" at bounding box center [0, 0] width 0 height 0
click at [584, 483] on input "Valider et passer à l'étape suivante" at bounding box center [665, 498] width 259 height 43
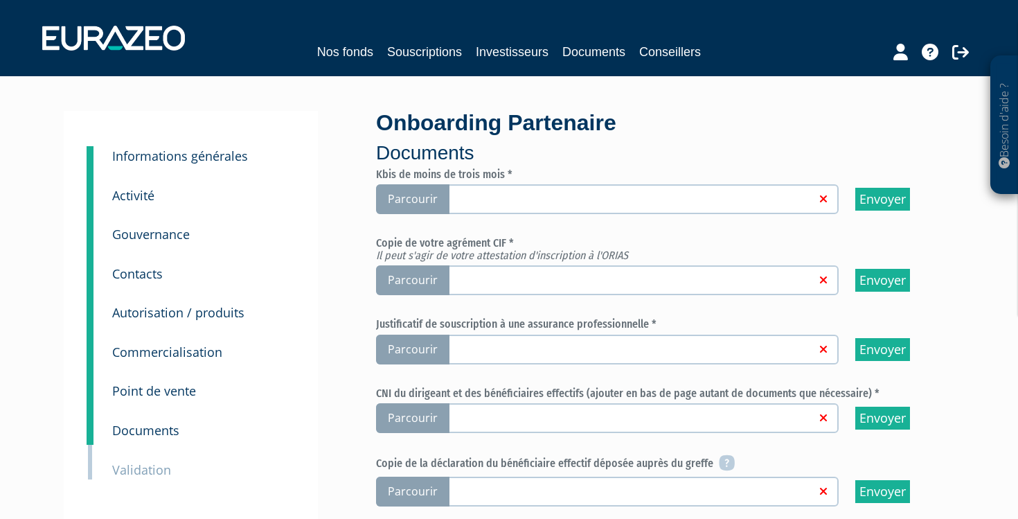
click at [738, 193] on link at bounding box center [630, 198] width 370 height 14
click at [0, 0] on input "Parcourir" at bounding box center [0, 0] width 0 height 0
click at [431, 273] on span "Parcourir" at bounding box center [412, 280] width 73 height 30
click at [0, 0] on input "Parcourir" at bounding box center [0, 0] width 0 height 0
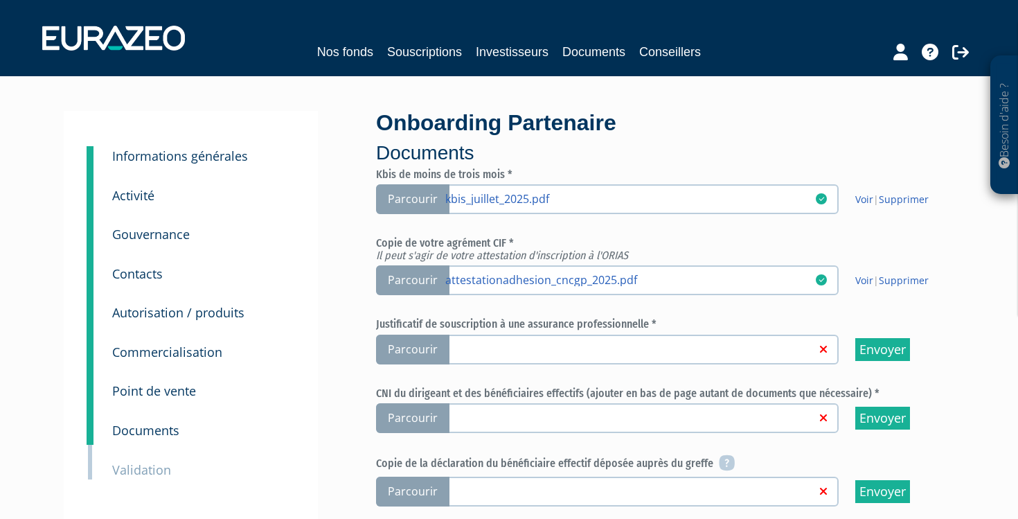
click at [429, 340] on span "Parcourir" at bounding box center [412, 349] width 73 height 30
click at [0, 0] on input "Parcourir" at bounding box center [0, 0] width 0 height 0
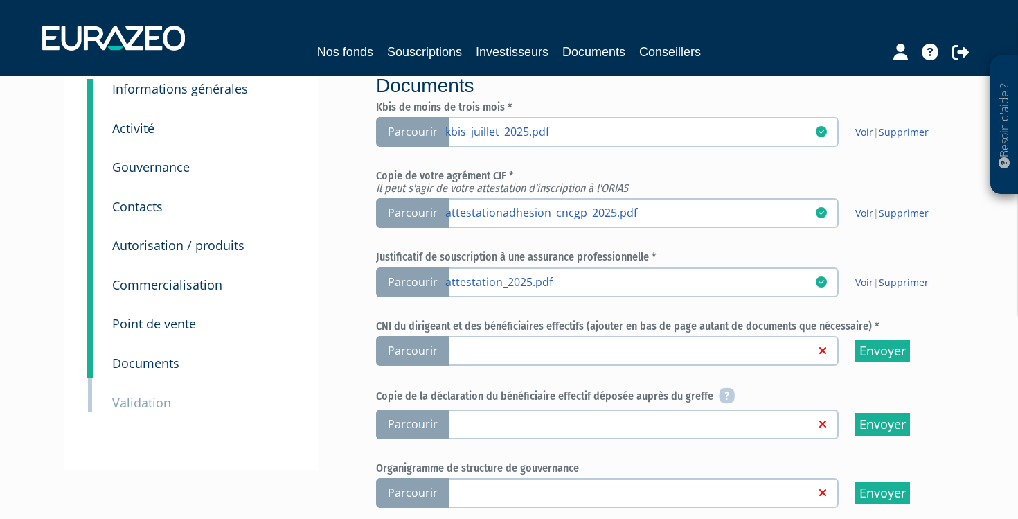
scroll to position [79, 0]
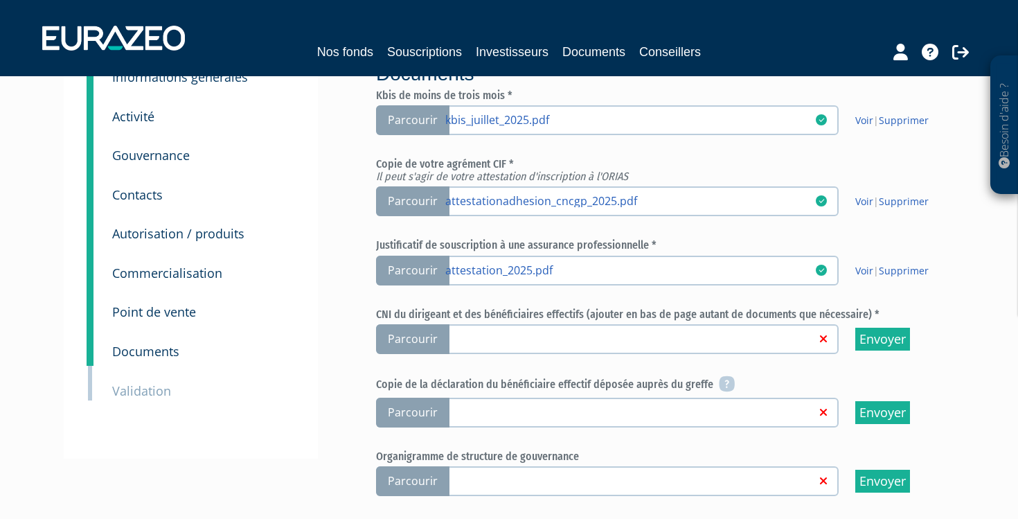
click at [411, 332] on span "Parcourir" at bounding box center [412, 339] width 73 height 30
click at [0, 0] on input "Parcourir" at bounding box center [0, 0] width 0 height 0
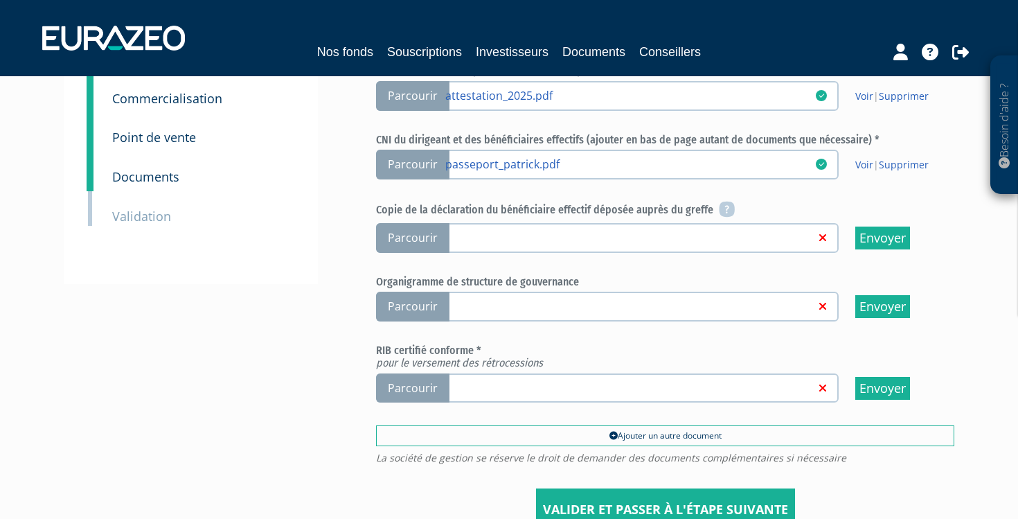
scroll to position [289, 0]
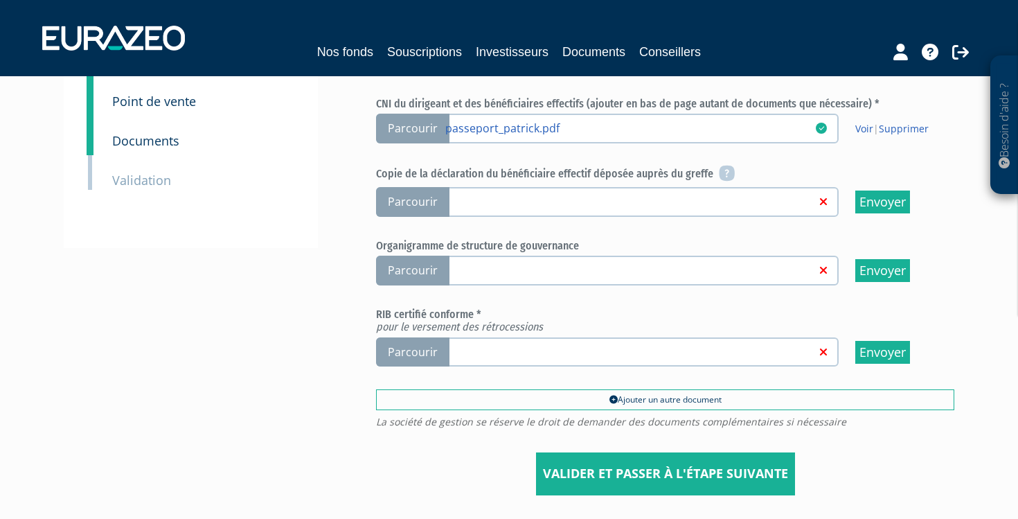
click at [677, 391] on link "Ajouter un autre document" at bounding box center [665, 399] width 578 height 21
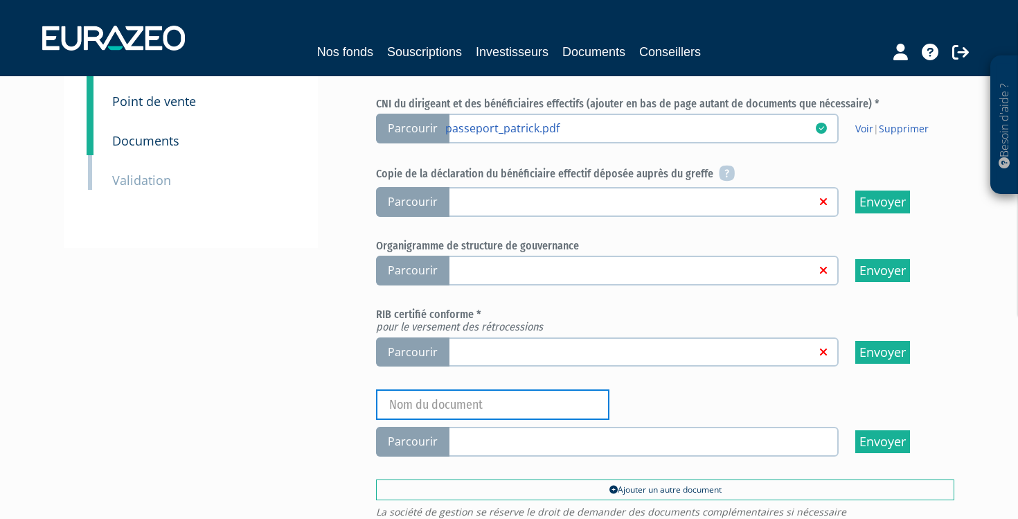
click at [592, 391] on input "text" at bounding box center [492, 404] width 233 height 30
type input "PASSEPORT"
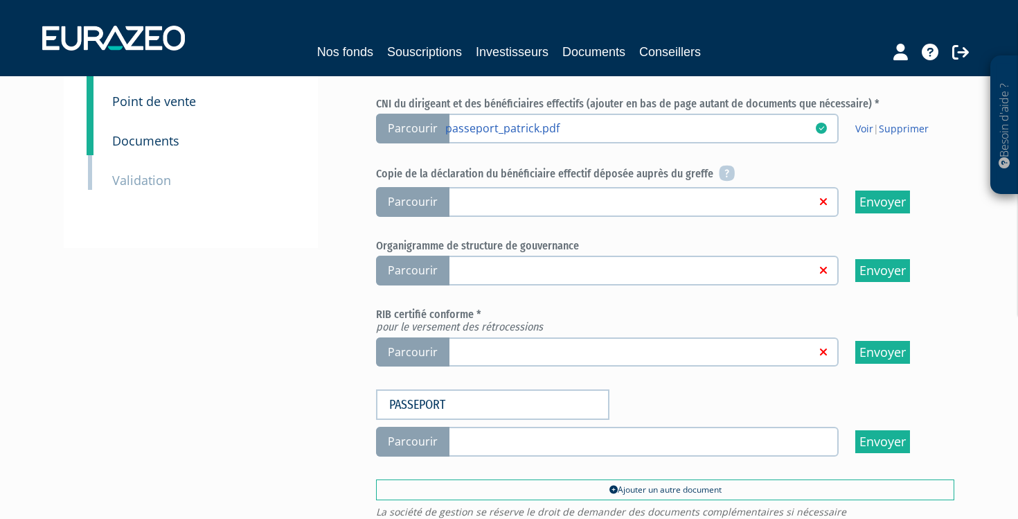
click at [434, 431] on span "Parcourir" at bounding box center [412, 442] width 73 height 30
click at [0, 0] on input "Parcourir" at bounding box center [0, 0] width 0 height 0
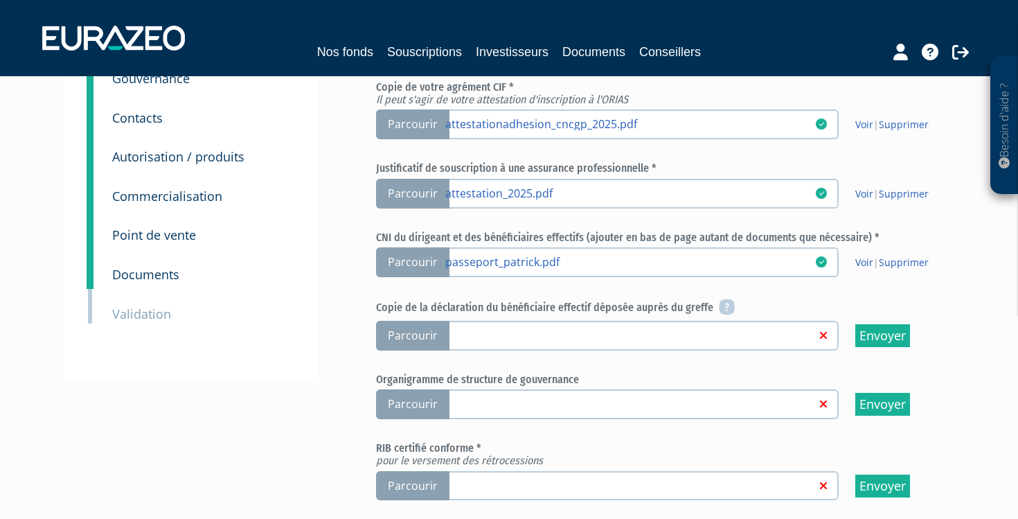
scroll to position [158, 0]
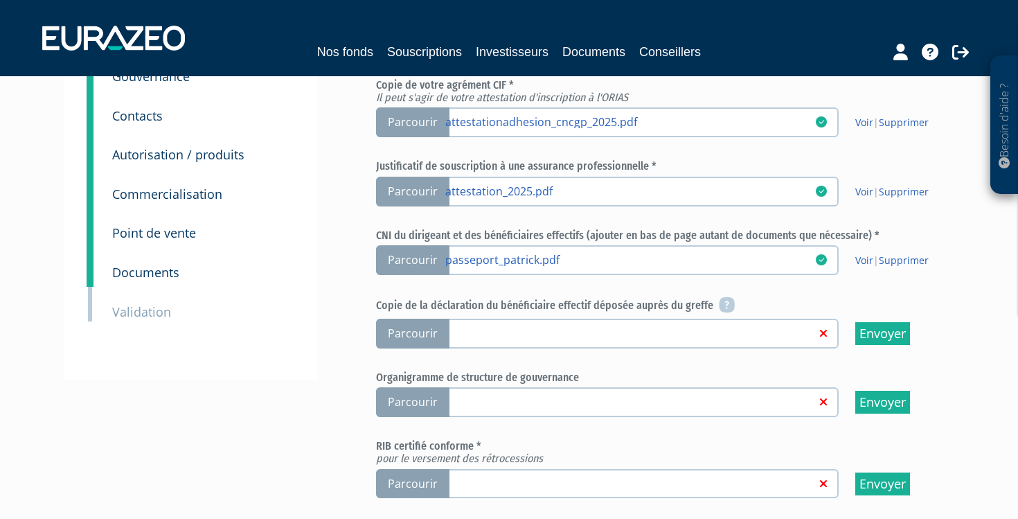
click at [413, 325] on span "Parcourir" at bounding box center [412, 334] width 73 height 30
click at [0, 0] on input "Parcourir" at bounding box center [0, 0] width 0 height 0
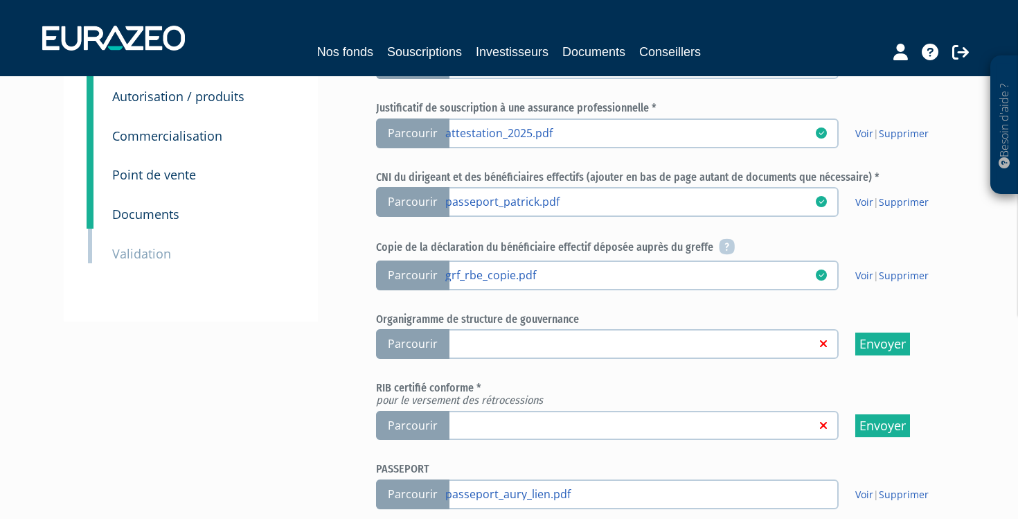
scroll to position [217, 0]
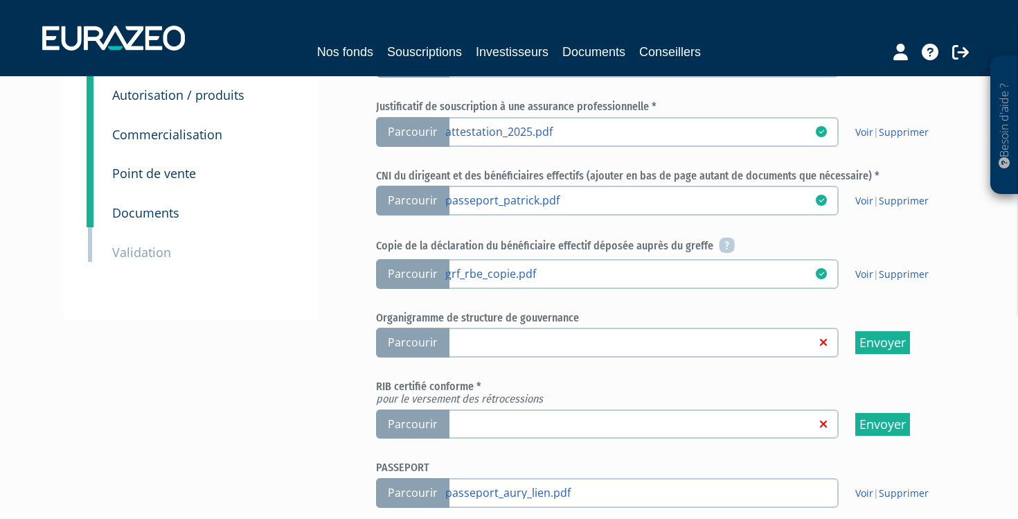
click at [422, 338] on span "Parcourir" at bounding box center [412, 343] width 73 height 30
click at [0, 0] on input "Parcourir" at bounding box center [0, 0] width 0 height 0
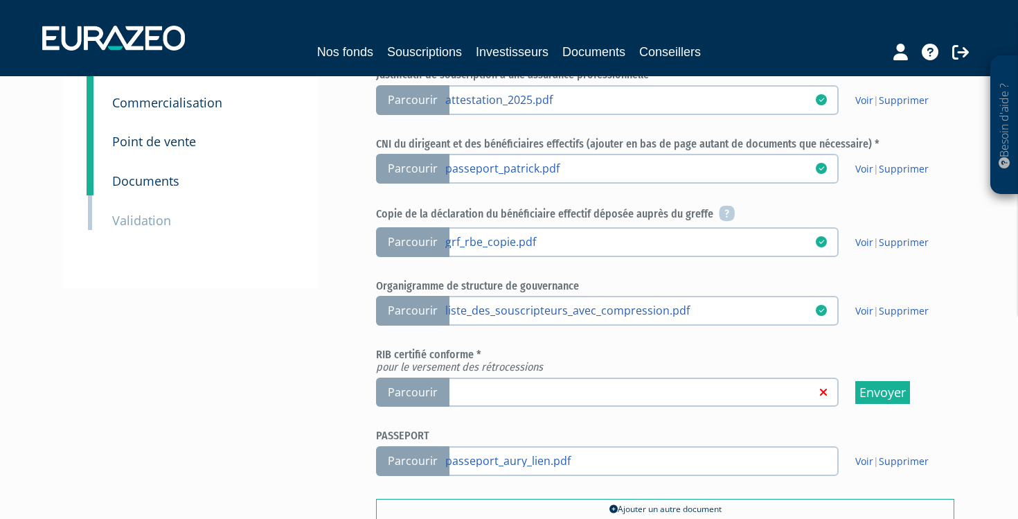
scroll to position [273, 0]
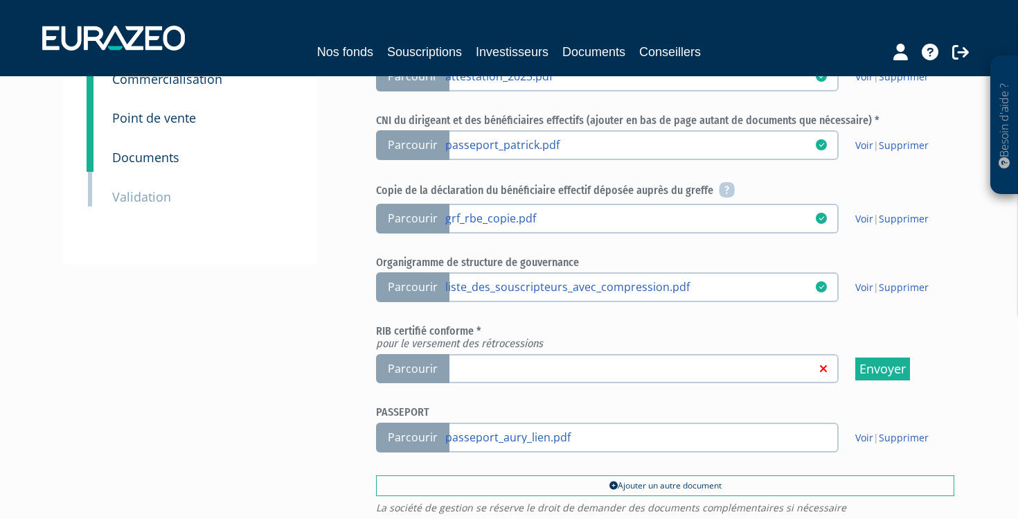
click at [431, 361] on span "Parcourir" at bounding box center [412, 369] width 73 height 30
click at [0, 0] on input "Parcourir" at bounding box center [0, 0] width 0 height 0
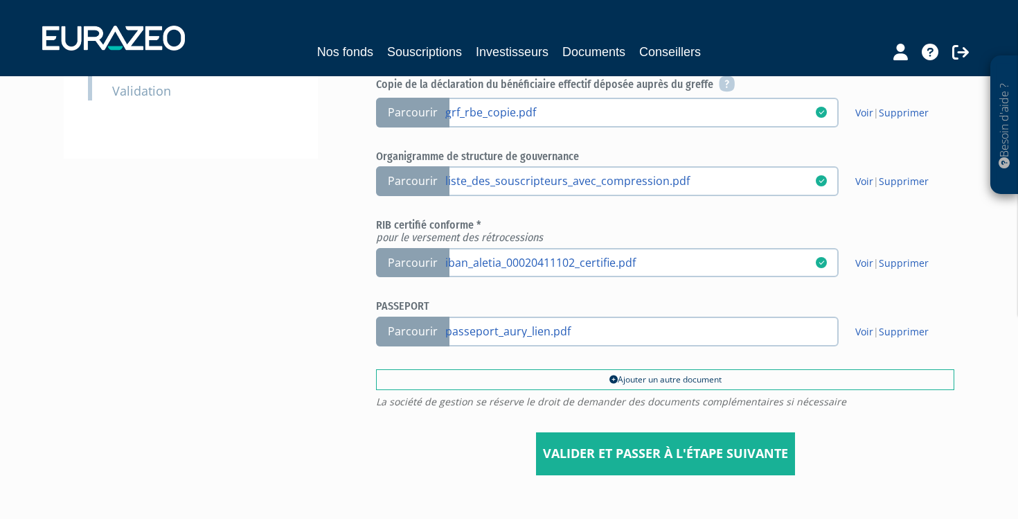
scroll to position [380, 0]
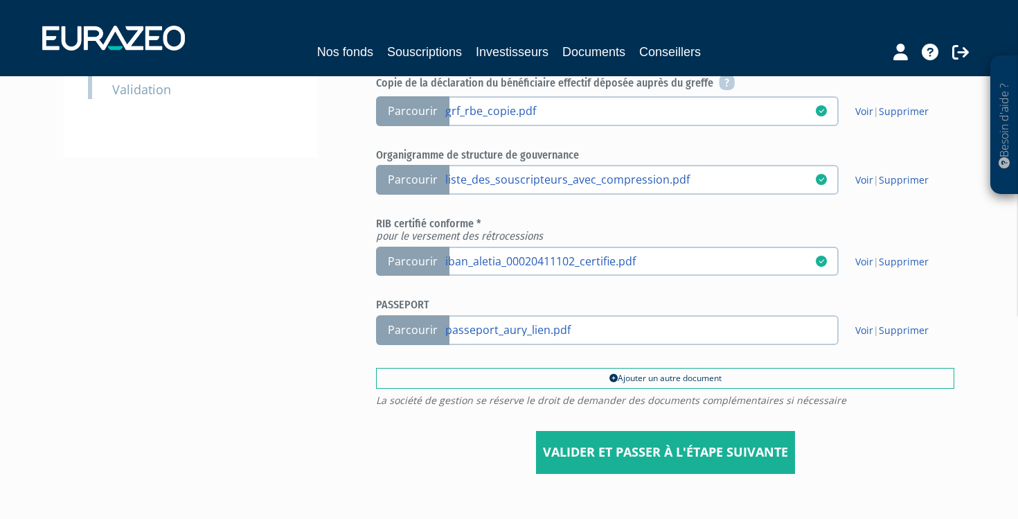
click at [703, 440] on input "Valider et passer à l'étape suivante" at bounding box center [665, 452] width 259 height 43
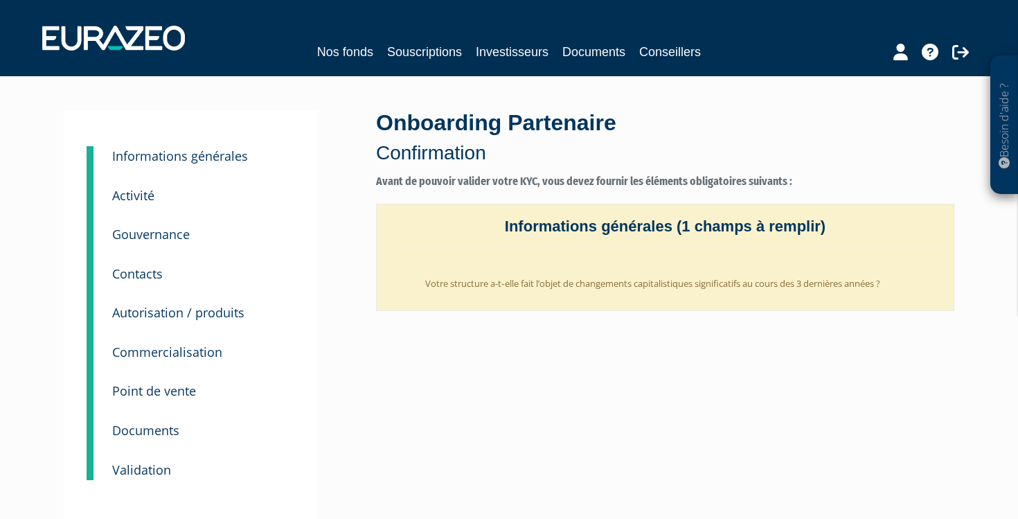
click at [623, 287] on li "Votre structure a‐t‐elle fait l’objet de changements capitalistiques significat…" at bounding box center [679, 280] width 528 height 34
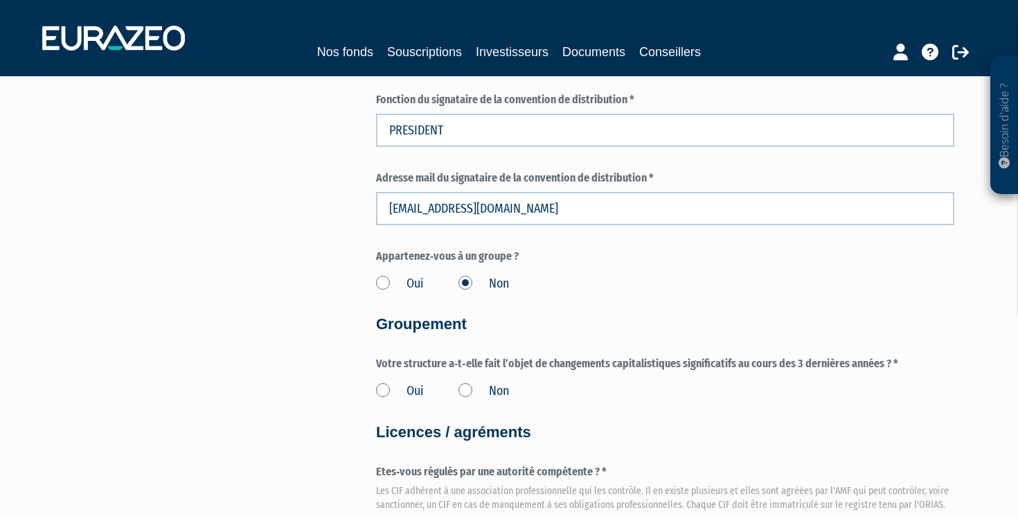
scroll to position [1085, 0]
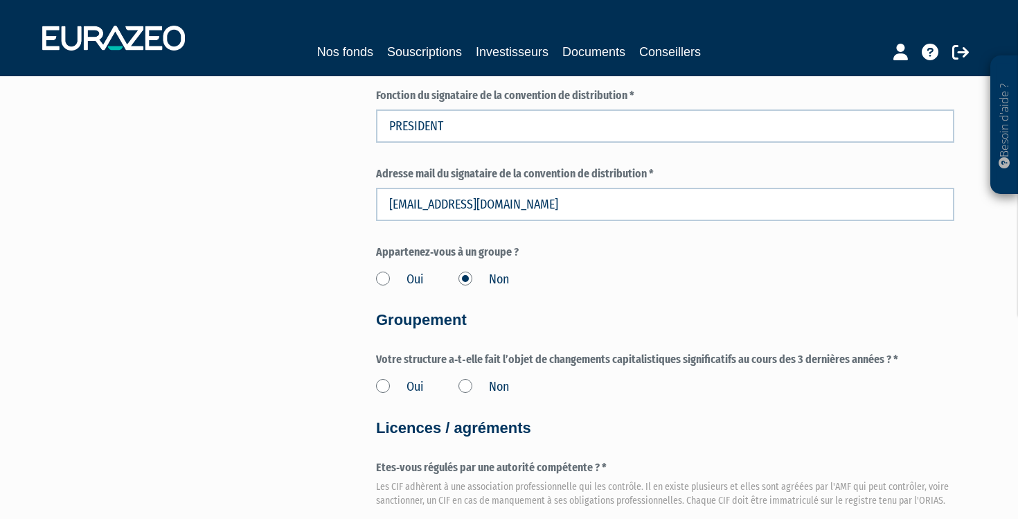
click at [463, 378] on label "Non" at bounding box center [483, 387] width 51 height 18
click at [0, 0] on input "Non" at bounding box center [0, 0] width 0 height 0
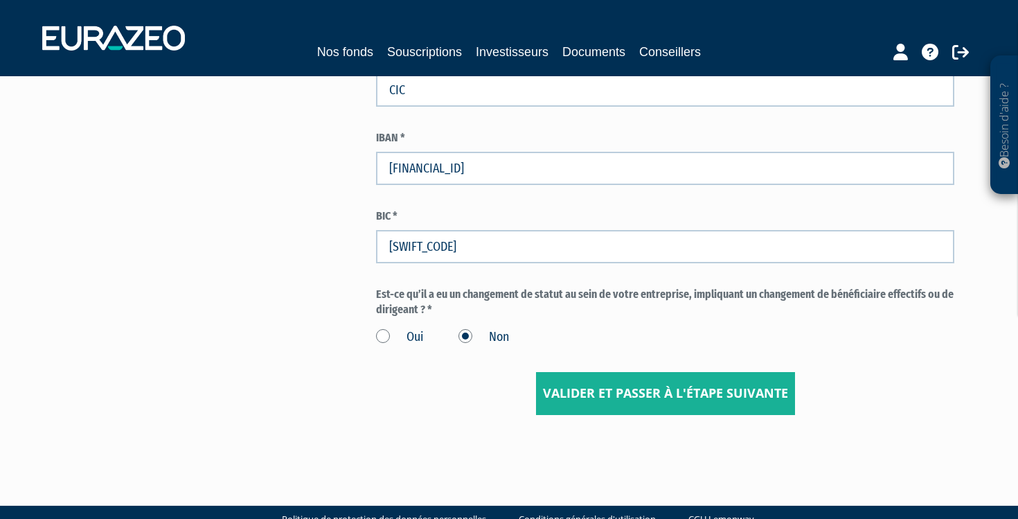
scroll to position [2145, 0]
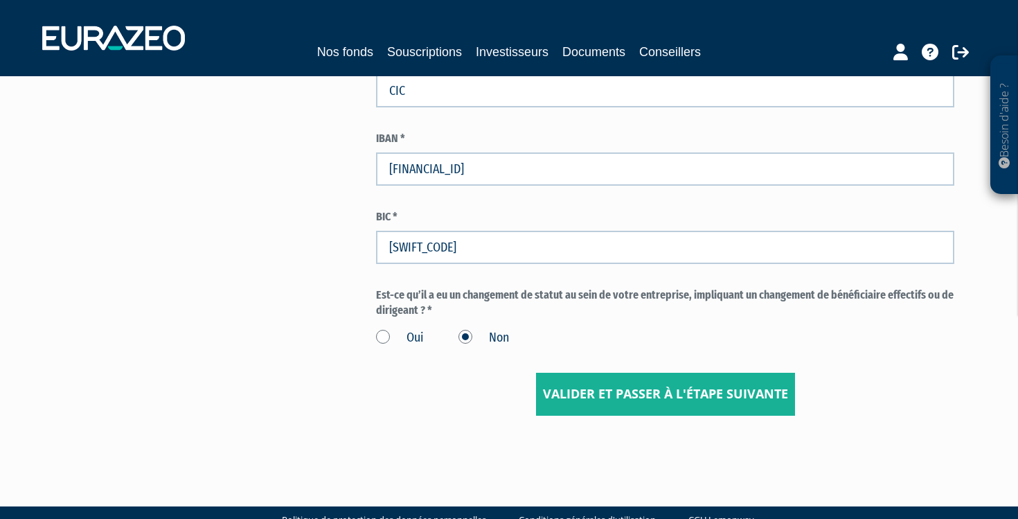
click at [605, 373] on input "Valider et passer à l'étape suivante" at bounding box center [665, 394] width 259 height 43
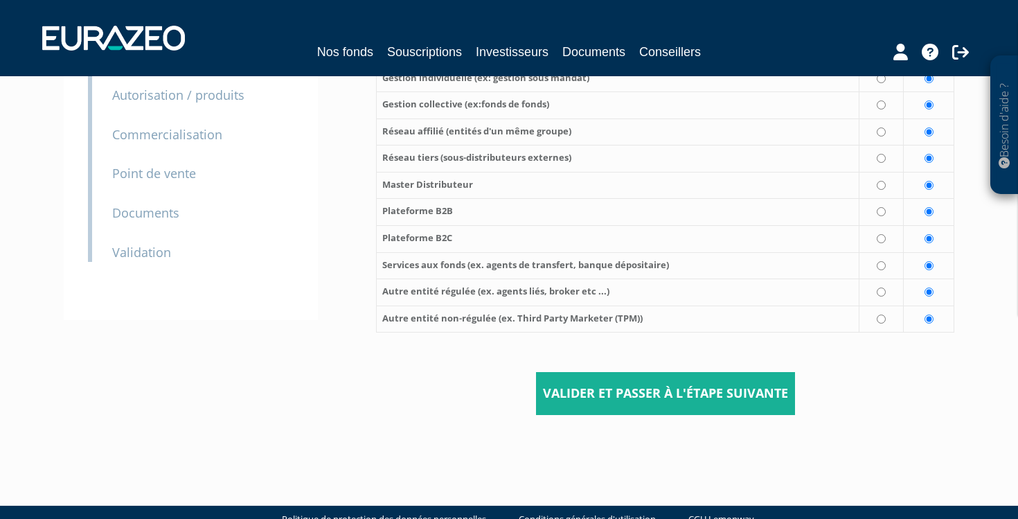
scroll to position [216, 0]
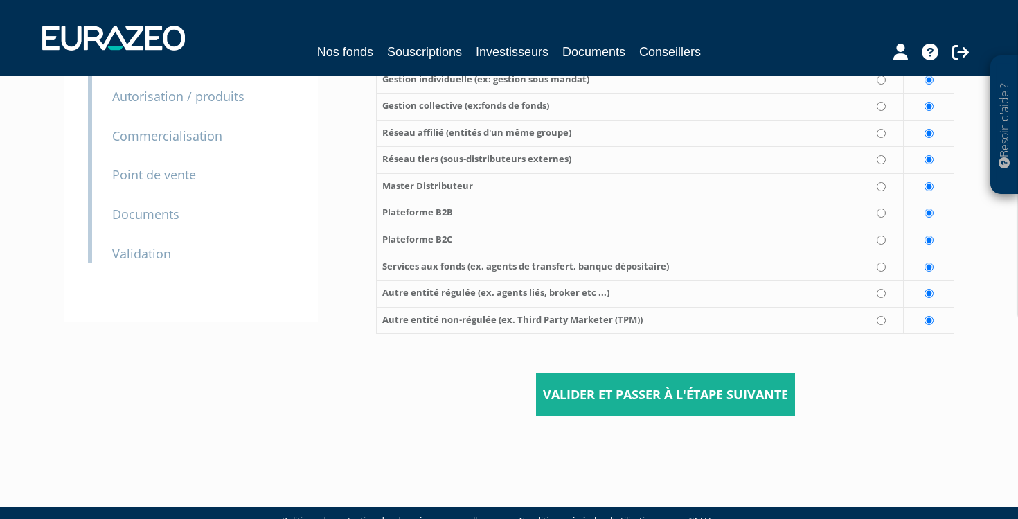
click at [609, 373] on input "Valider et passer à l'étape suivante" at bounding box center [665, 394] width 259 height 43
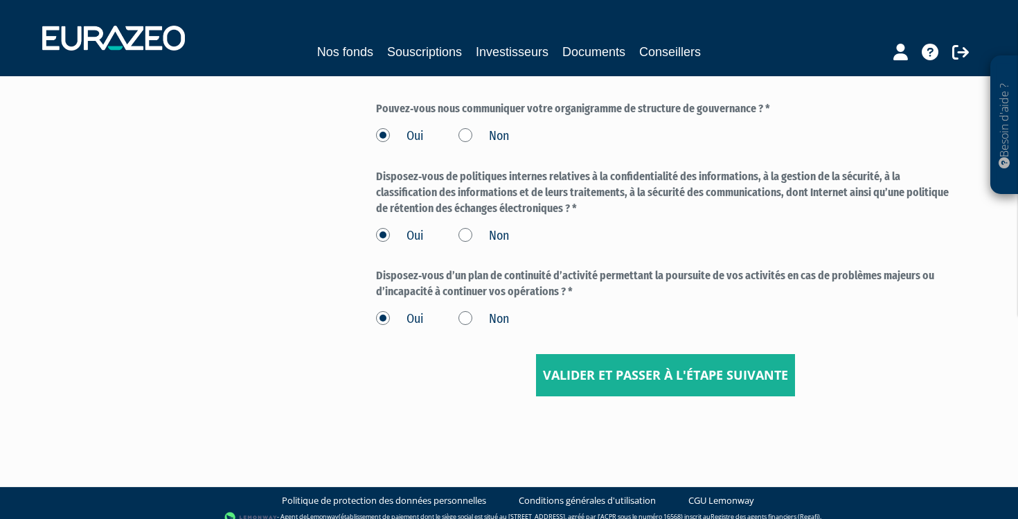
scroll to position [576, 0]
click at [617, 364] on input "Valider et passer à l'étape suivante" at bounding box center [665, 376] width 259 height 43
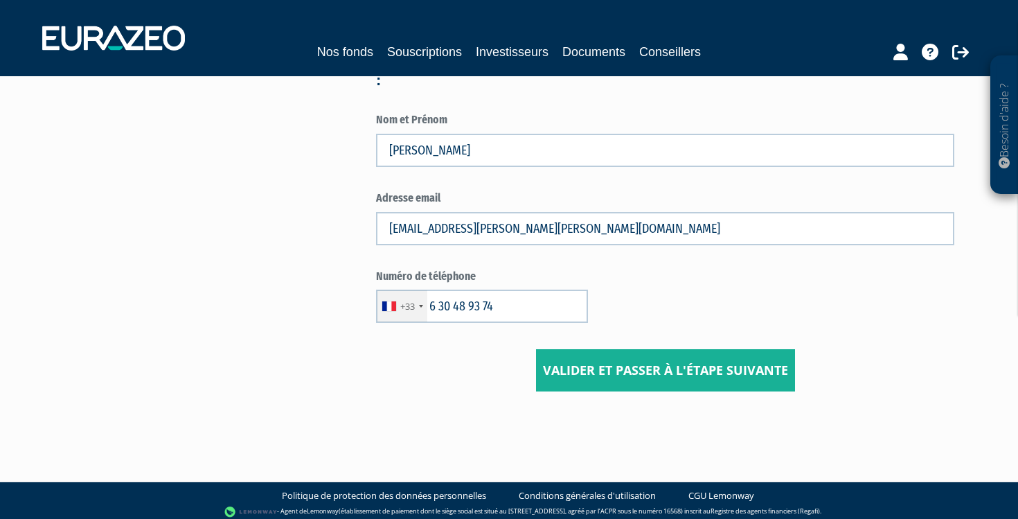
scroll to position [722, 0]
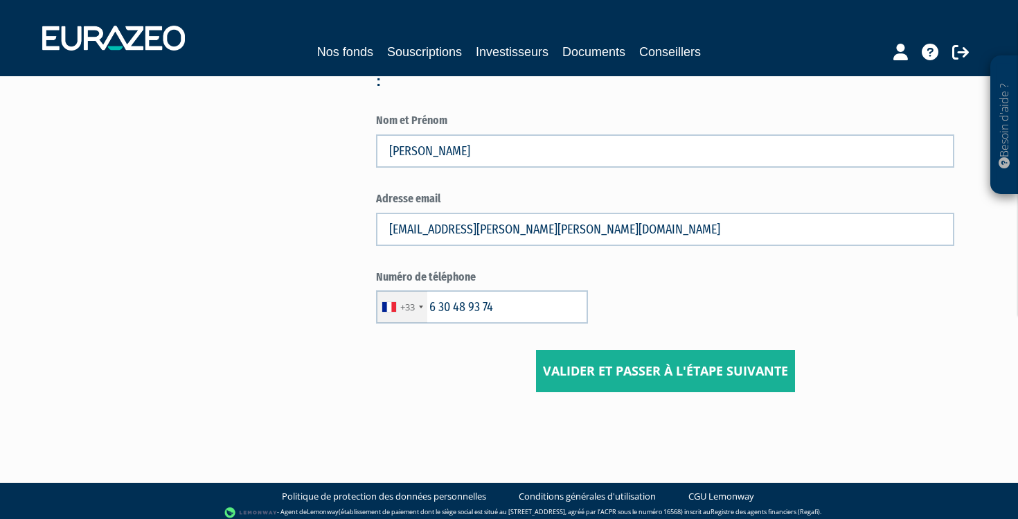
click at [614, 366] on input "Valider et passer à l'étape suivante" at bounding box center [665, 371] width 259 height 43
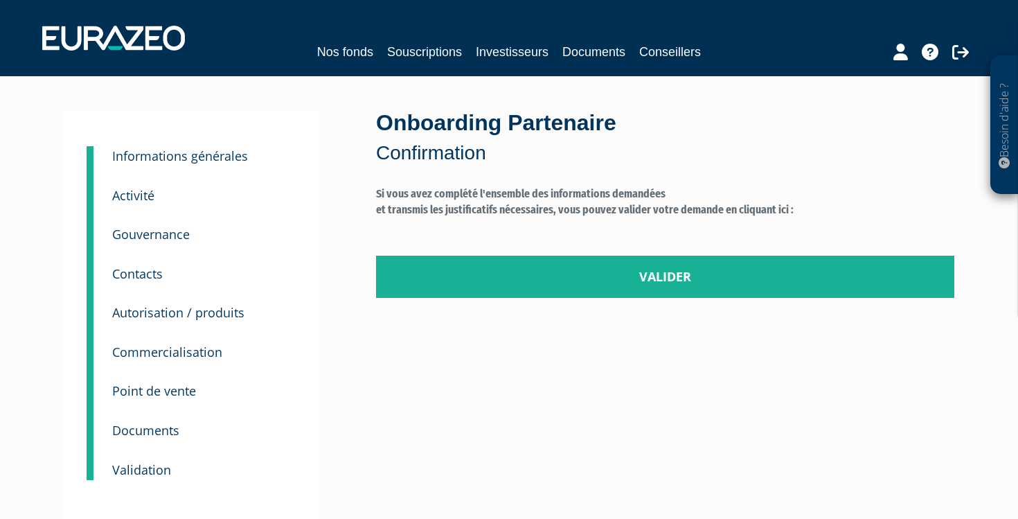
click at [612, 276] on link "Valider" at bounding box center [665, 277] width 578 height 43
